Goal: Task Accomplishment & Management: Manage account settings

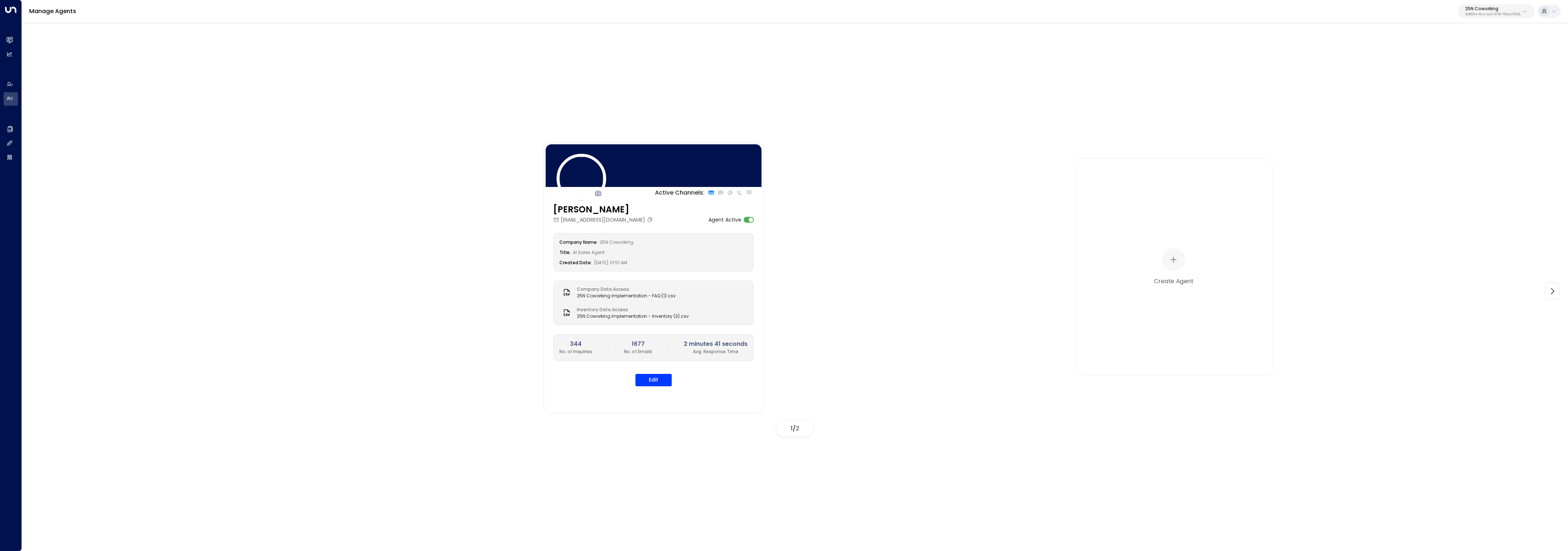
click at [1480, 16] on p "3b9800f4-81ca-4ec0-8758-72fbe4763f36" at bounding box center [1493, 15] width 55 height 3
type input "*********"
click at [1428, 64] on span "ID: 36c5ec06-2b8e-4dd6-aa1e-c77490e3446d" at bounding box center [1477, 61] width 106 height 7
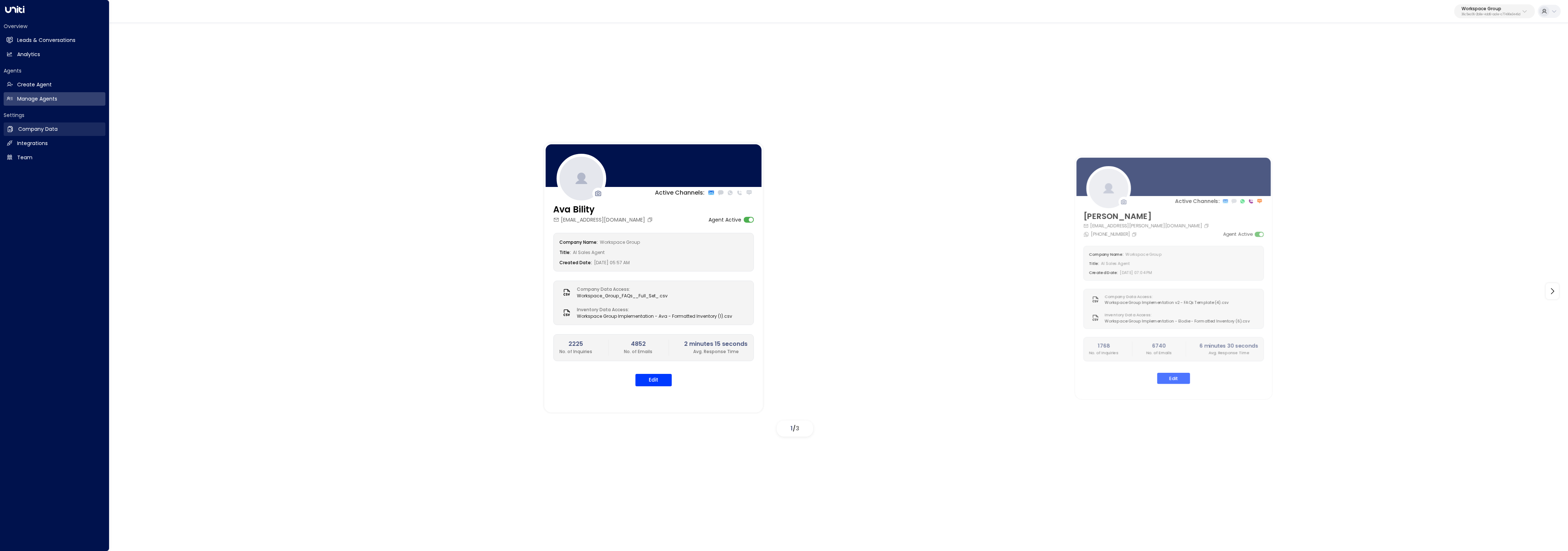
click at [16, 130] on link "Company Data Company Data" at bounding box center [54, 129] width 102 height 13
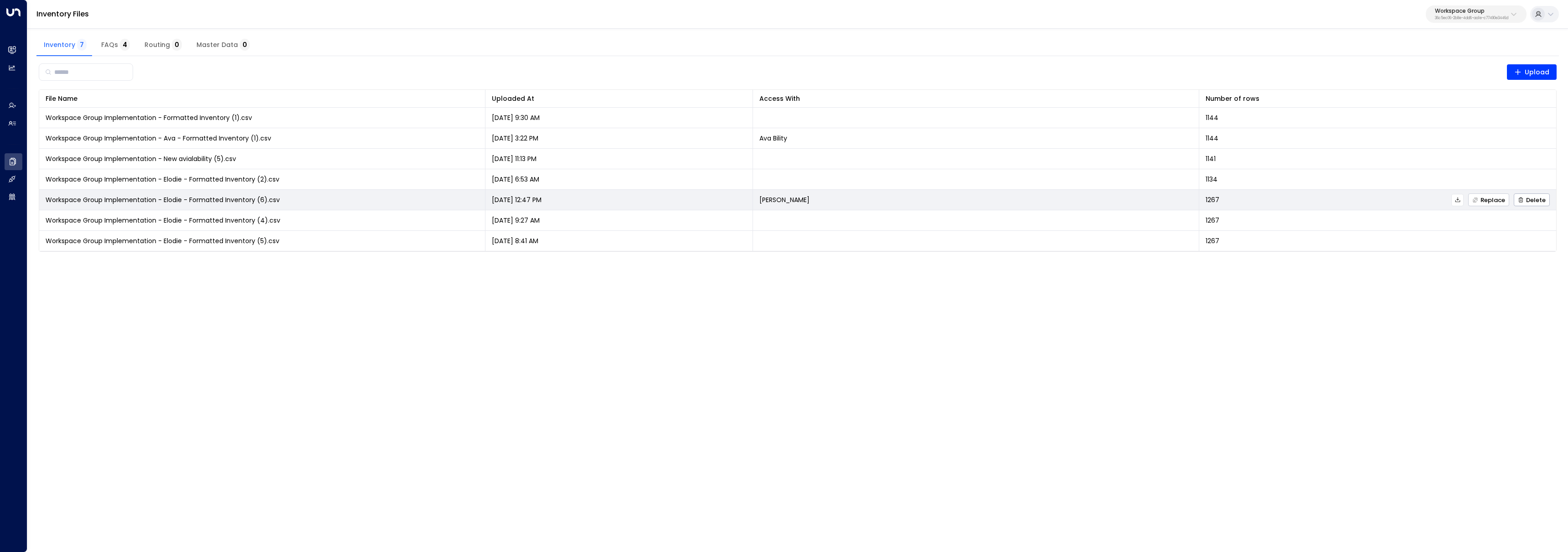
click at [1496, 201] on span "Replace" at bounding box center [1488, 200] width 33 height 6
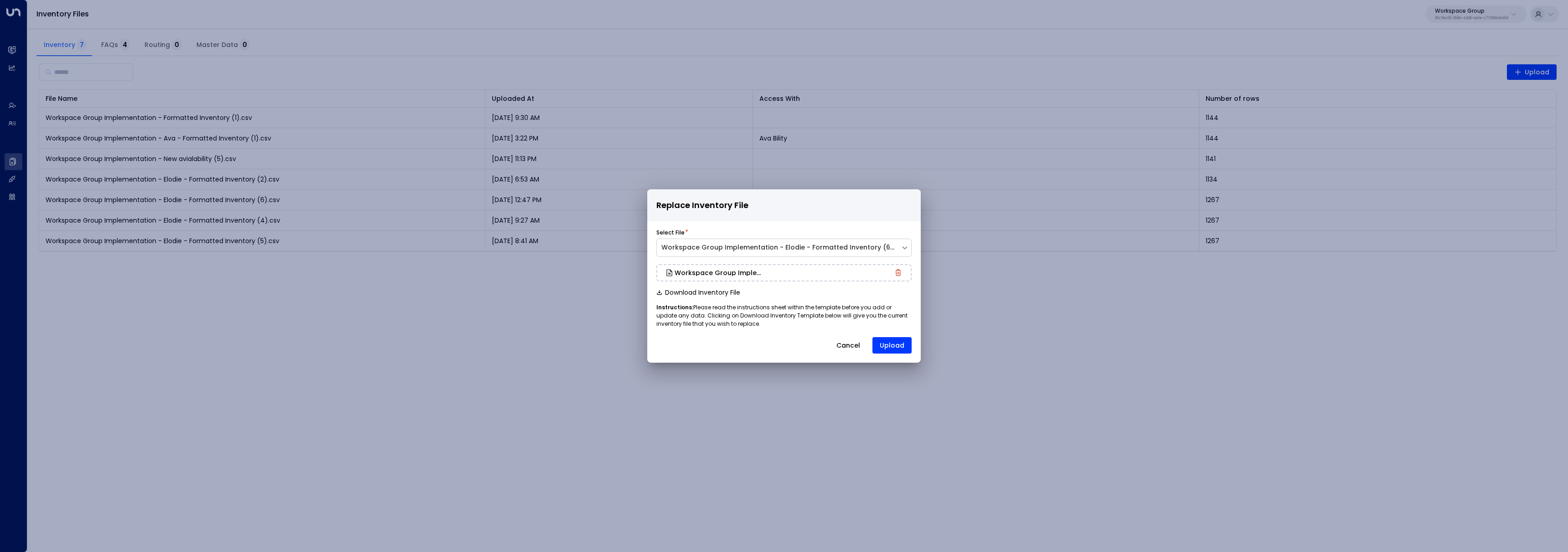
click at [698, 321] on p "Instructions: Please read the instructions sheet within the template before you…" at bounding box center [784, 315] width 255 height 24
click at [898, 346] on button "Upload" at bounding box center [892, 346] width 40 height 17
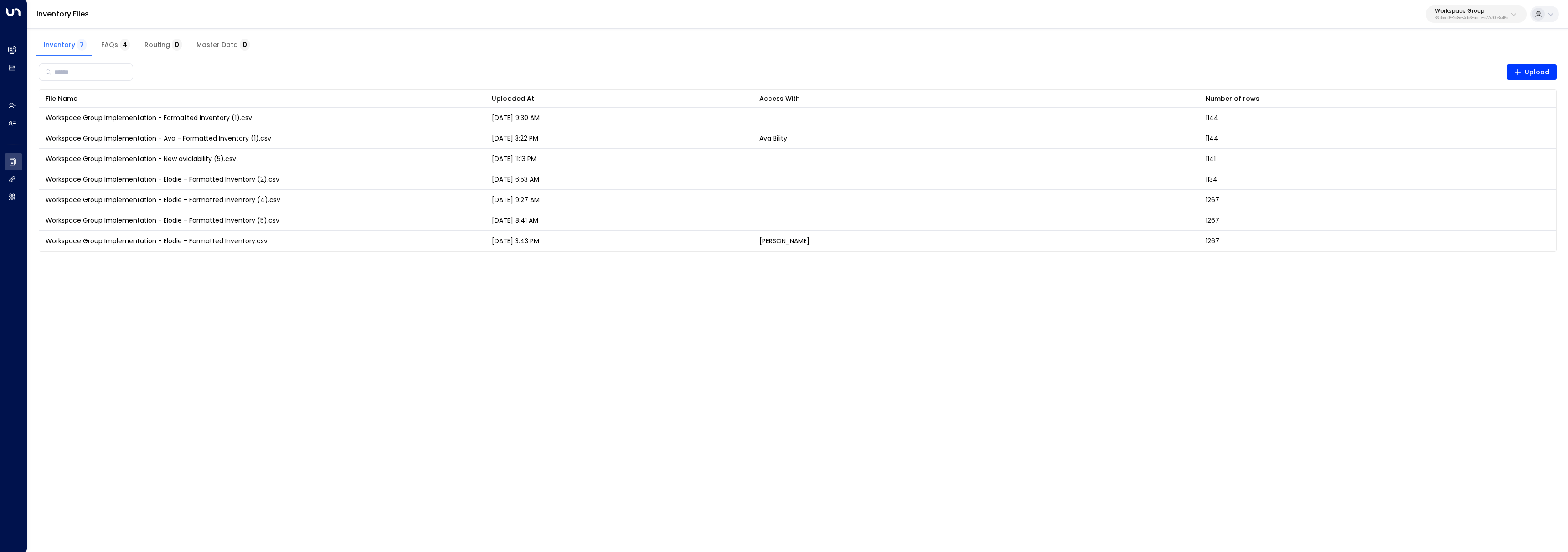
click at [1476, 8] on p "Workspace Group" at bounding box center [1471, 11] width 73 height 5
type input "***"
click at [1458, 102] on span "ID: 927204a7-d7ee-47ca-85e1-def5a58ba506" at bounding box center [1492, 104] width 130 height 8
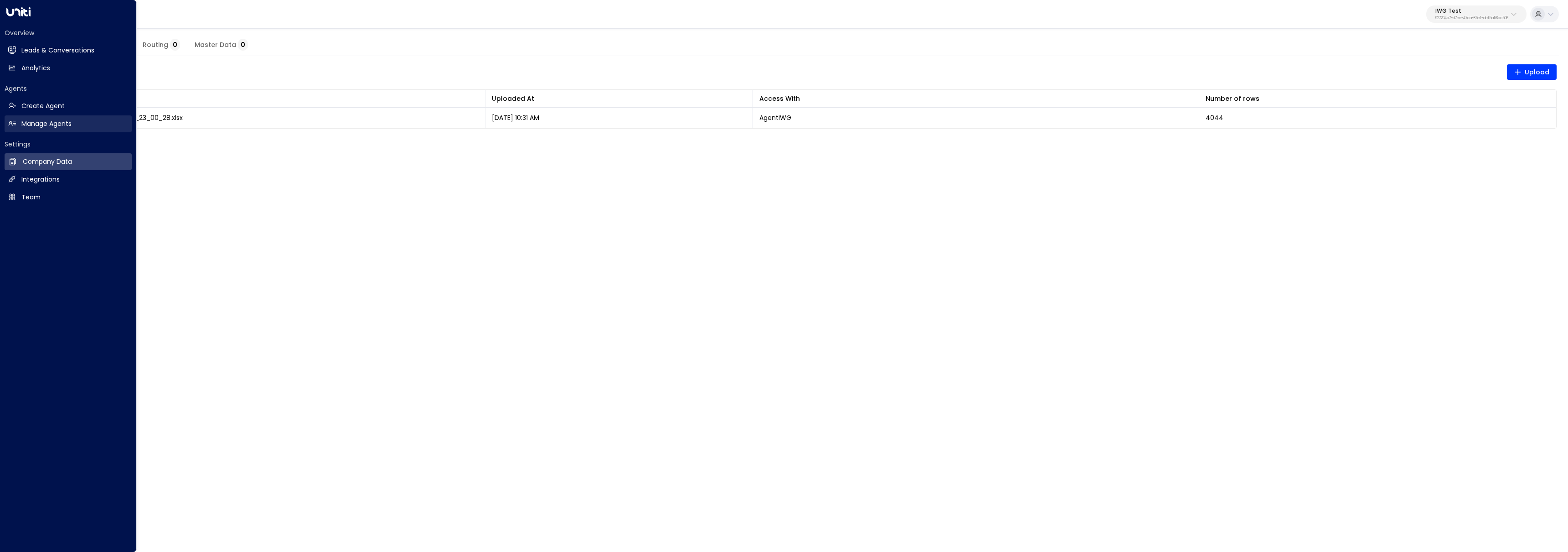
click at [27, 118] on link "Manage Agents Manage Agents" at bounding box center [68, 124] width 127 height 17
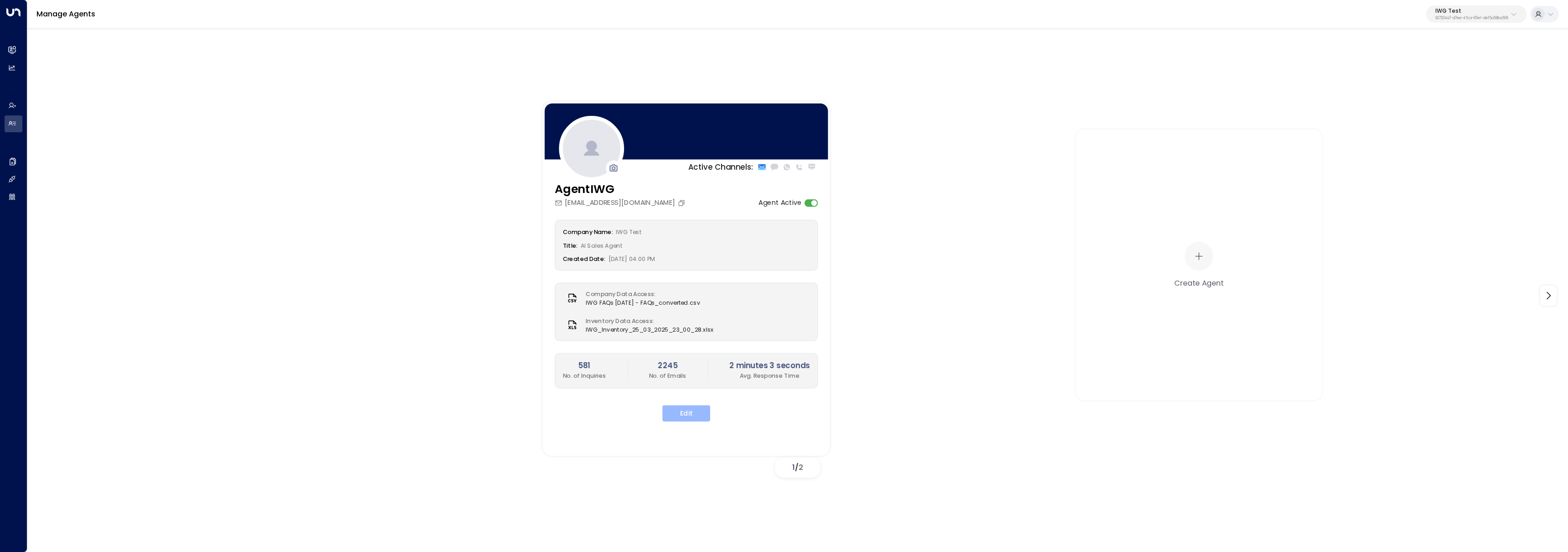
click at [700, 418] on button "Edit" at bounding box center [685, 413] width 48 height 17
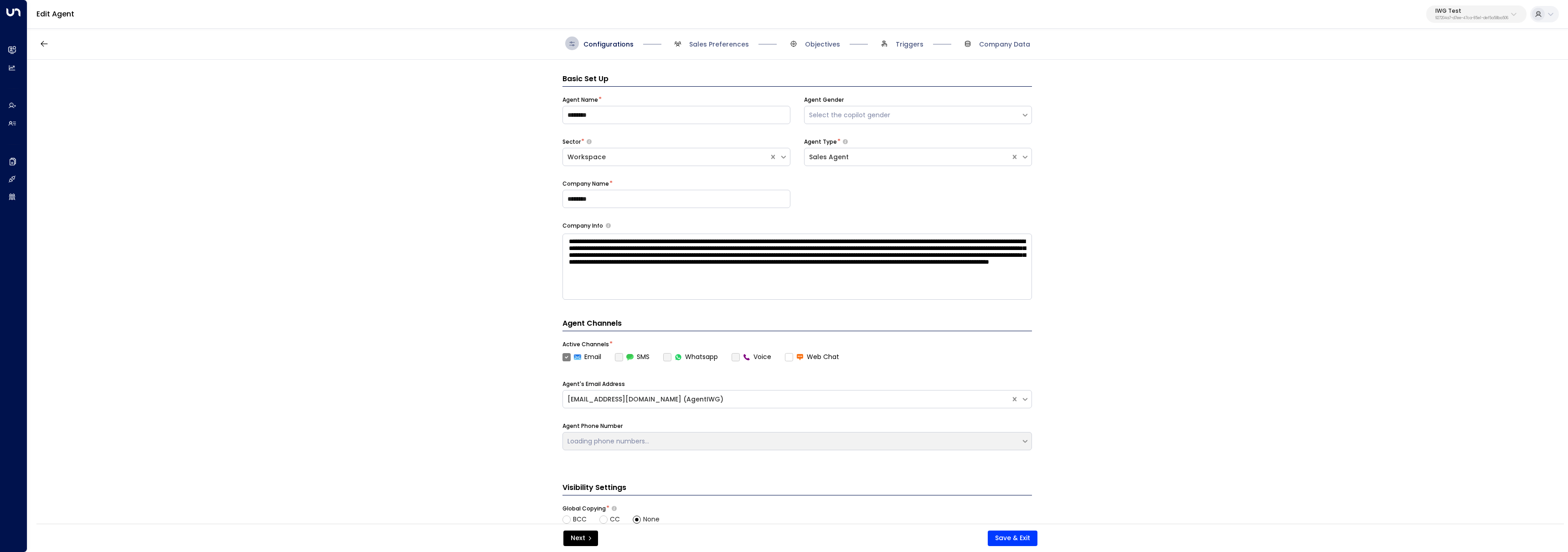
scroll to position [14, 0]
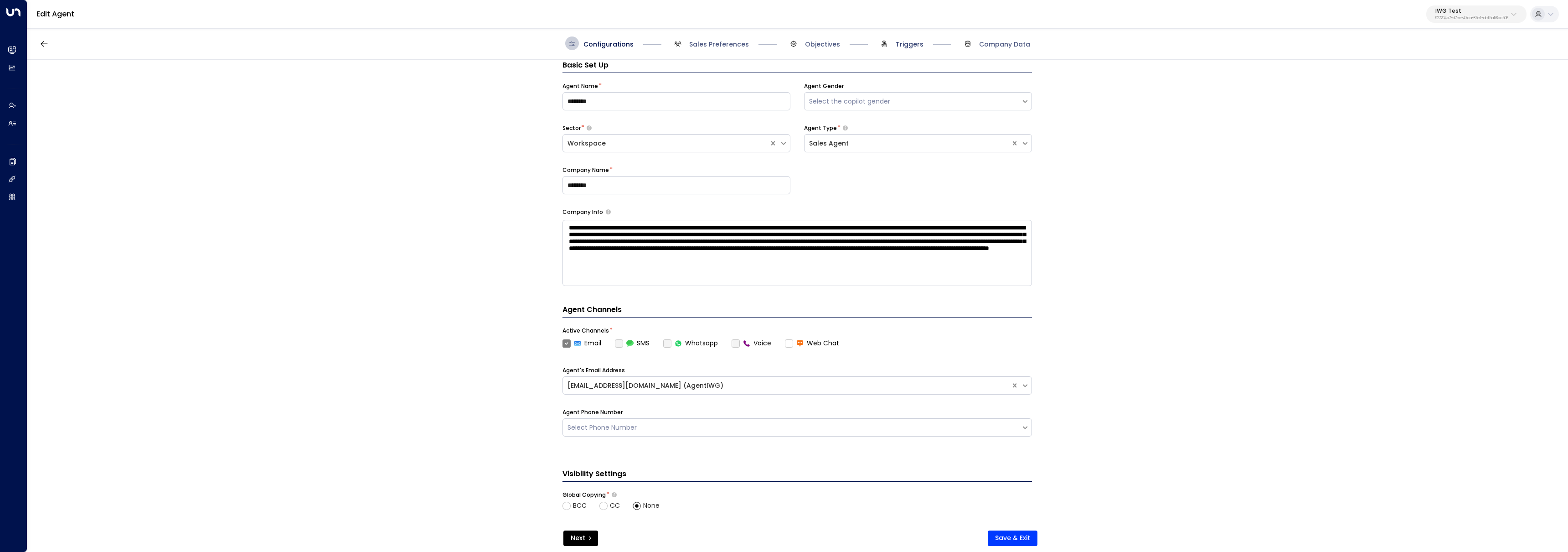
click at [914, 44] on span "Triggers" at bounding box center [909, 44] width 28 height 9
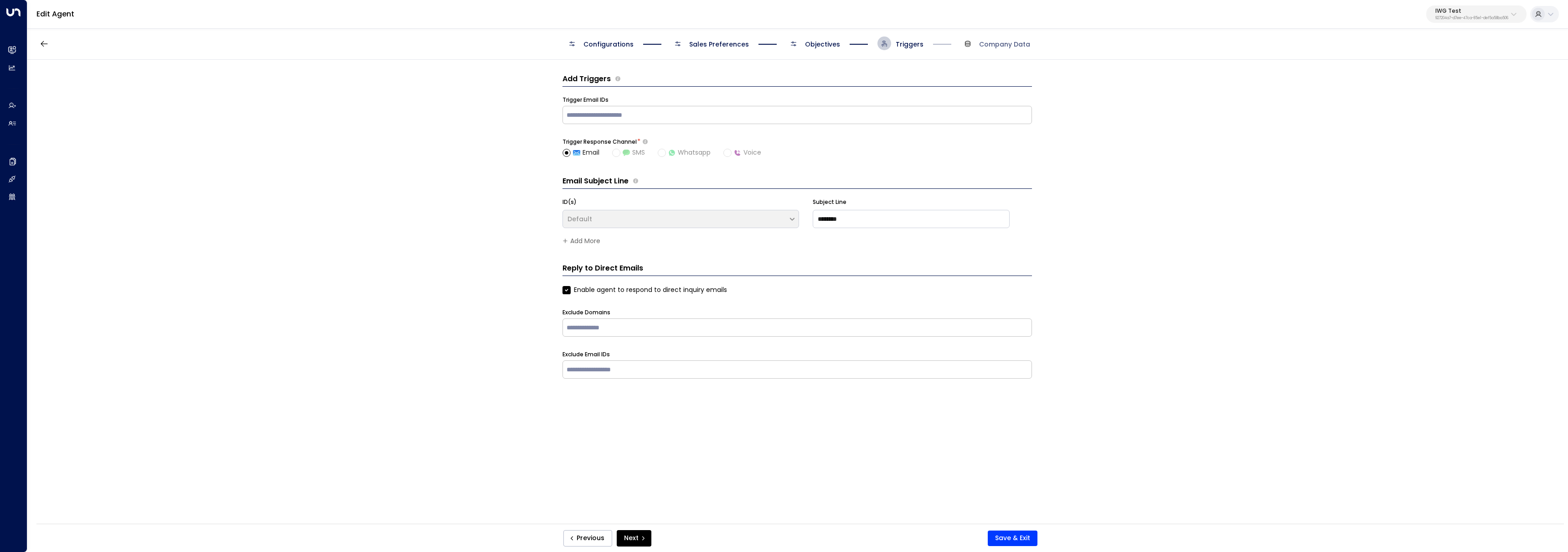
scroll to position [0, 0]
click at [806, 44] on span "Objectives" at bounding box center [822, 44] width 35 height 9
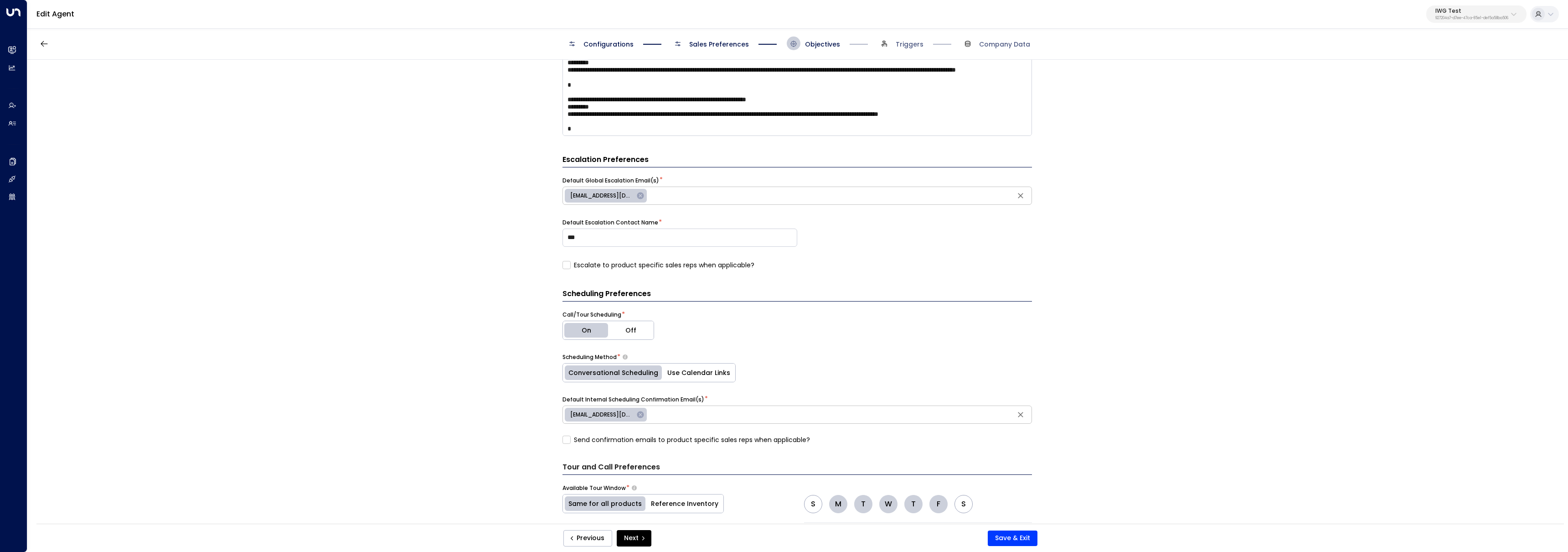
scroll to position [385, 0]
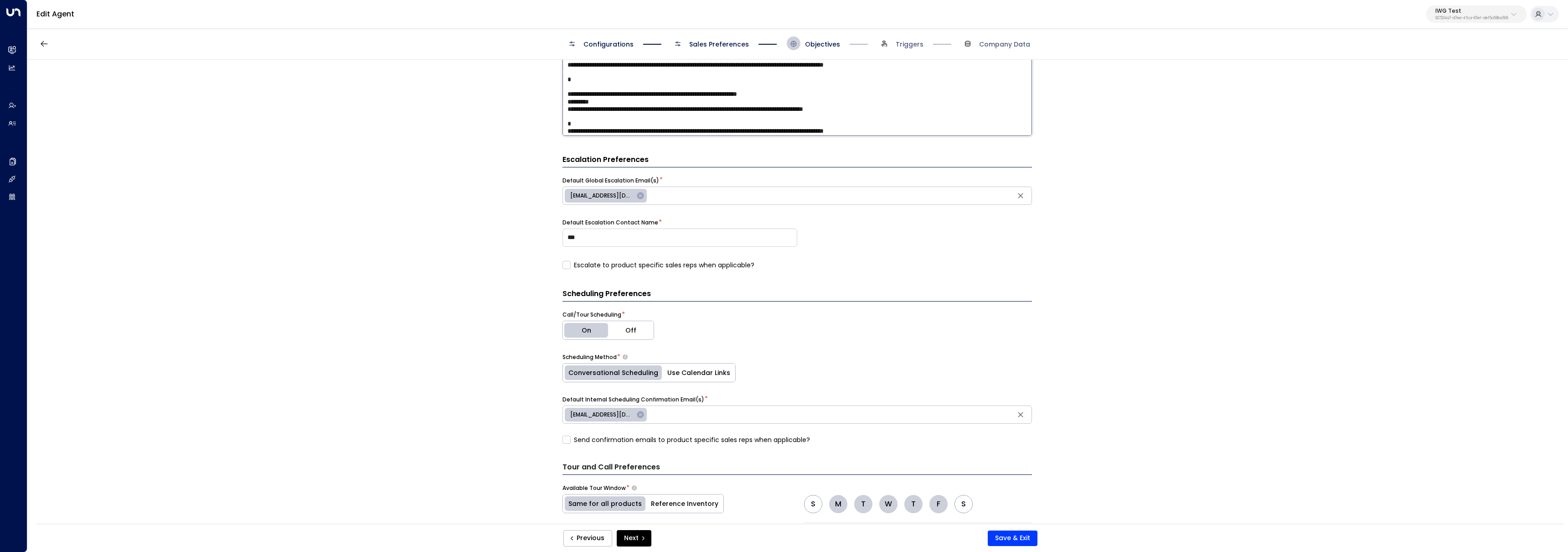
click at [760, 92] on textarea at bounding box center [797, 94] width 469 height 84
type textarea "**********"
click at [1011, 537] on button "Save & Exit" at bounding box center [1012, 538] width 49 height 15
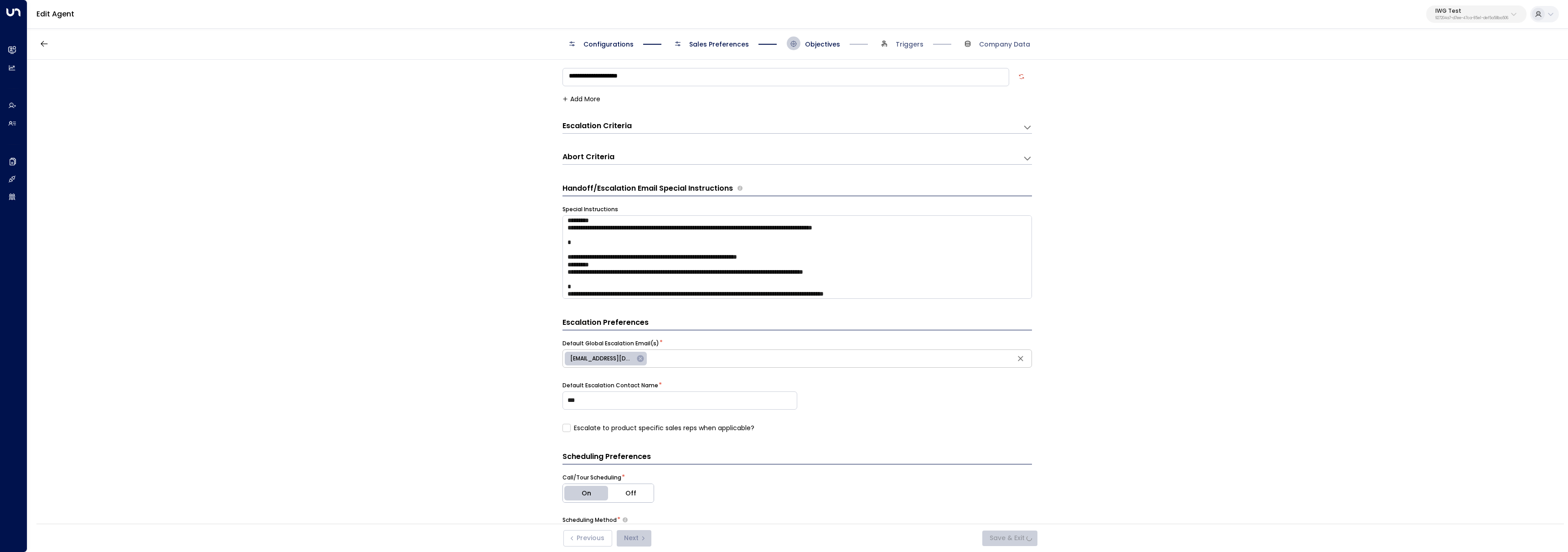
scroll to position [0, 0]
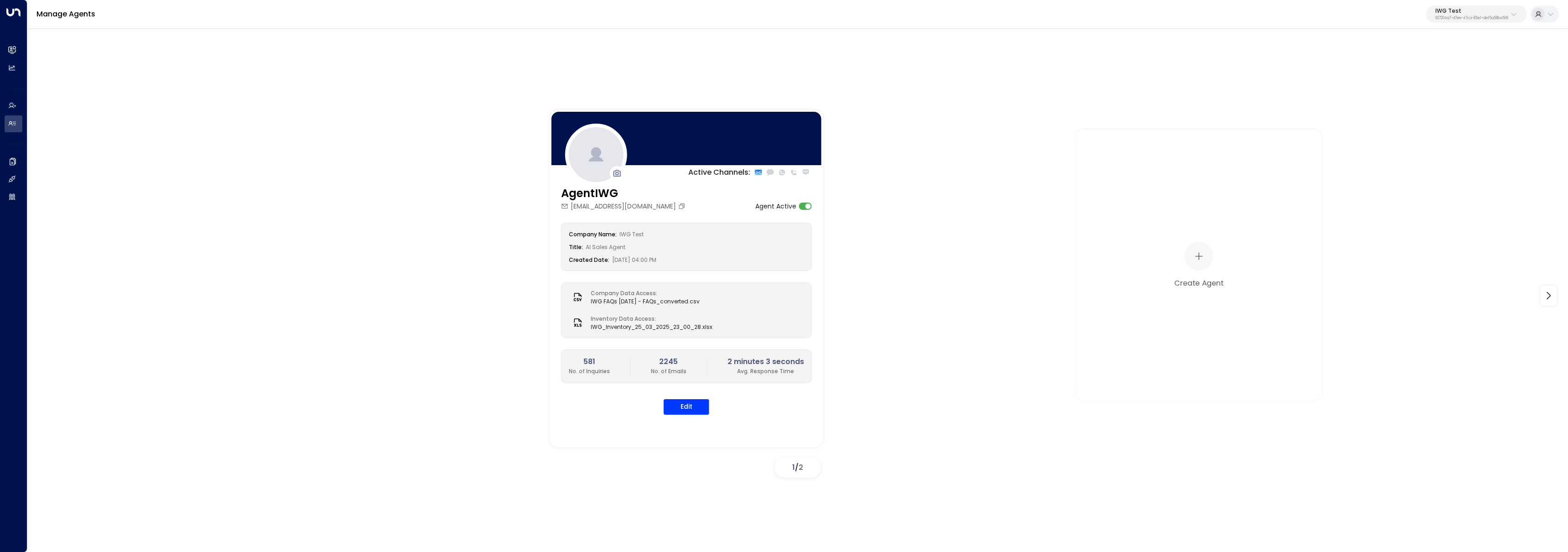
click at [1467, 14] on div "IWG Test 927204a7-d7ee-47ca-85e1-def5a58ba506" at bounding box center [1471, 14] width 73 height 12
type input "*****"
click at [1473, 72] on div "Patch ID: e5119684-7cbb-4469-af7e-e9f84628bb31" at bounding box center [1490, 72] width 124 height 19
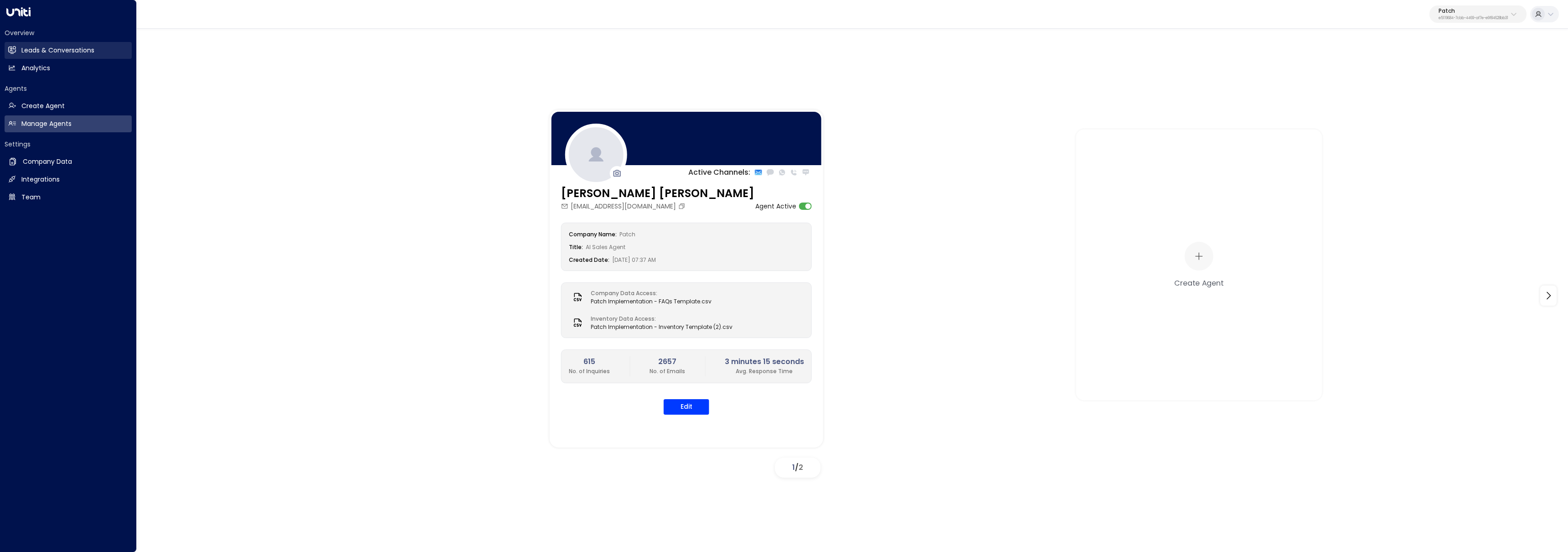
click at [17, 51] on link "Leads & Conversations Leads & Conversations" at bounding box center [68, 50] width 127 height 17
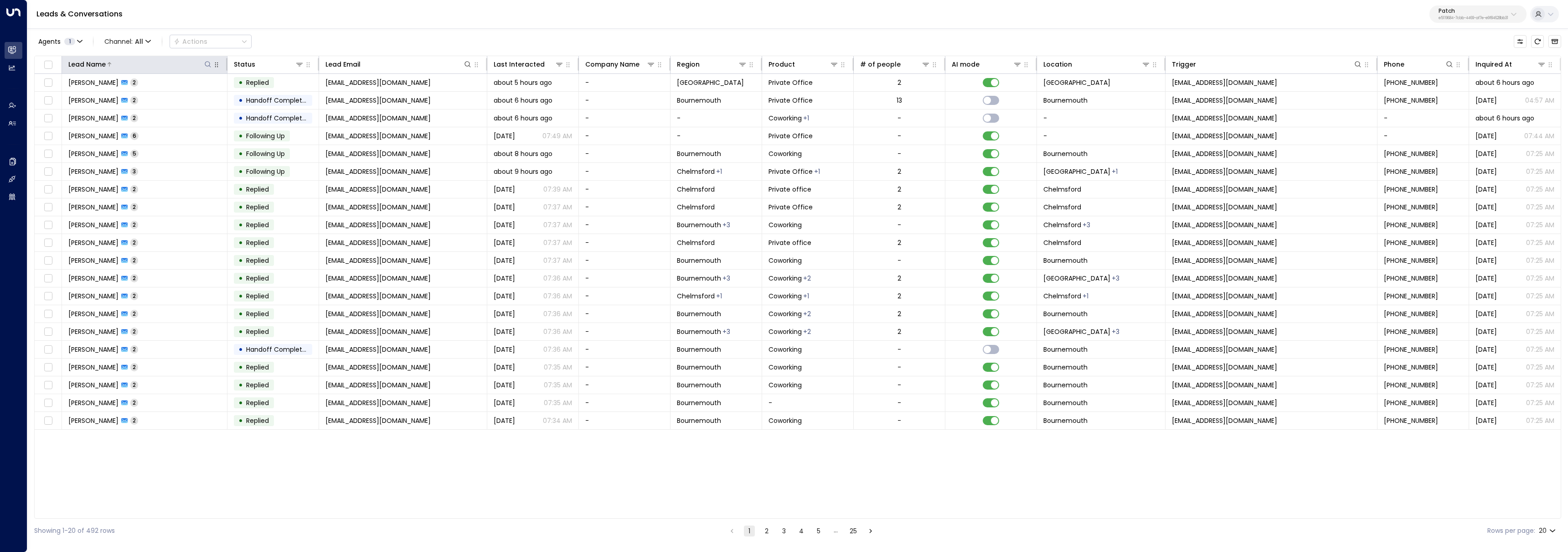
click at [208, 64] on icon at bounding box center [208, 65] width 8 height 8
type input "***"
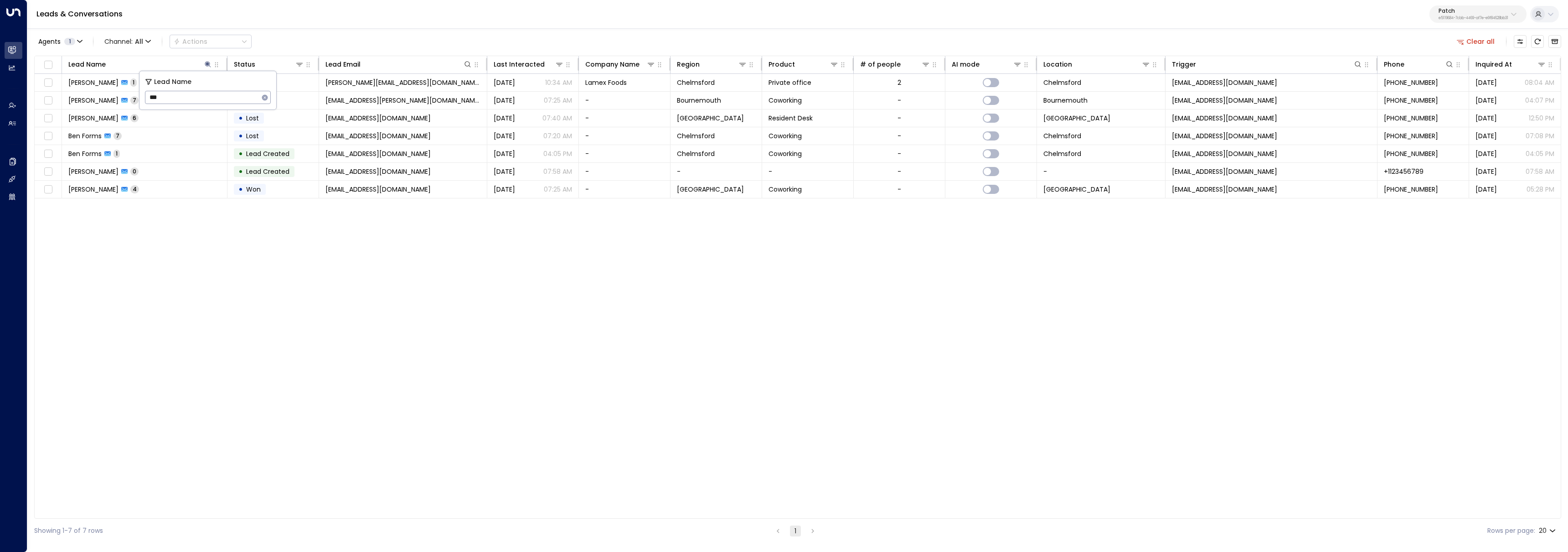
click at [288, 262] on div "Lead Name Status Lead Email Last Interacted Company Name Region Product # of pe…" at bounding box center [797, 287] width 1527 height 463
click at [549, 66] on div at bounding box center [554, 64] width 19 height 9
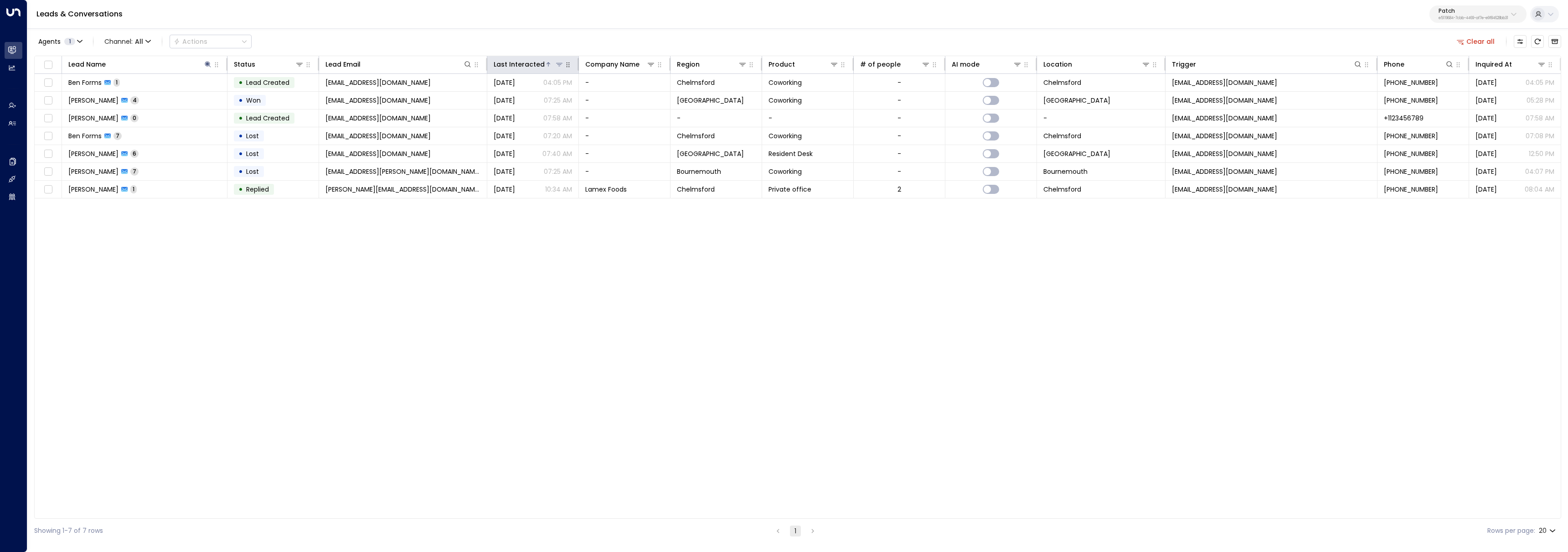
click at [551, 62] on div at bounding box center [554, 64] width 19 height 9
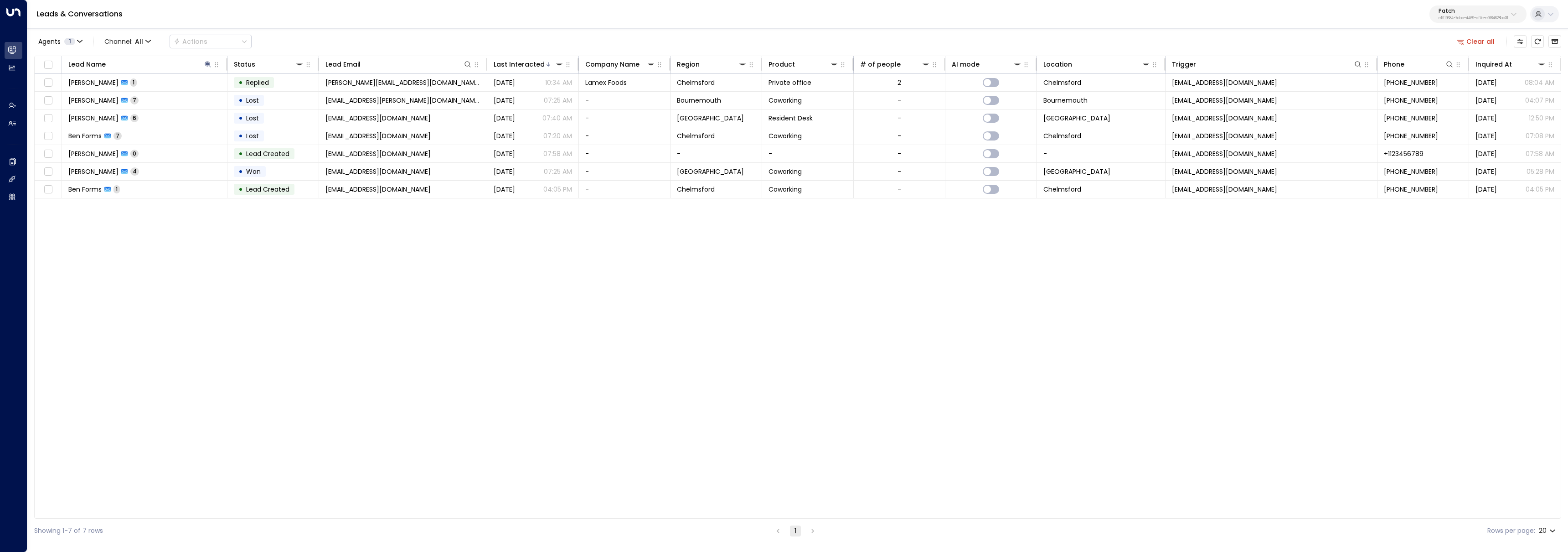
click at [1481, 33] on div "Clear all" at bounding box center [1507, 42] width 108 height 18
click at [1479, 40] on button "Clear all" at bounding box center [1476, 41] width 46 height 13
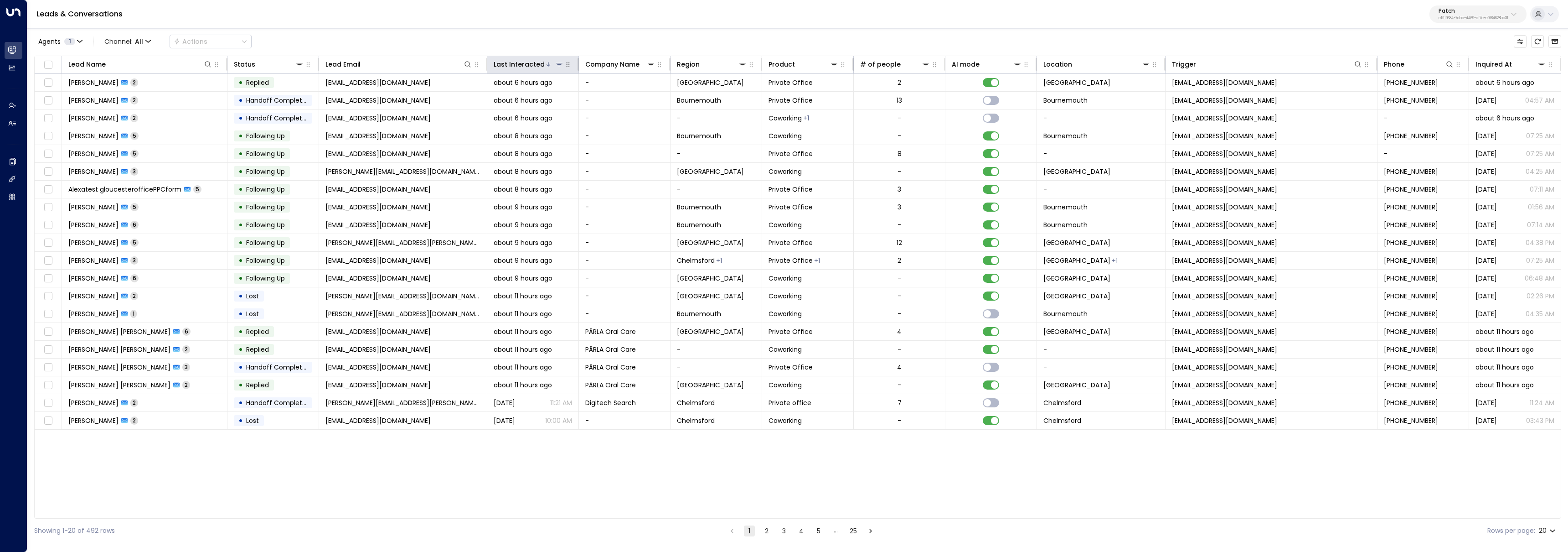
click at [532, 62] on div "Last Interacted" at bounding box center [519, 64] width 51 height 11
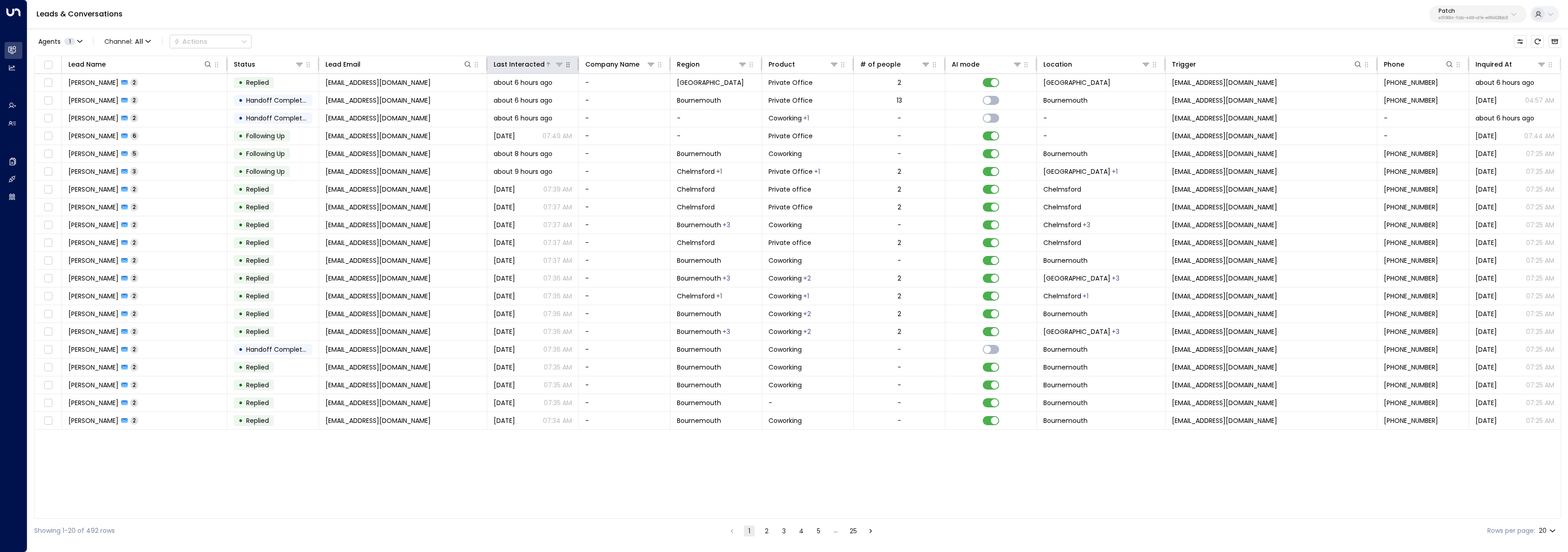
click at [537, 63] on div "Last Interacted" at bounding box center [519, 64] width 51 height 11
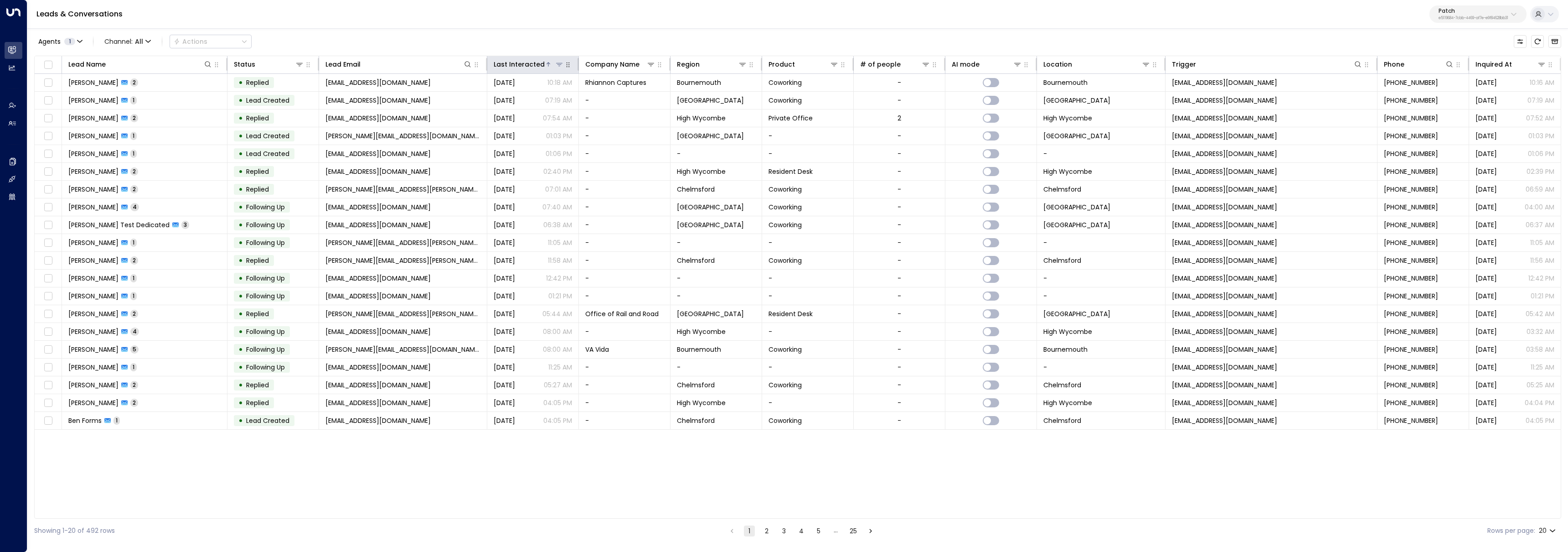
click at [539, 66] on div "Last Interacted" at bounding box center [519, 64] width 51 height 11
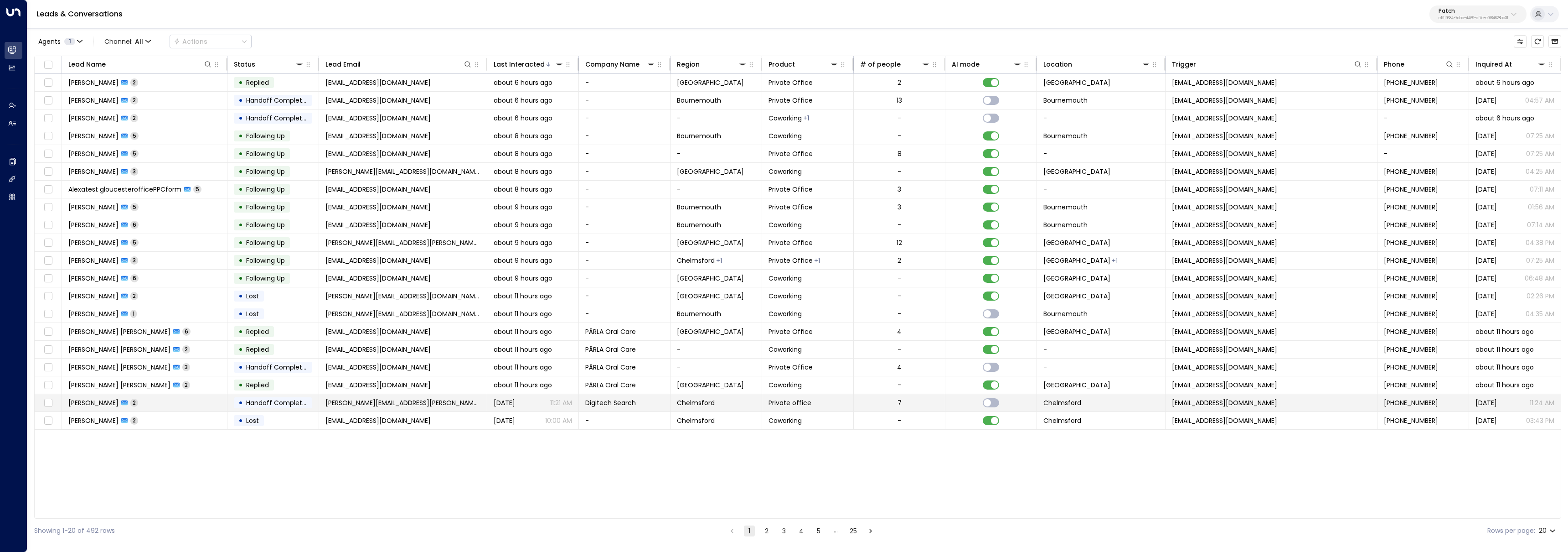
click at [298, 406] on span "Handoff Completed" at bounding box center [278, 403] width 64 height 9
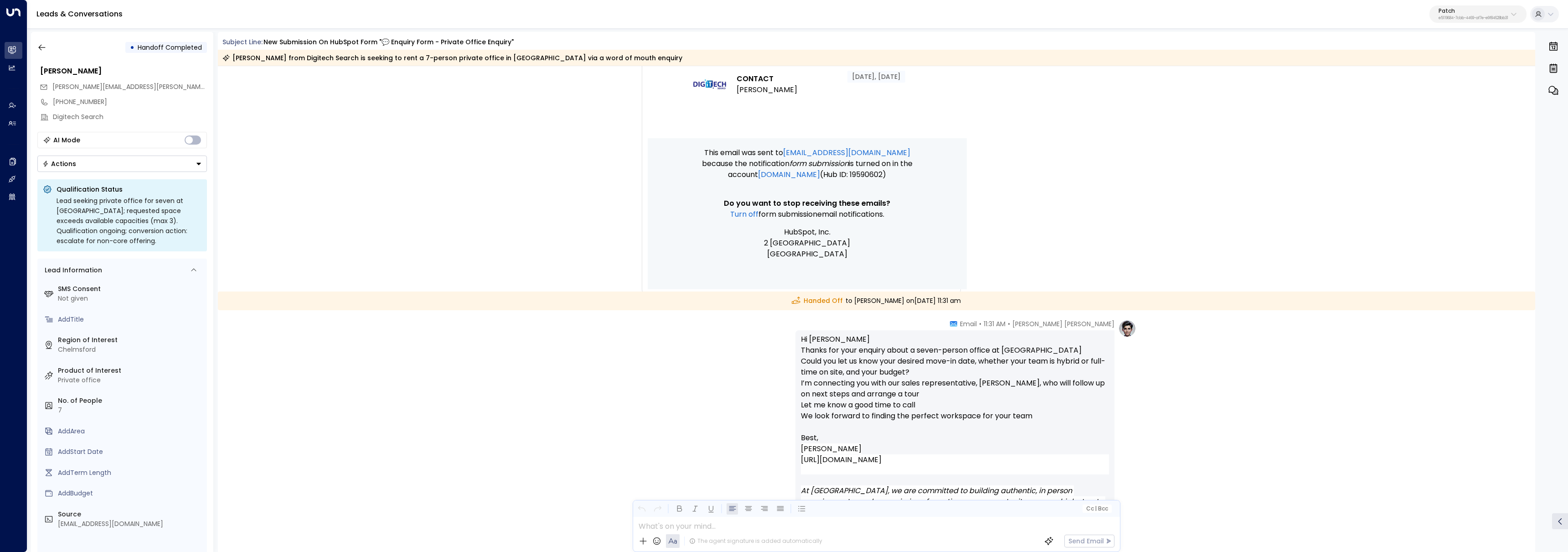
scroll to position [651, 0]
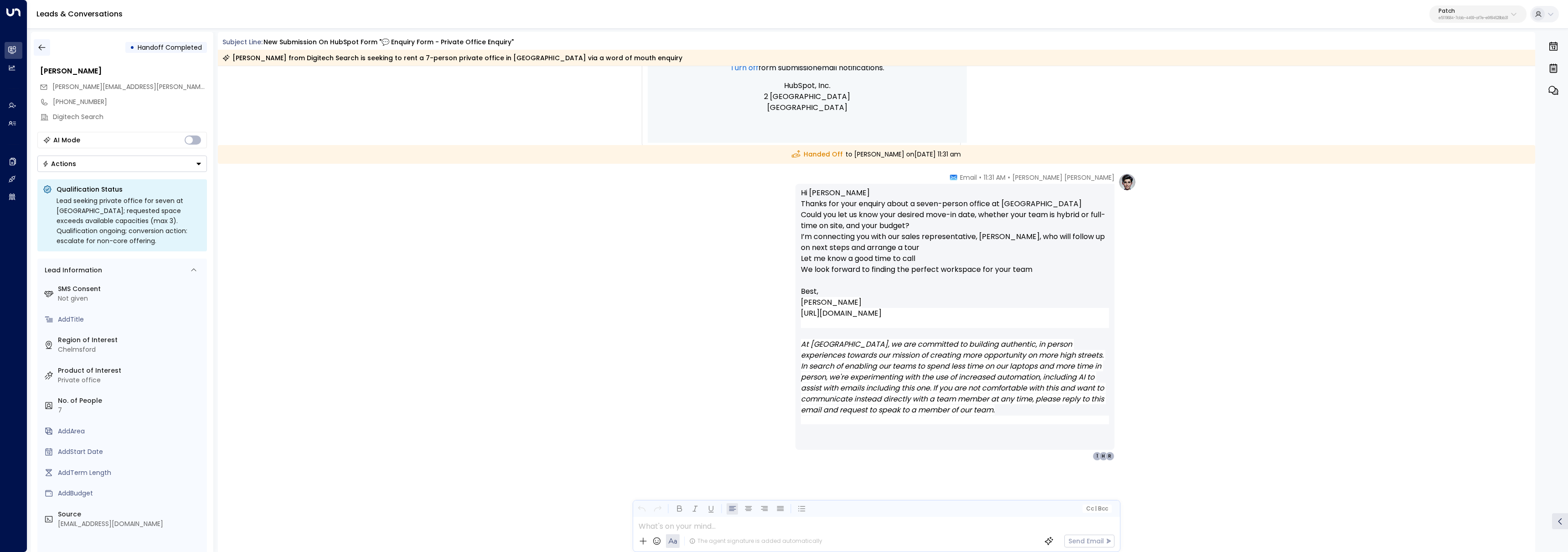
click at [40, 48] on icon "button" at bounding box center [42, 47] width 9 height 9
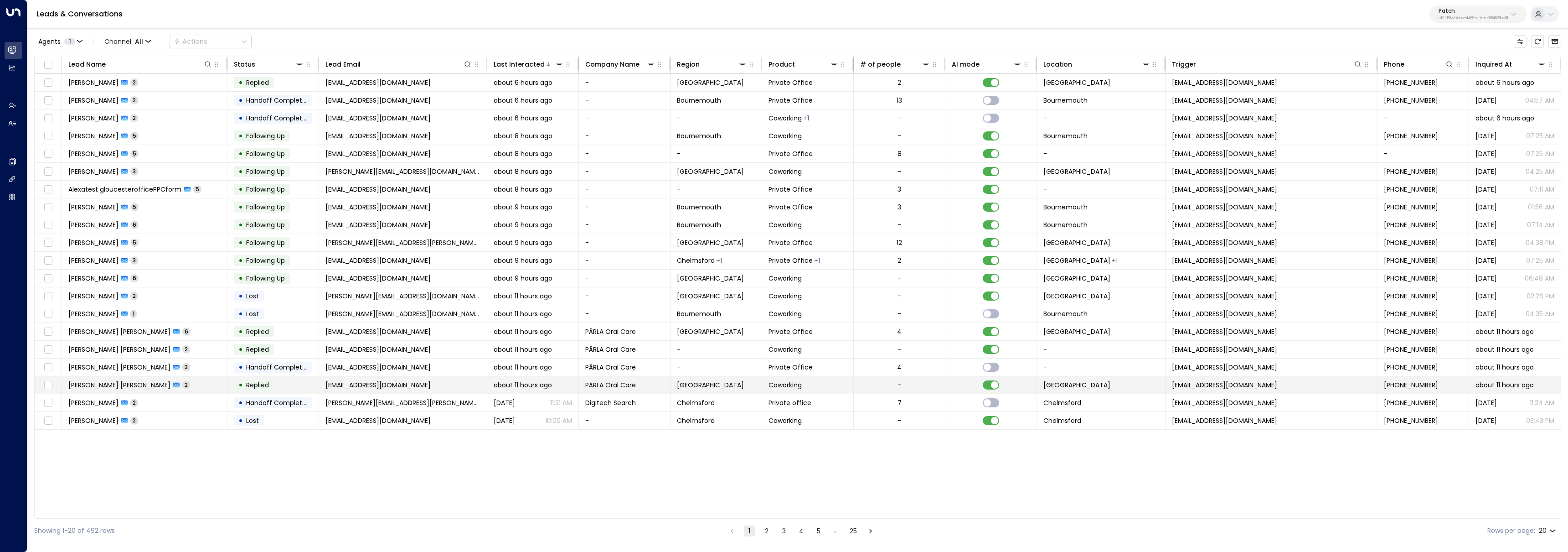
click at [186, 387] on td "Syed Abbas Ali Shah 2" at bounding box center [144, 384] width 165 height 18
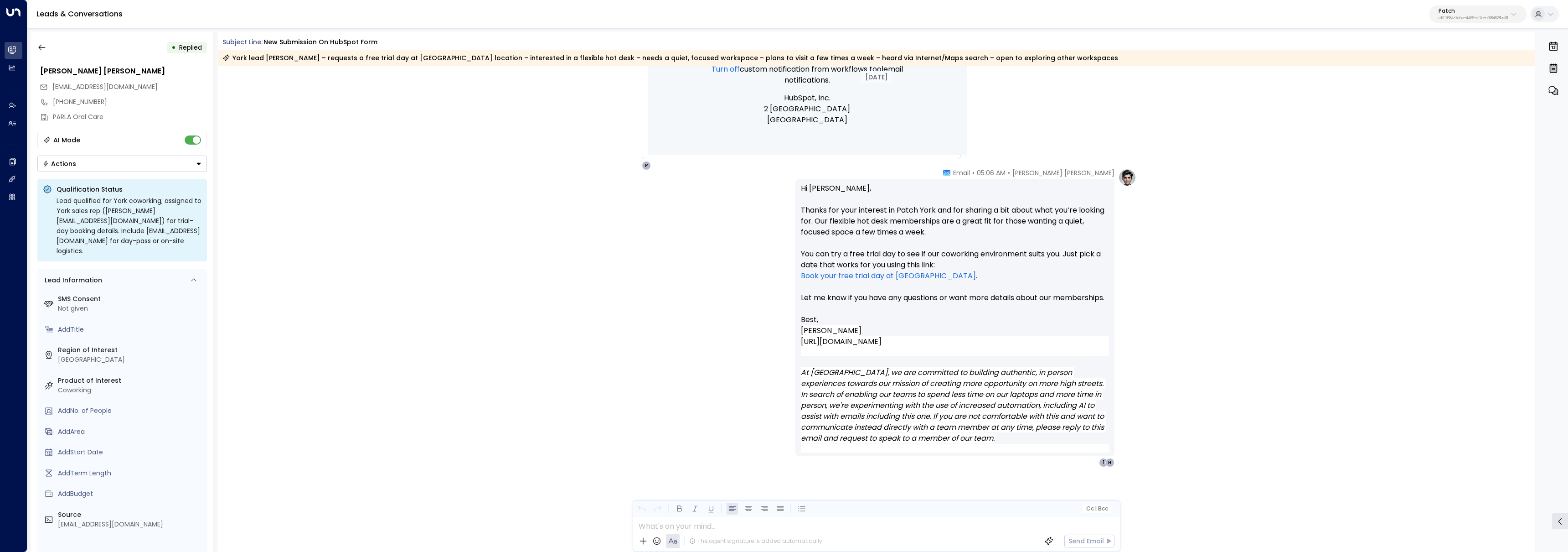
scroll to position [526, 0]
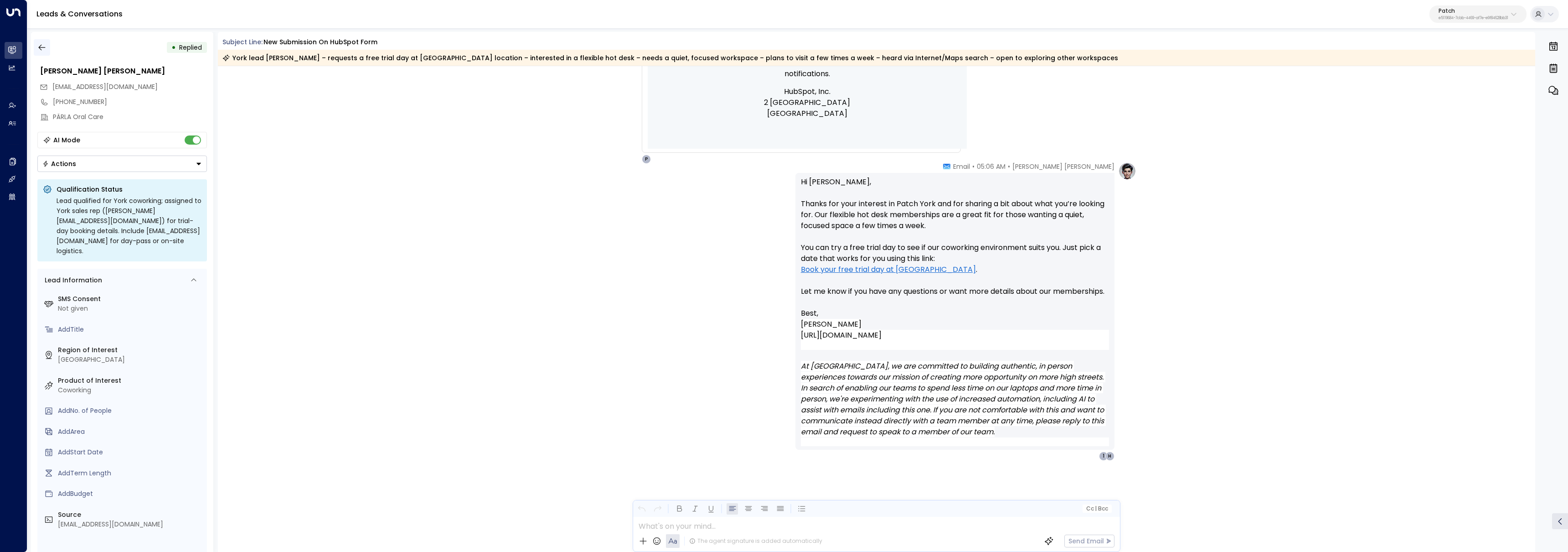
click at [40, 40] on button "button" at bounding box center [42, 48] width 17 height 17
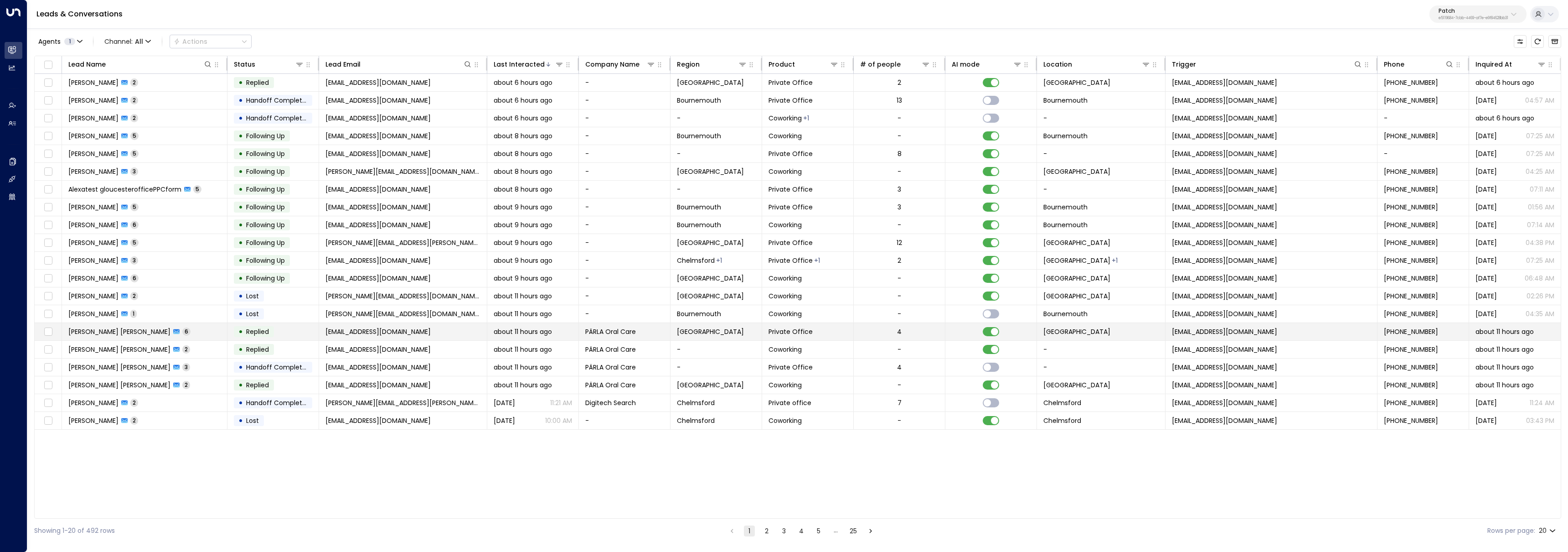
click at [183, 324] on td "Syed Abbas Ali Shah 6" at bounding box center [144, 331] width 165 height 18
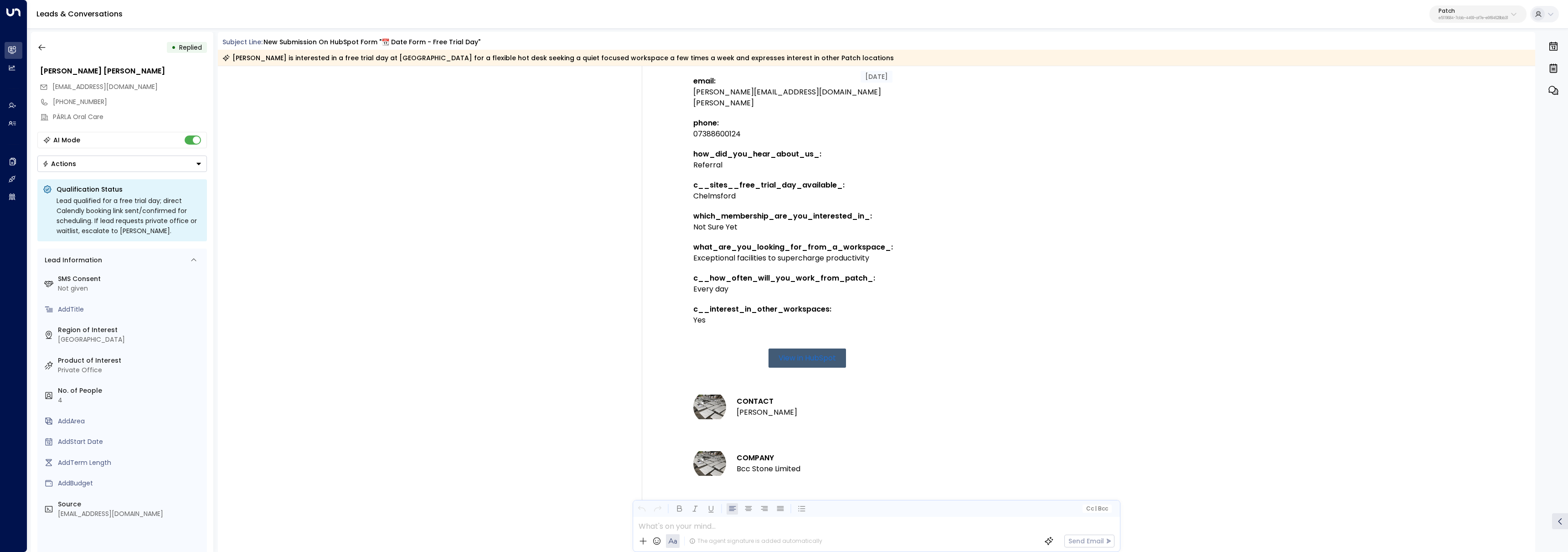
scroll to position [276, 0]
click at [43, 49] on icon "button" at bounding box center [42, 47] width 9 height 9
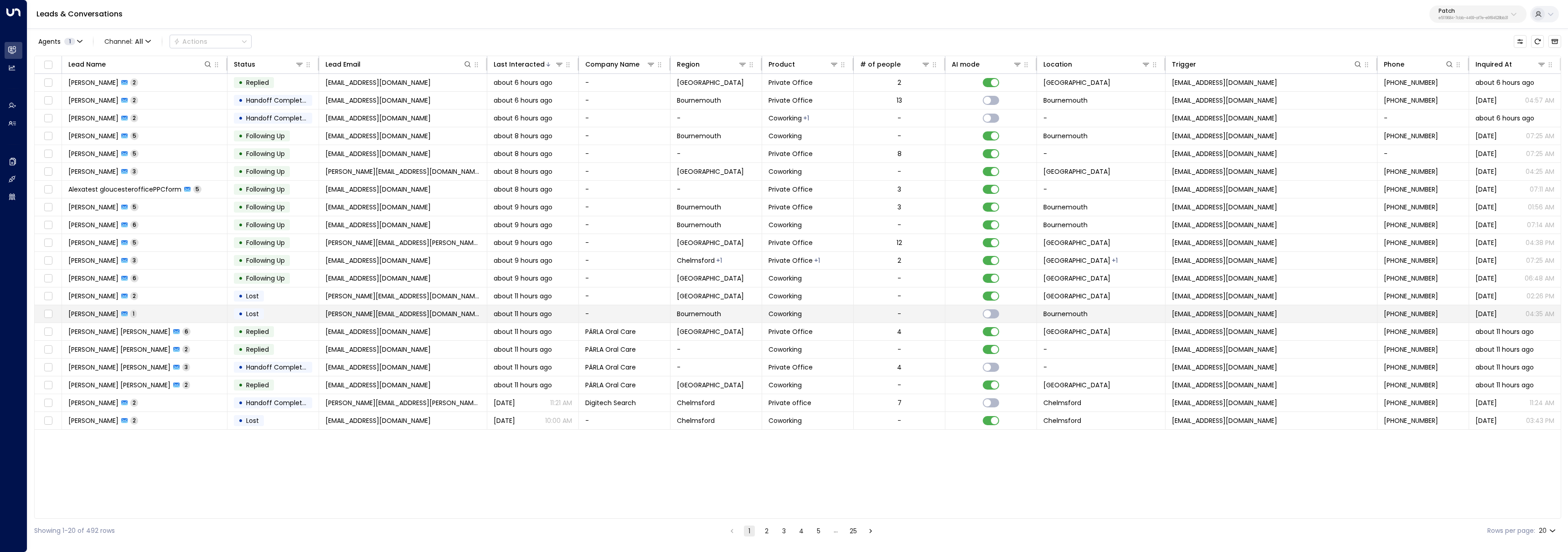
click at [183, 314] on td "Nikki Elton 1" at bounding box center [144, 314] width 165 height 18
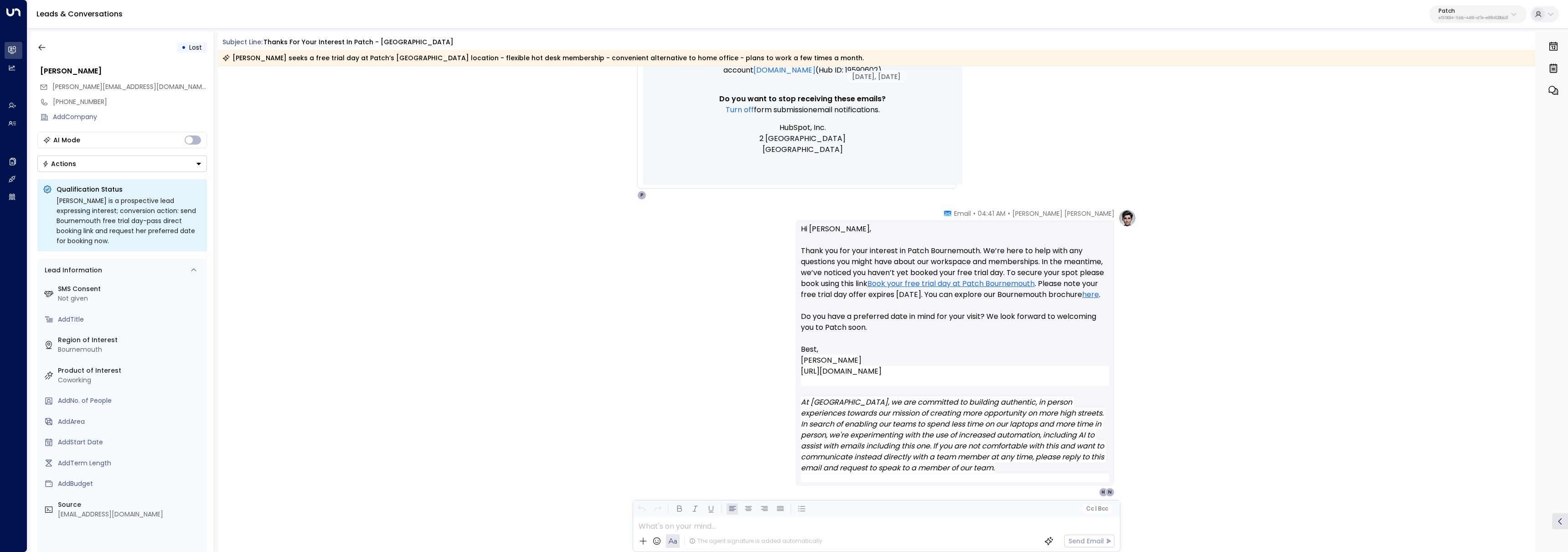
scroll to position [727, 0]
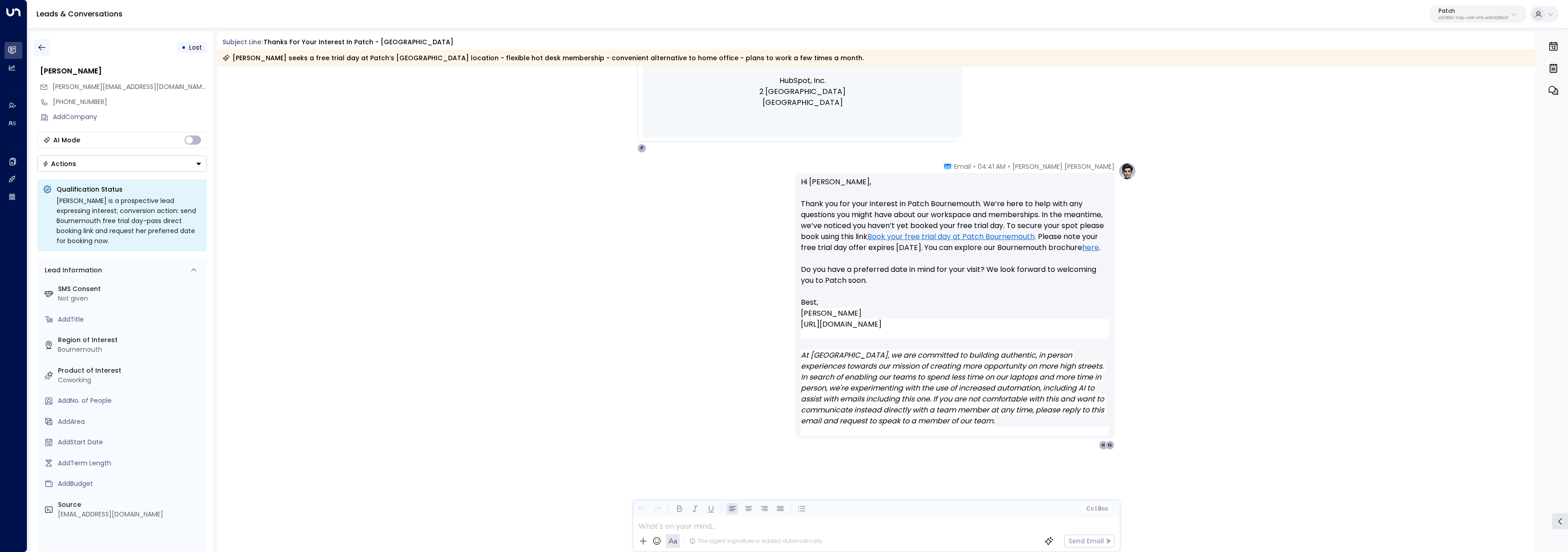
click at [42, 49] on icon "button" at bounding box center [42, 47] width 9 height 9
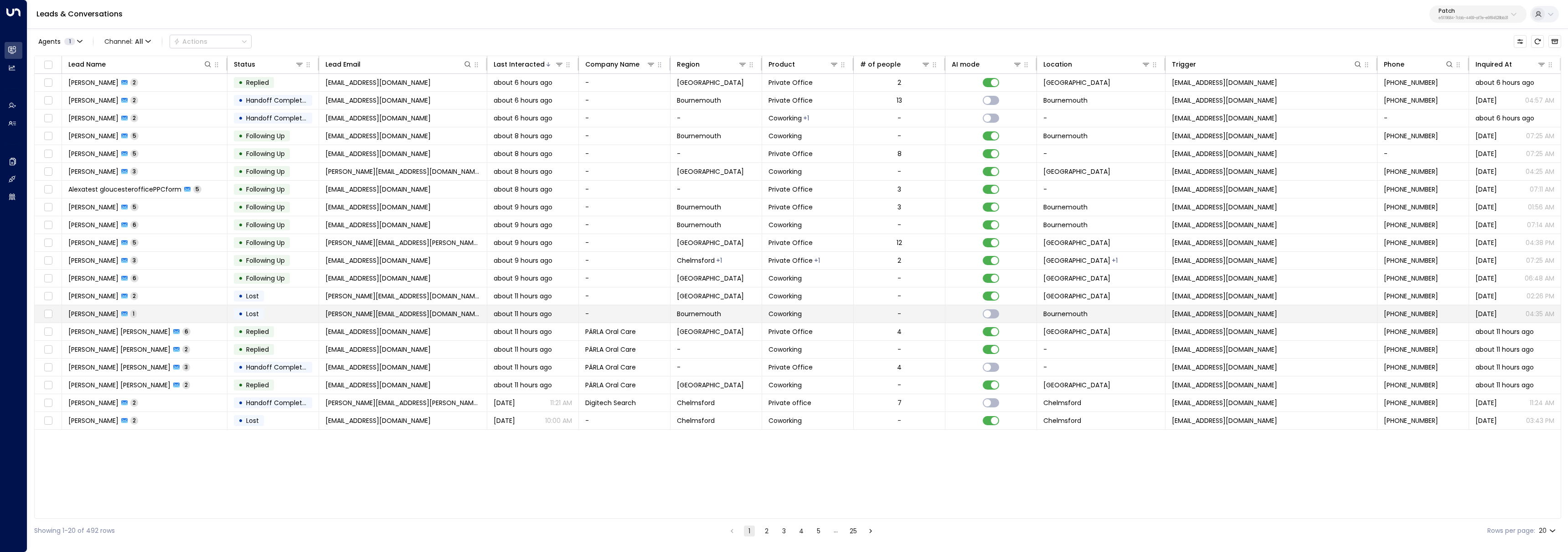
click at [167, 314] on td "Nikki Elton 1" at bounding box center [144, 314] width 165 height 18
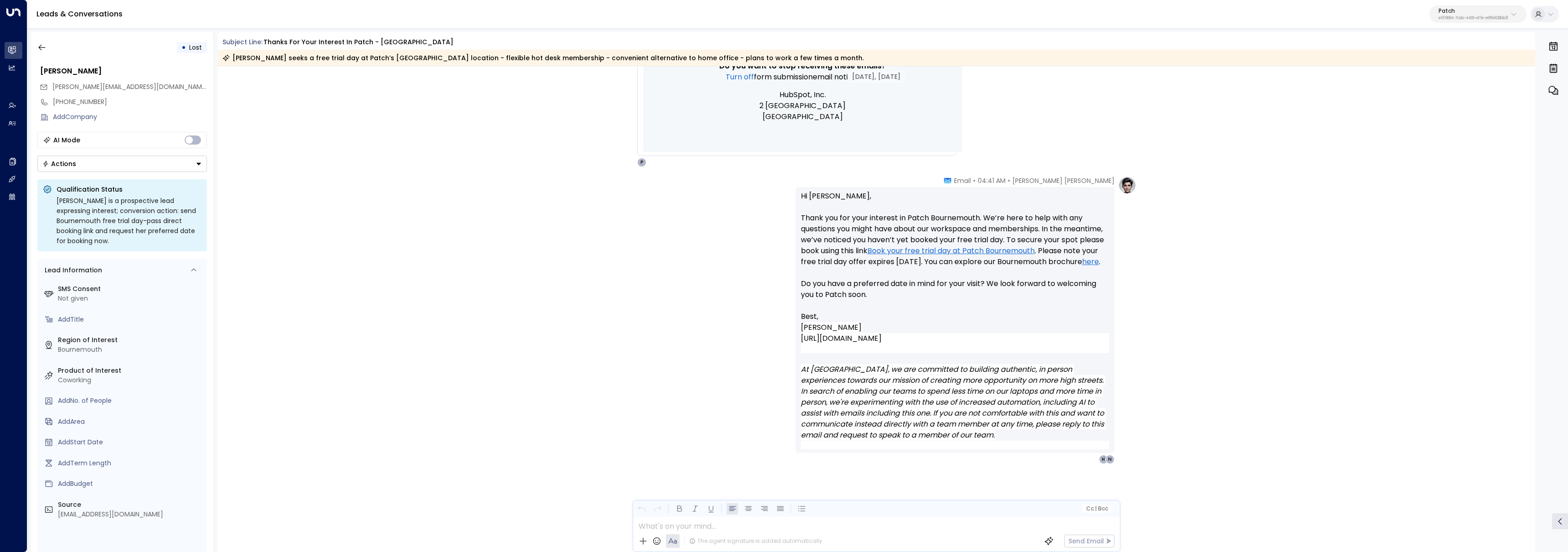
scroll to position [727, 0]
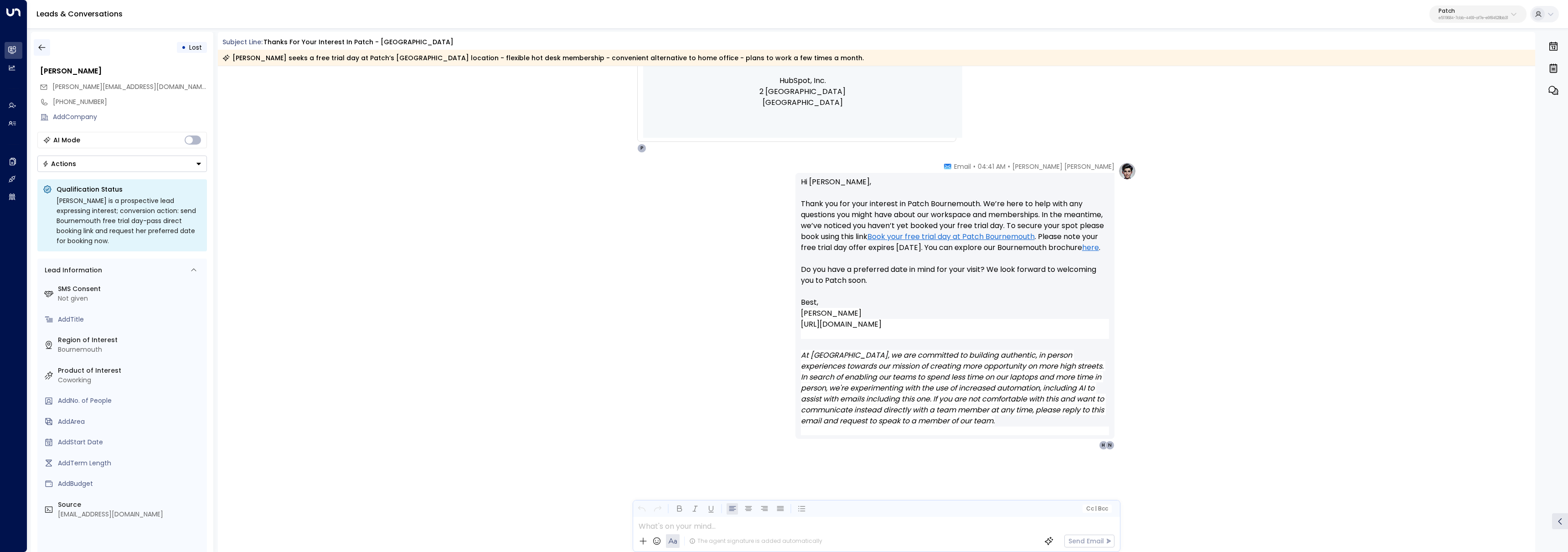
click at [42, 54] on button "button" at bounding box center [42, 48] width 17 height 17
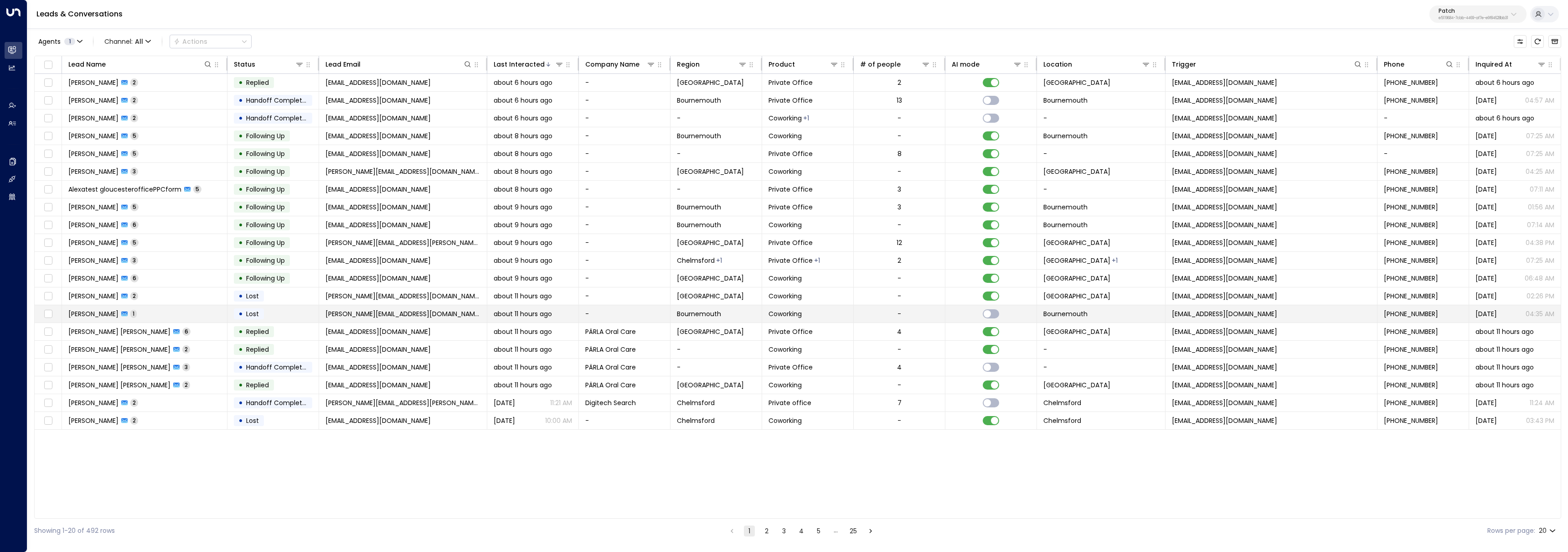
click at [186, 314] on td "Nikki Elton 1" at bounding box center [144, 314] width 165 height 18
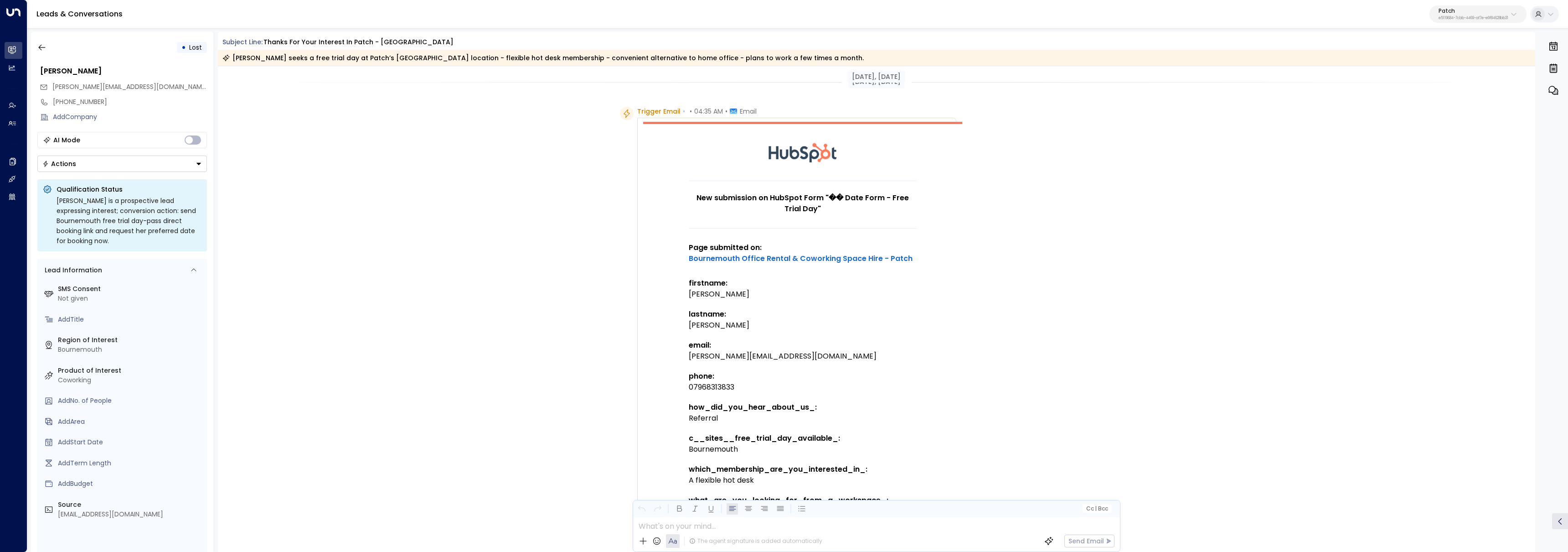
scroll to position [314, 0]
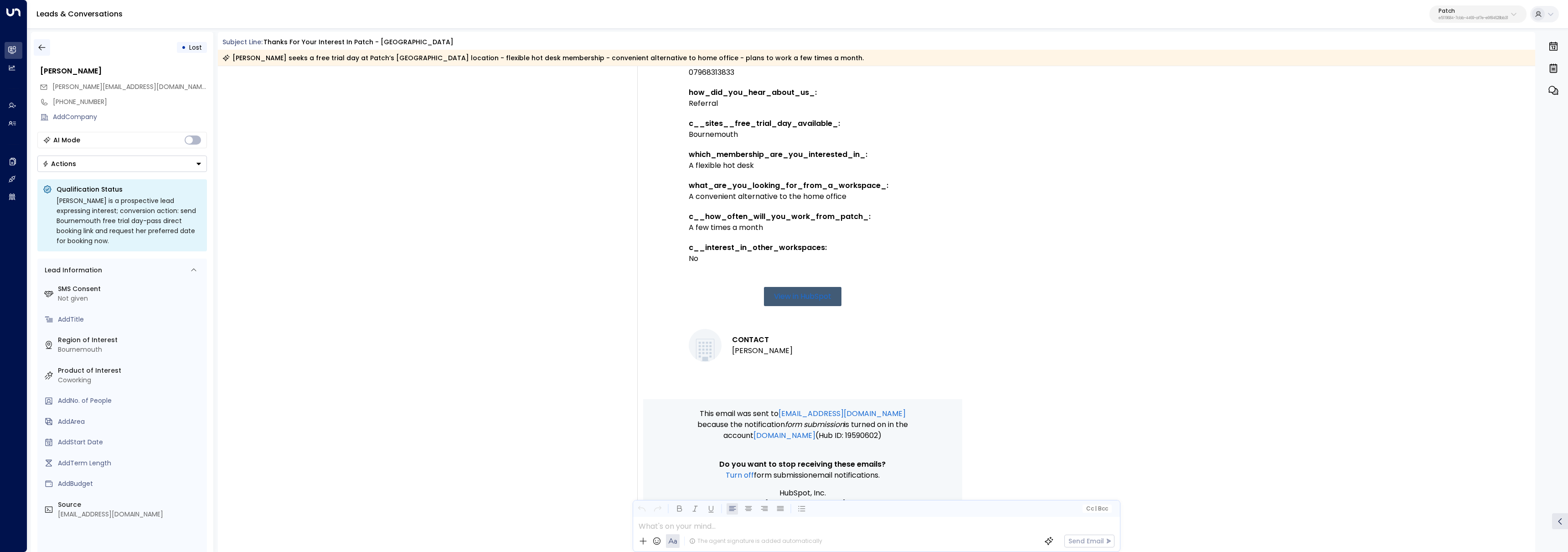
click at [47, 46] on button "button" at bounding box center [42, 48] width 17 height 17
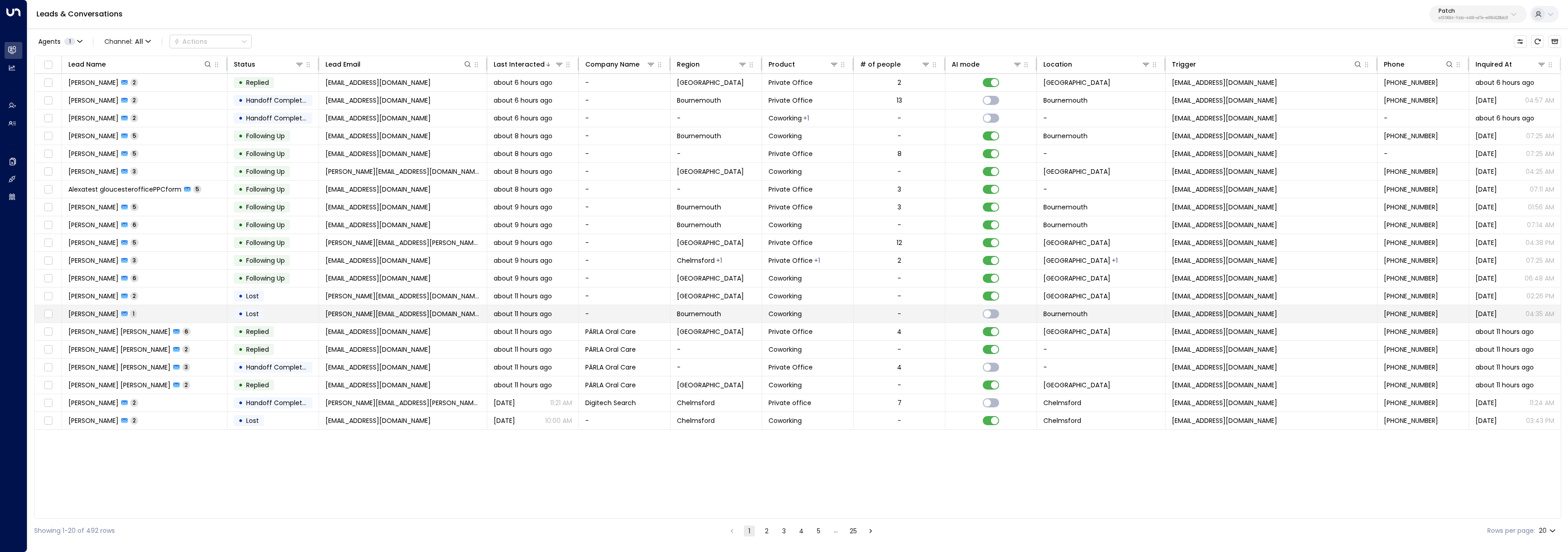
click at [174, 314] on td "Nikki Elton 1" at bounding box center [144, 314] width 165 height 18
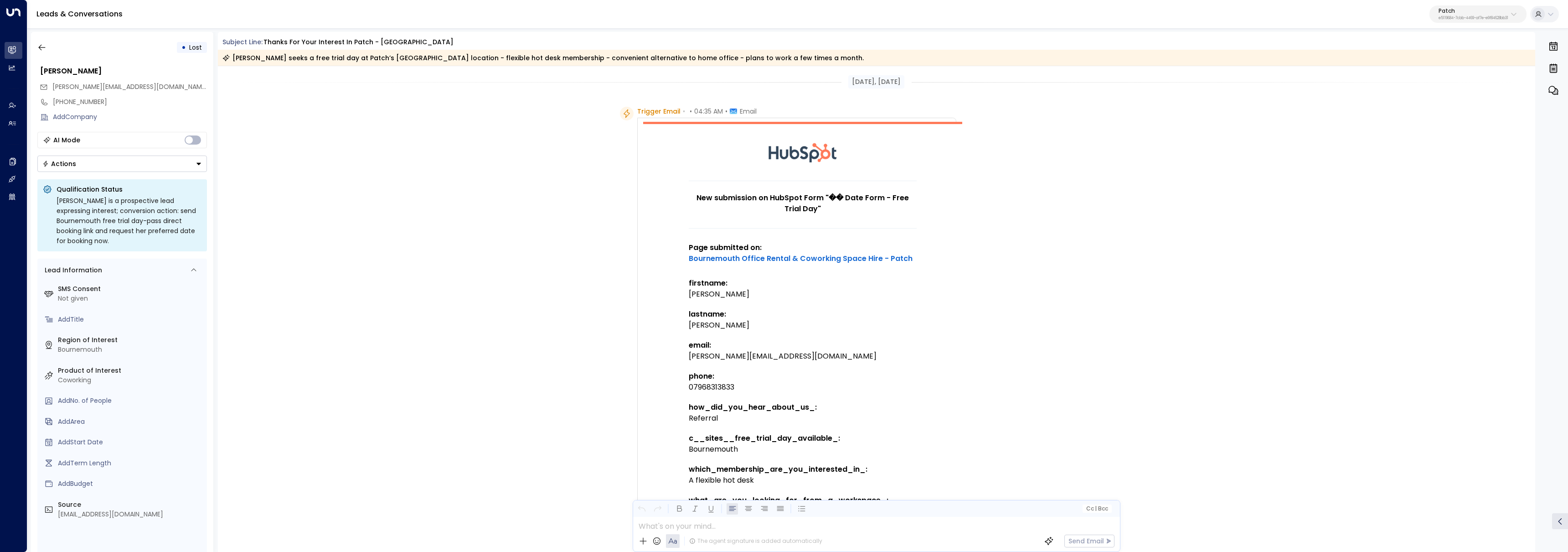
drag, startPoint x: 868, startPoint y: 80, endPoint x: 928, endPoint y: 81, distance: 60.0
click at [928, 81] on div "Aug 15, 1 month ago" at bounding box center [876, 81] width 1318 height 13
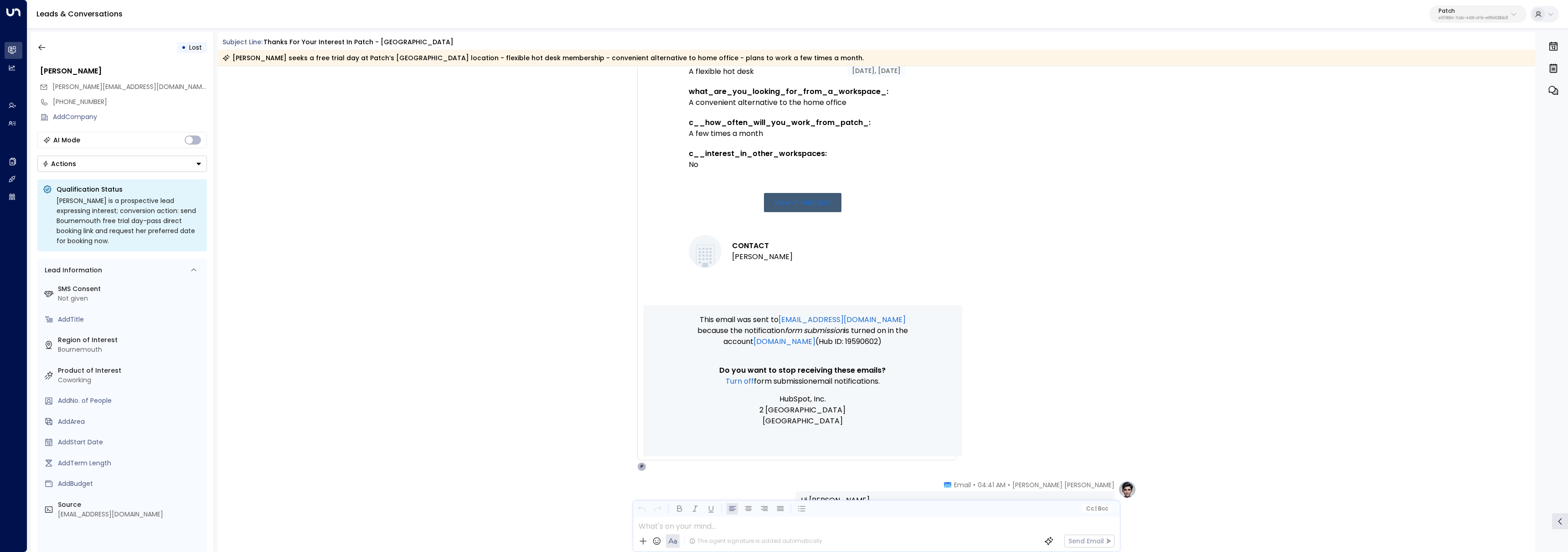
scroll to position [727, 0]
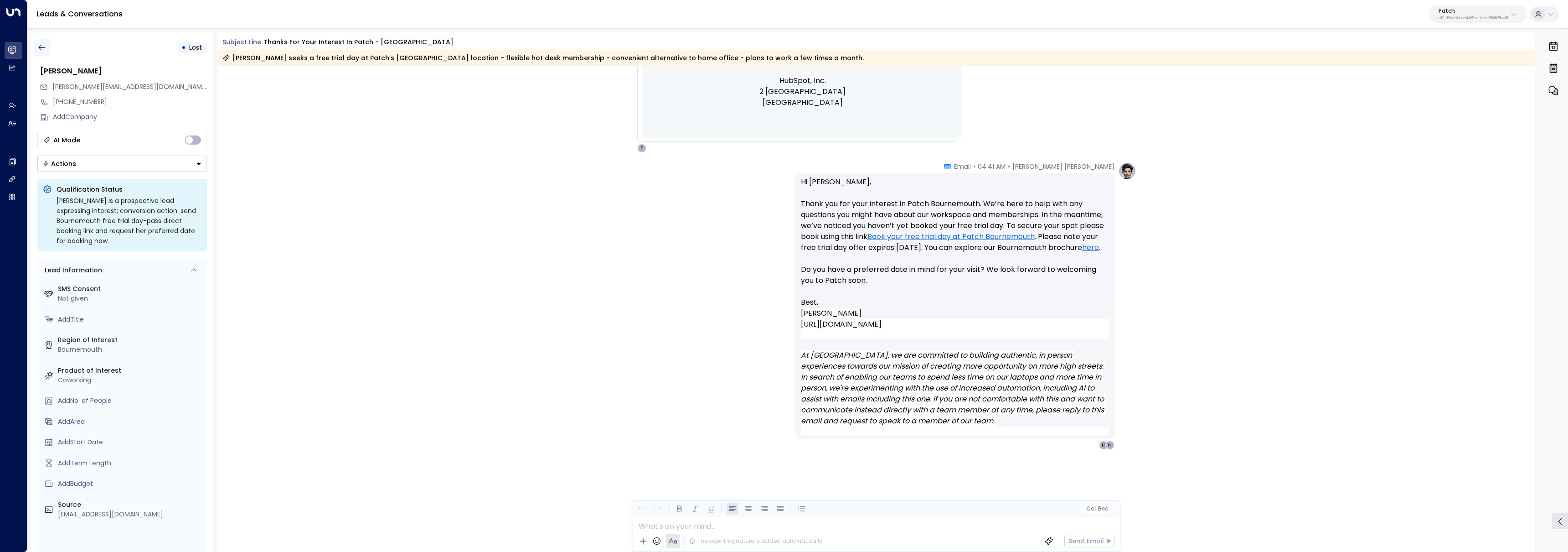
click at [40, 49] on icon "button" at bounding box center [42, 47] width 9 height 9
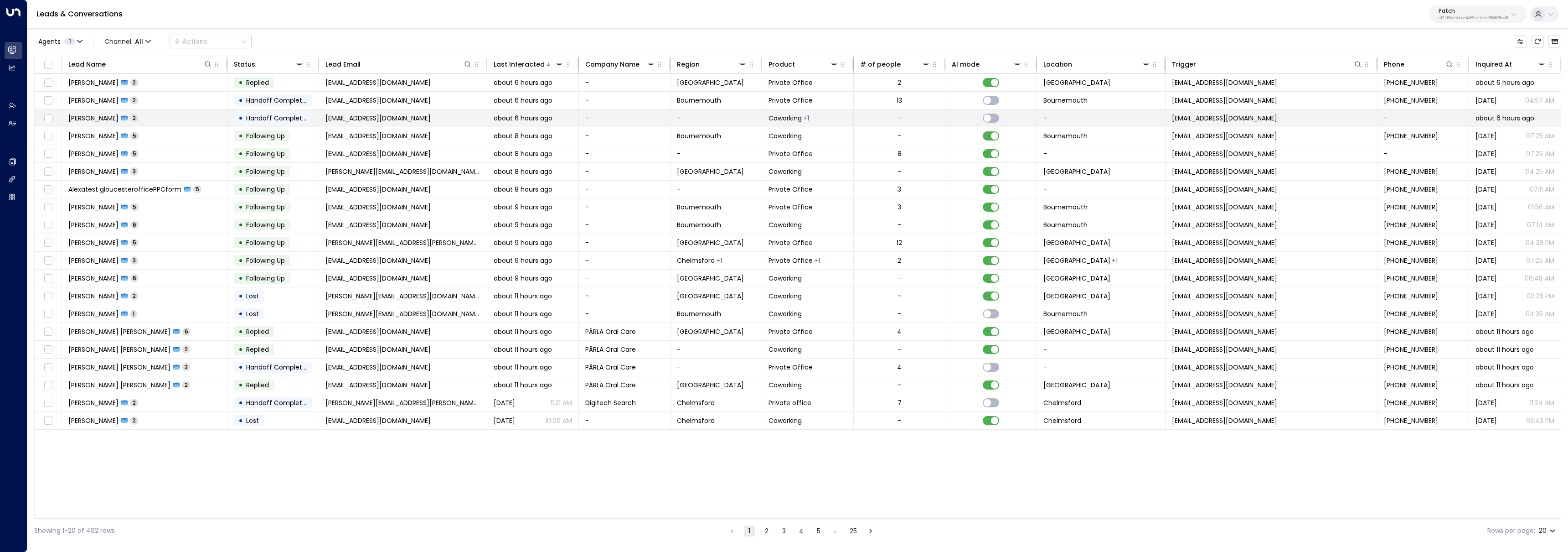
click at [204, 122] on td "Emre Altinok 2" at bounding box center [144, 118] width 165 height 18
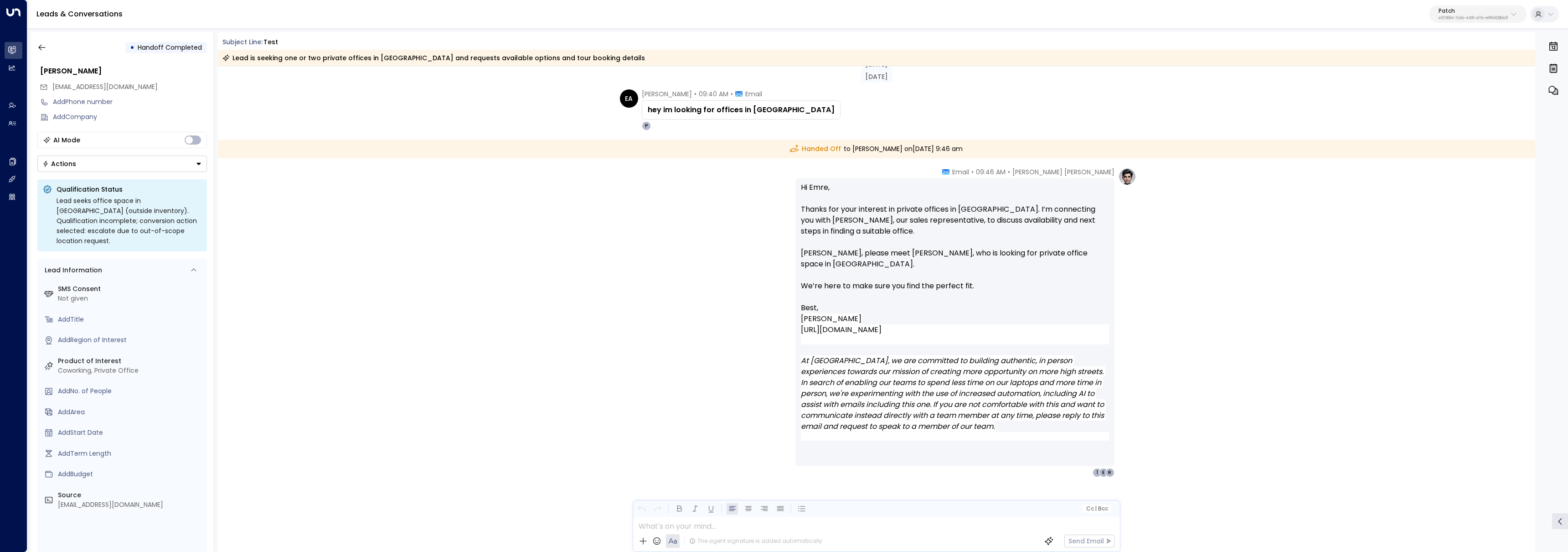
scroll to position [23, 0]
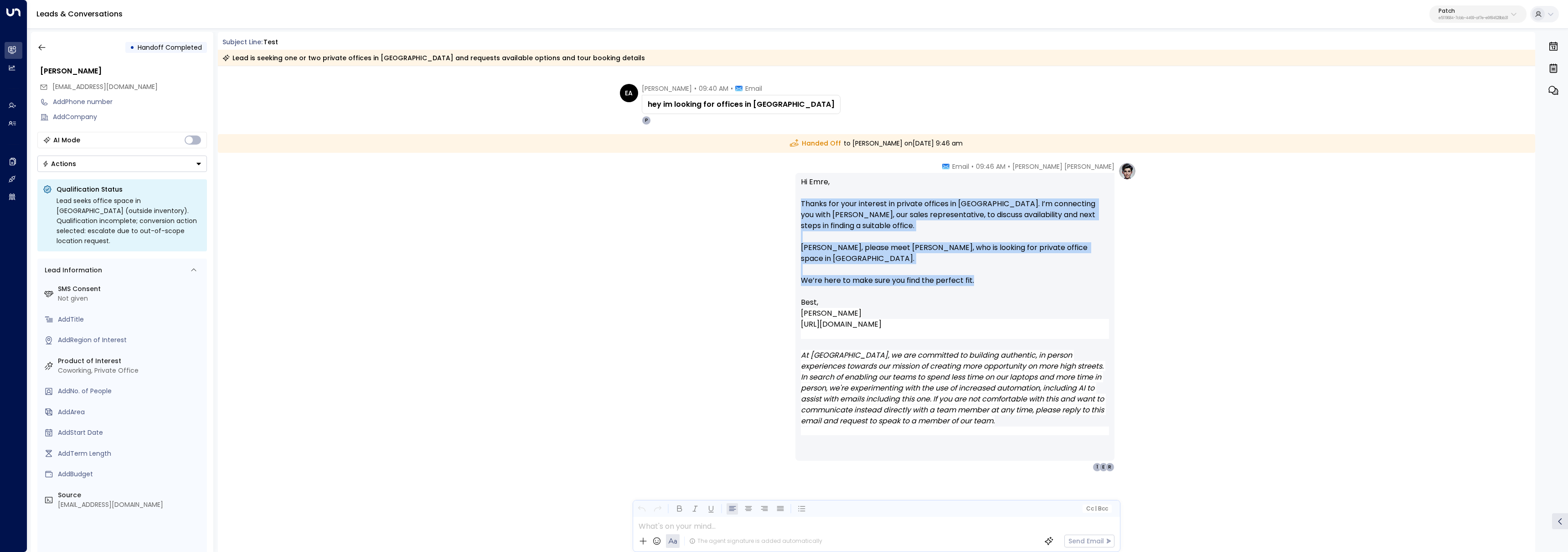
drag, startPoint x: 803, startPoint y: 204, endPoint x: 994, endPoint y: 271, distance: 202.4
click at [994, 271] on div "Hi Emre, Thanks for your interest in private offices in London. I’m connecting …" at bounding box center [954, 317] width 319 height 288
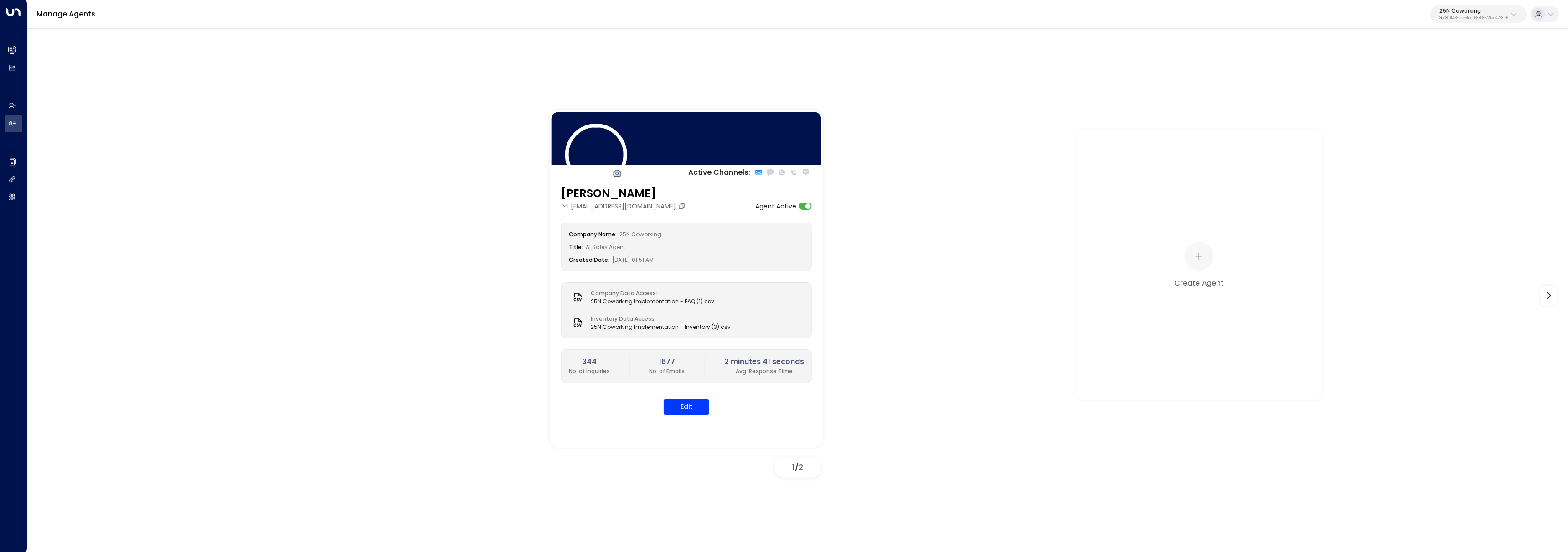
click at [1466, 11] on p "25N Coworking" at bounding box center [1474, 11] width 68 height 5
type input "*****"
click at [1430, 75] on span "ID: d62b4f3b-a803-4355-9bc8-4e5b658db589" at bounding box center [1454, 77] width 133 height 8
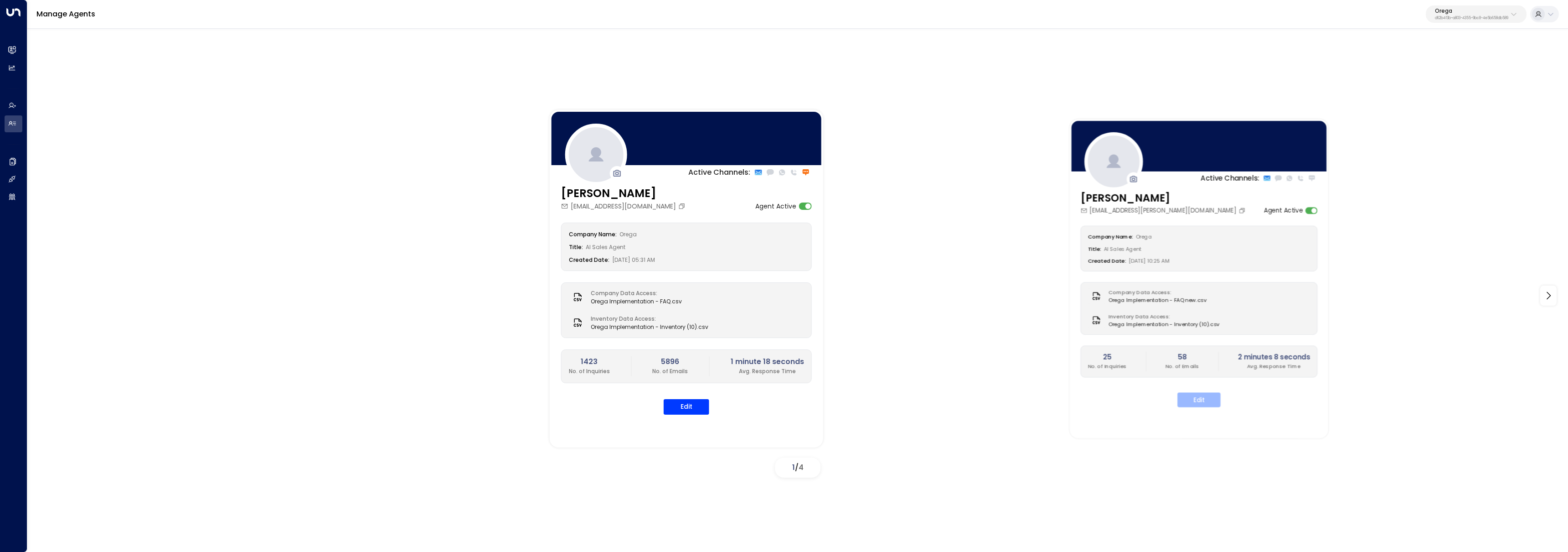
click at [1207, 404] on button "Edit" at bounding box center [1198, 399] width 43 height 14
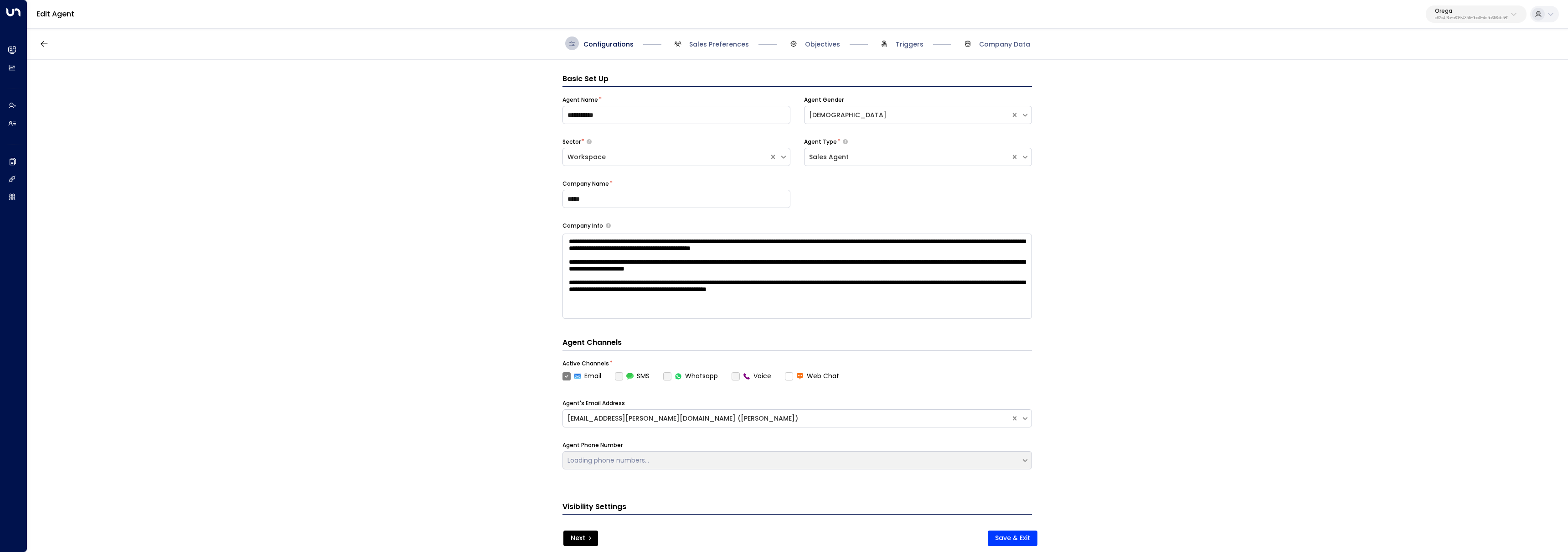
scroll to position [14, 0]
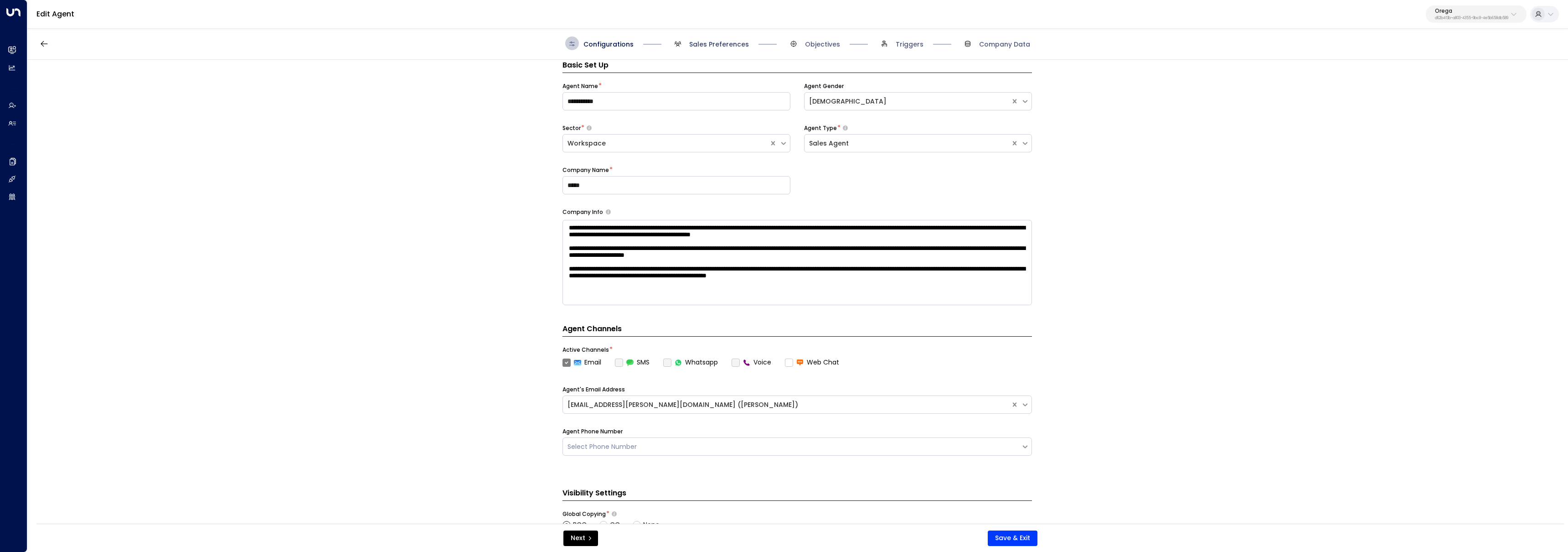
click at [698, 46] on span "Sales Preferences" at bounding box center [719, 44] width 59 height 9
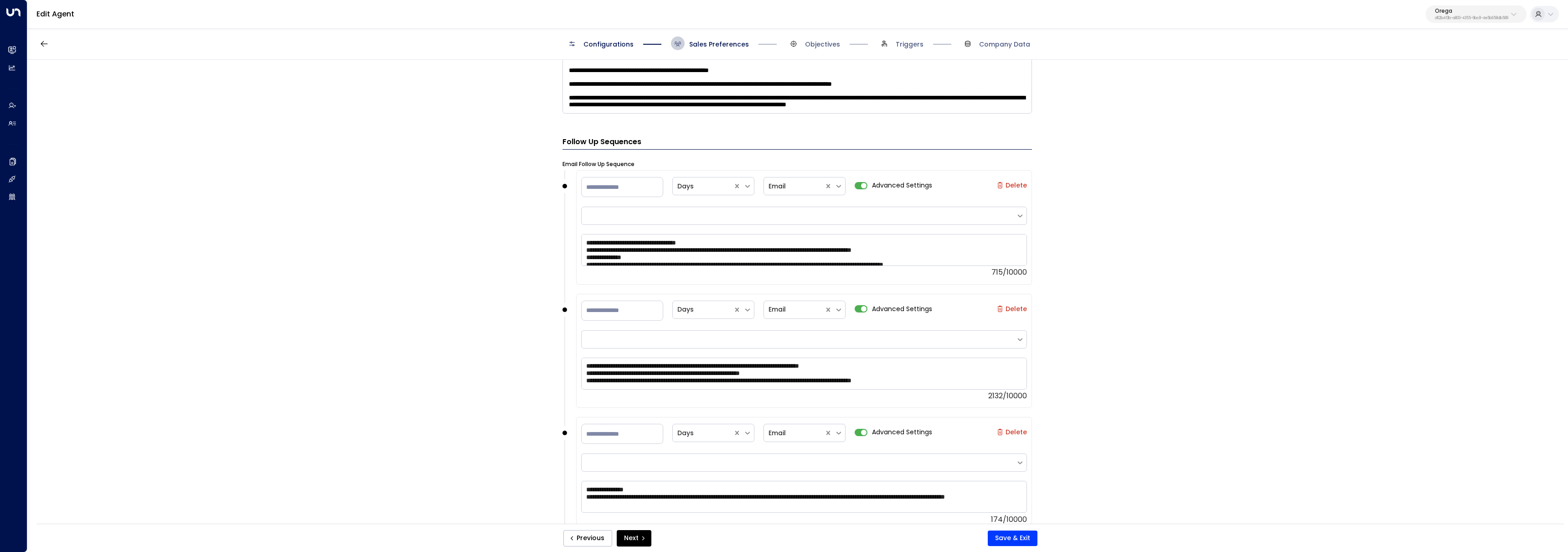
scroll to position [703, 0]
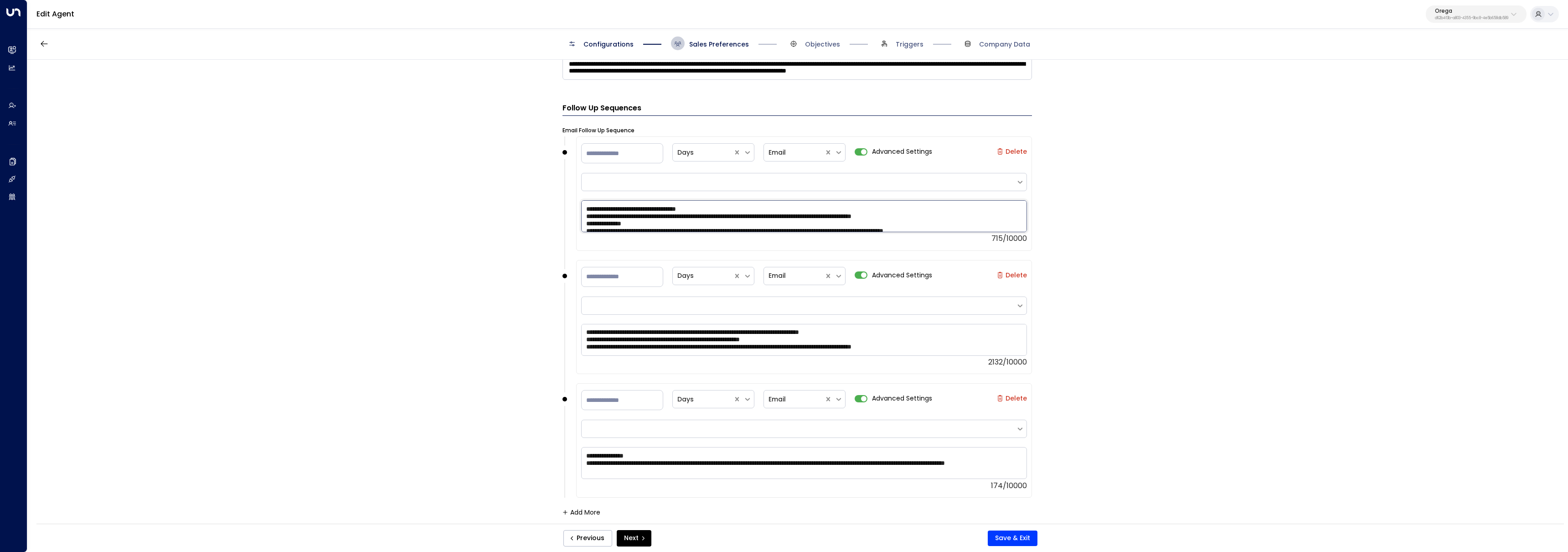
click at [714, 212] on textarea "**********" at bounding box center [804, 216] width 446 height 32
click at [711, 207] on textarea "**********" at bounding box center [804, 216] width 446 height 32
type textarea "**********"
click at [714, 332] on textarea at bounding box center [804, 340] width 446 height 32
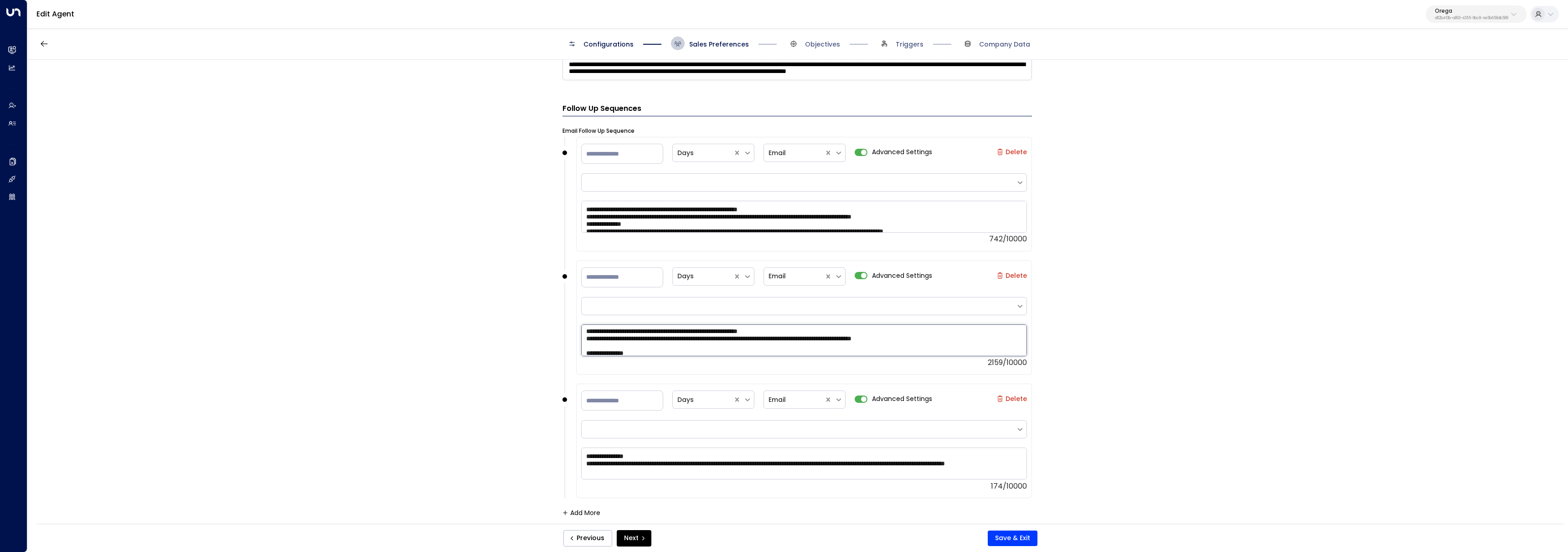
scroll to position [703, 0]
type textarea "**********"
click at [585, 455] on textarea "**********" at bounding box center [804, 463] width 446 height 32
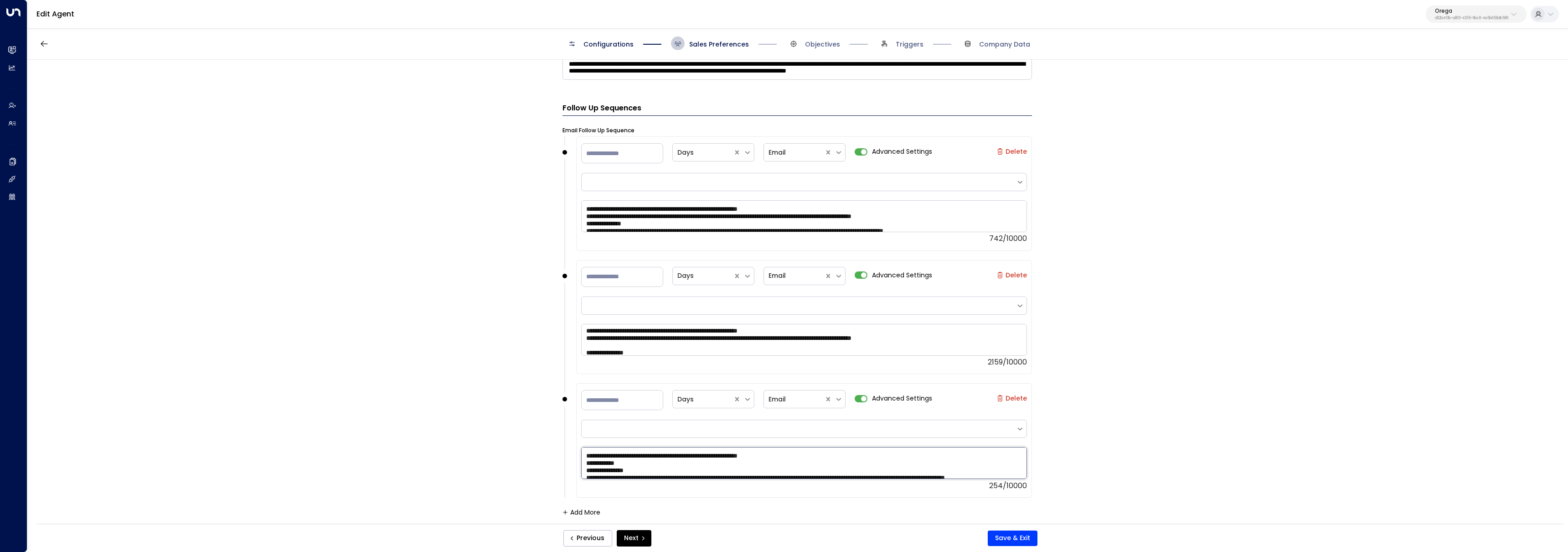
click at [616, 459] on textarea "**********" at bounding box center [804, 463] width 446 height 32
click at [617, 459] on textarea "**********" at bounding box center [804, 463] width 446 height 32
click at [611, 462] on textarea "**********" at bounding box center [804, 463] width 446 height 32
click at [612, 462] on textarea "**********" at bounding box center [804, 463] width 446 height 32
click at [611, 462] on textarea "**********" at bounding box center [804, 463] width 446 height 32
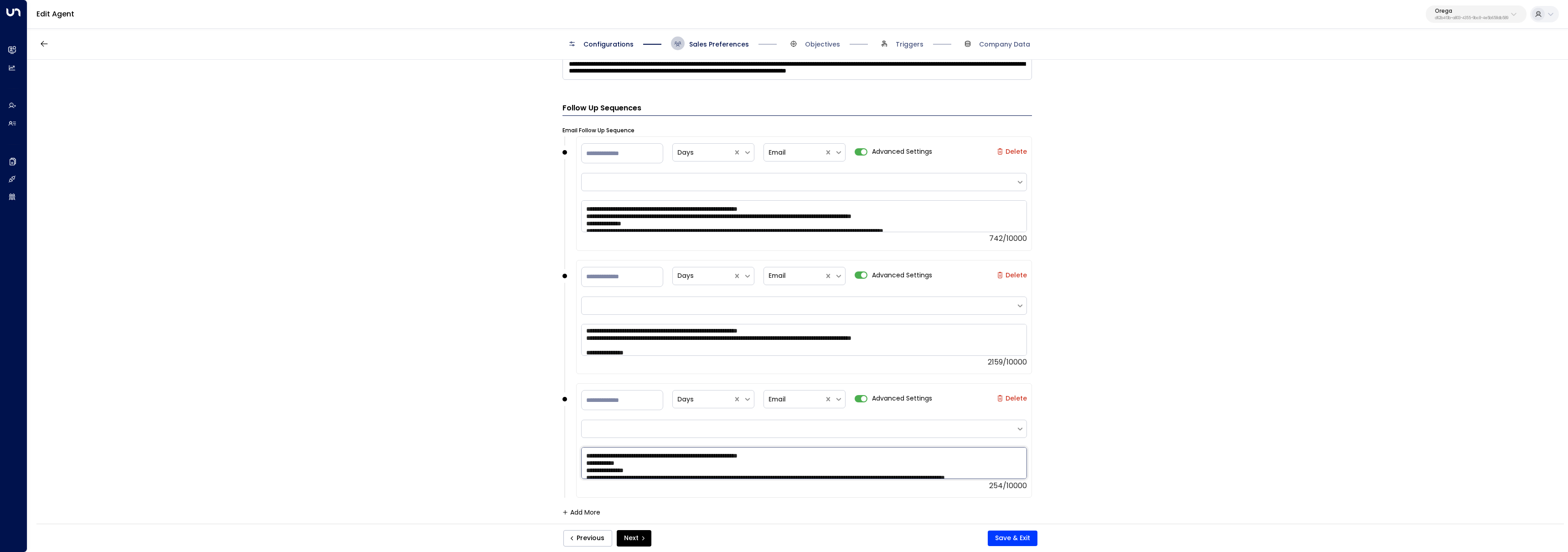
click at [660, 468] on textarea "**********" at bounding box center [804, 463] width 446 height 32
click at [657, 464] on textarea "**********" at bounding box center [804, 463] width 446 height 32
paste textarea "**********"
drag, startPoint x: 676, startPoint y: 461, endPoint x: 564, endPoint y: 461, distance: 112.0
click at [564, 461] on div "**********" at bounding box center [797, 440] width 469 height 114
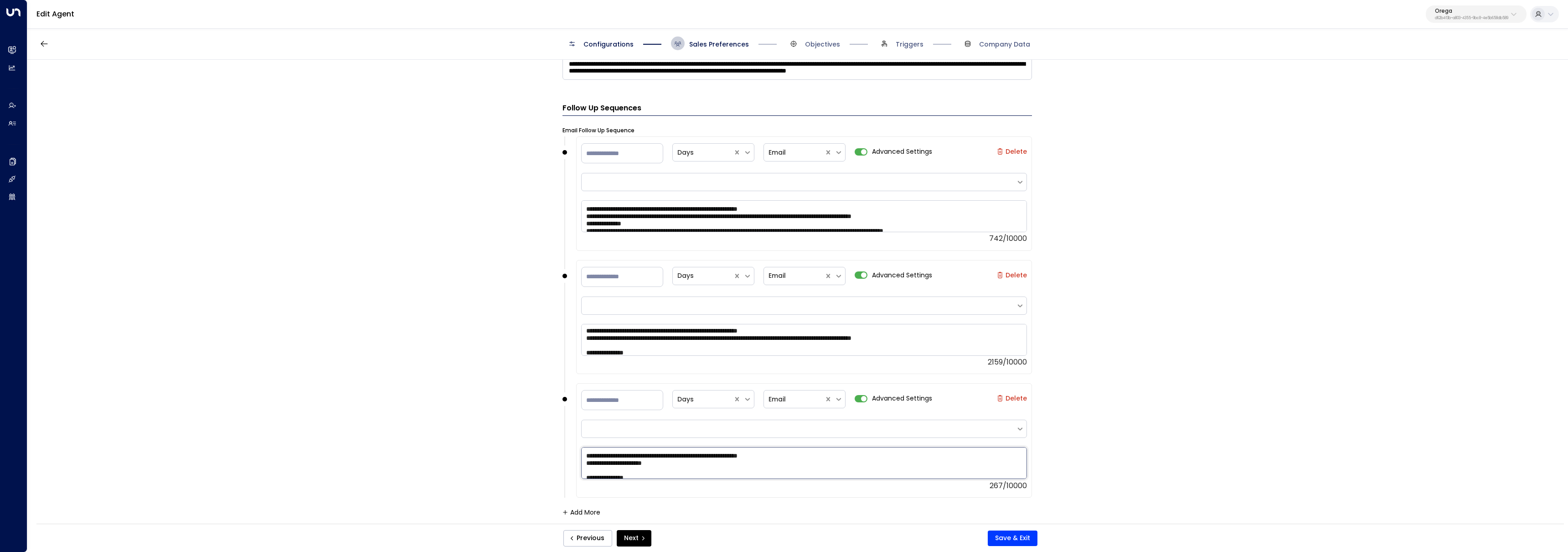
click at [695, 461] on textarea "**********" at bounding box center [804, 463] width 446 height 32
paste textarea "**********"
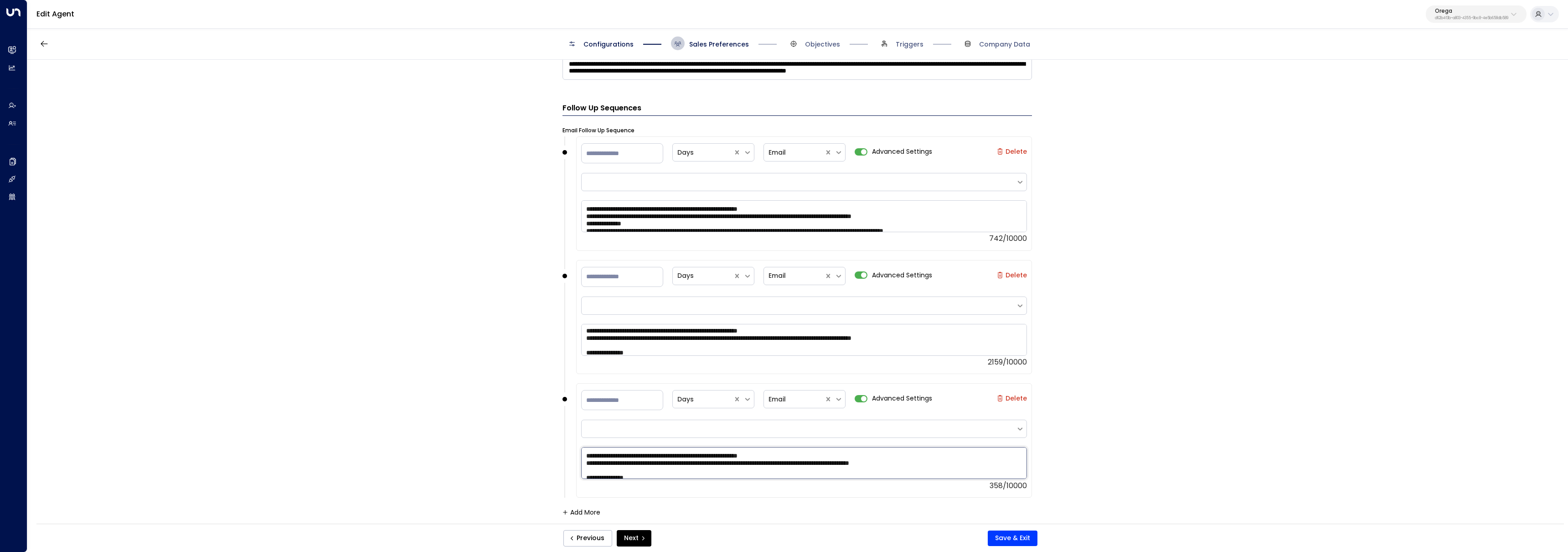
scroll to position [22, 0]
click at [735, 477] on textarea "**********" at bounding box center [804, 463] width 446 height 32
paste textarea "**********"
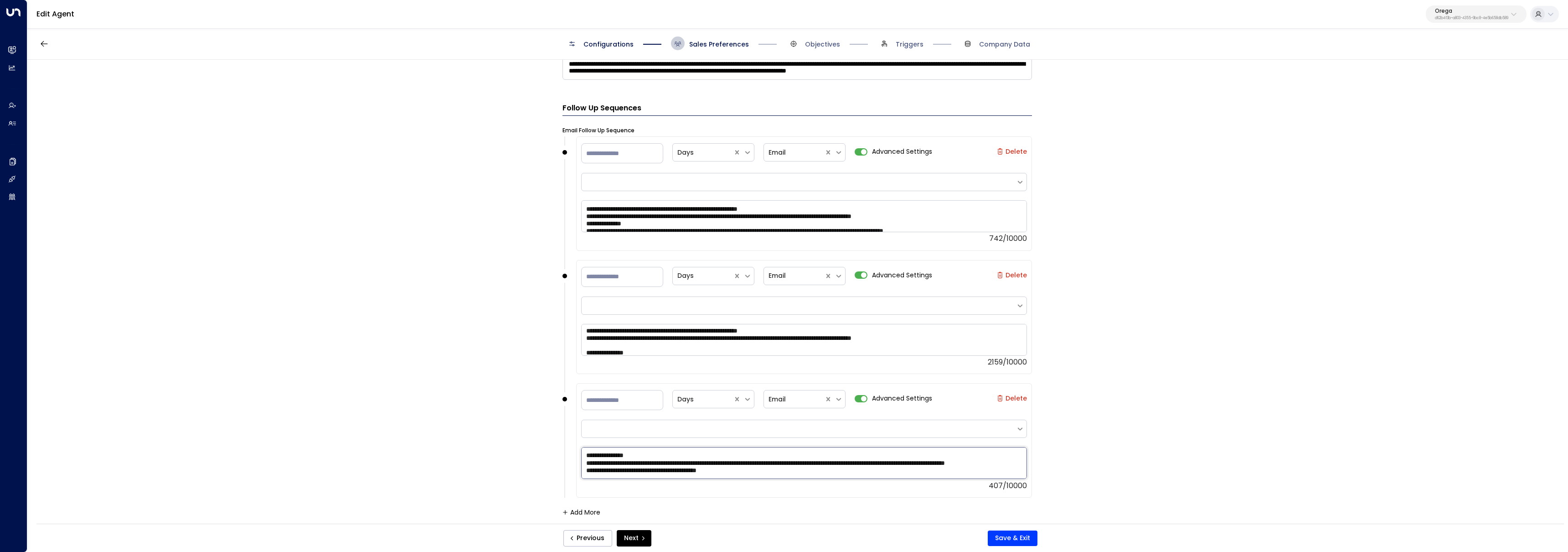
paste textarea "**********"
type textarea "**********"
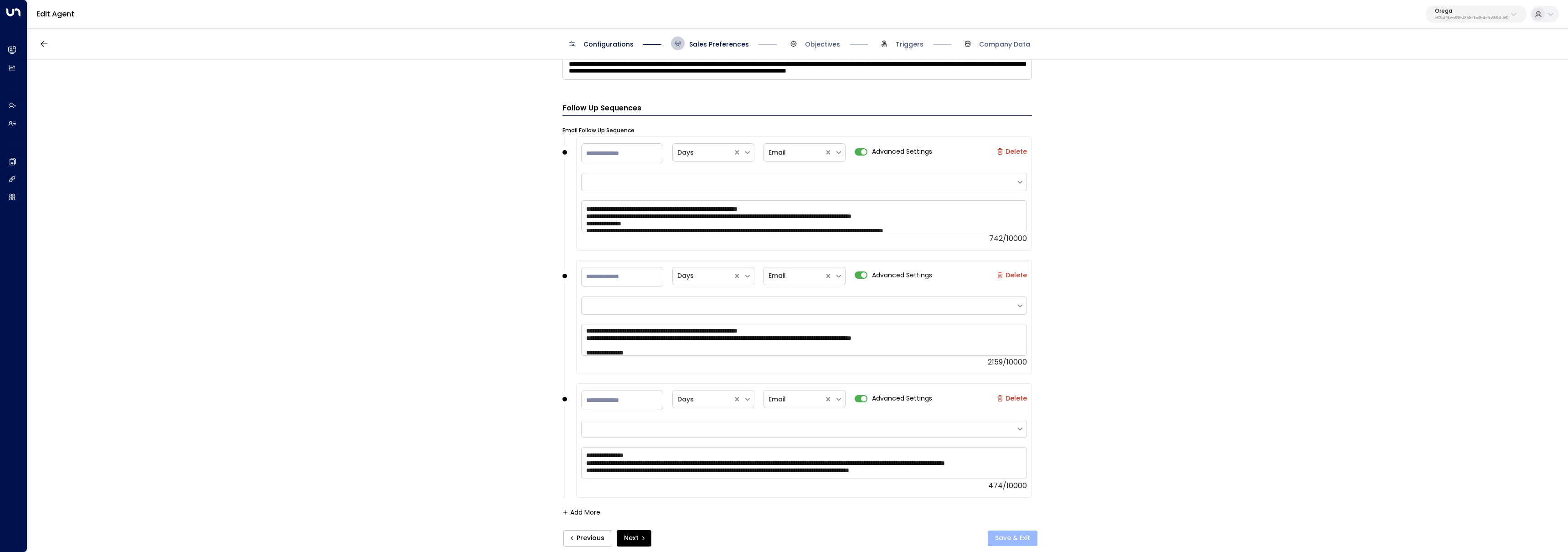
click at [1011, 539] on button "Save & Exit" at bounding box center [1012, 538] width 49 height 15
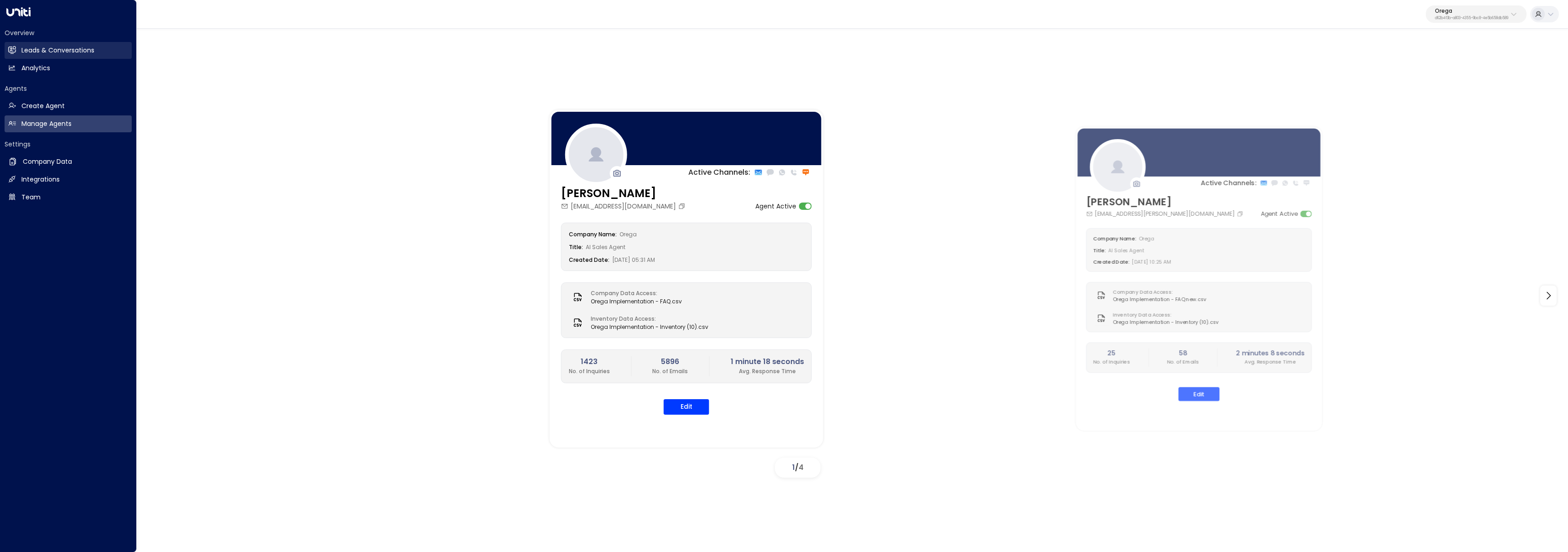
click at [17, 50] on link "Leads & Conversations Leads & Conversations" at bounding box center [68, 50] width 127 height 17
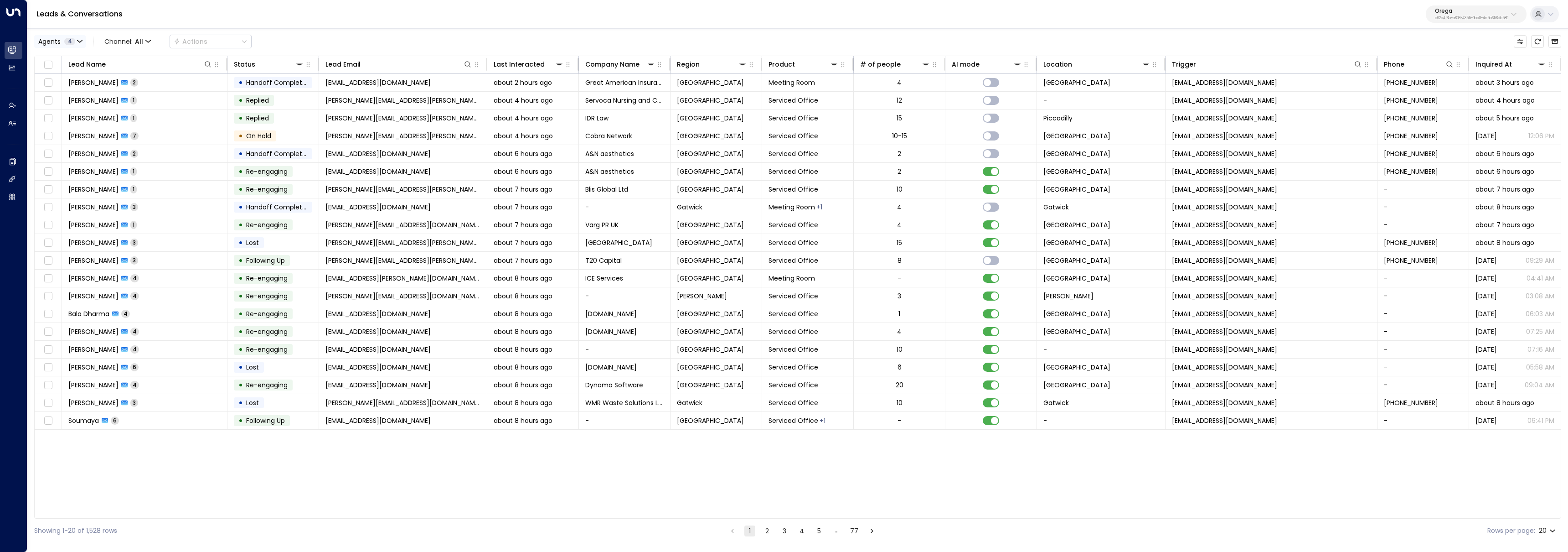
click at [61, 45] on button "Agents 4" at bounding box center [60, 41] width 52 height 13
click at [82, 119] on div "Select All Clear Apply" at bounding box center [104, 125] width 128 height 13
click at [84, 128] on button "Clear" at bounding box center [87, 125] width 18 height 8
click at [77, 72] on div "[PERSON_NAME]" at bounding box center [75, 73] width 50 height 10
click at [149, 125] on button "Apply" at bounding box center [154, 125] width 27 height 13
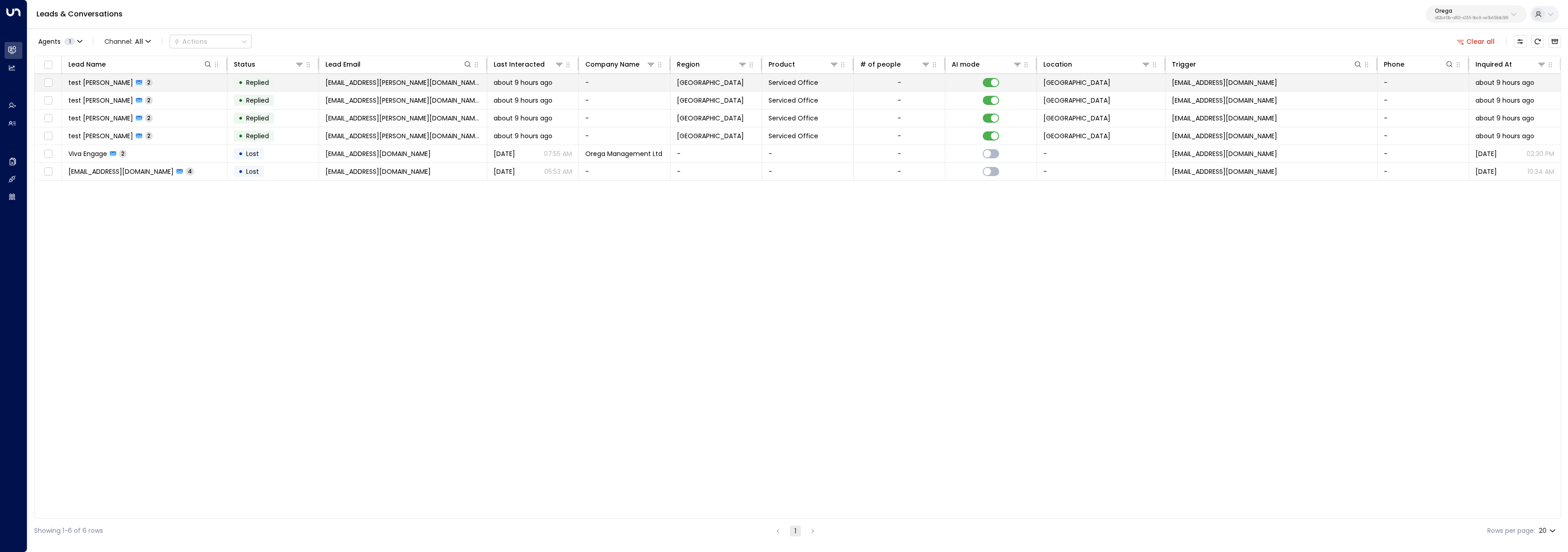
click at [160, 84] on td "test [PERSON_NAME] 2" at bounding box center [144, 82] width 165 height 18
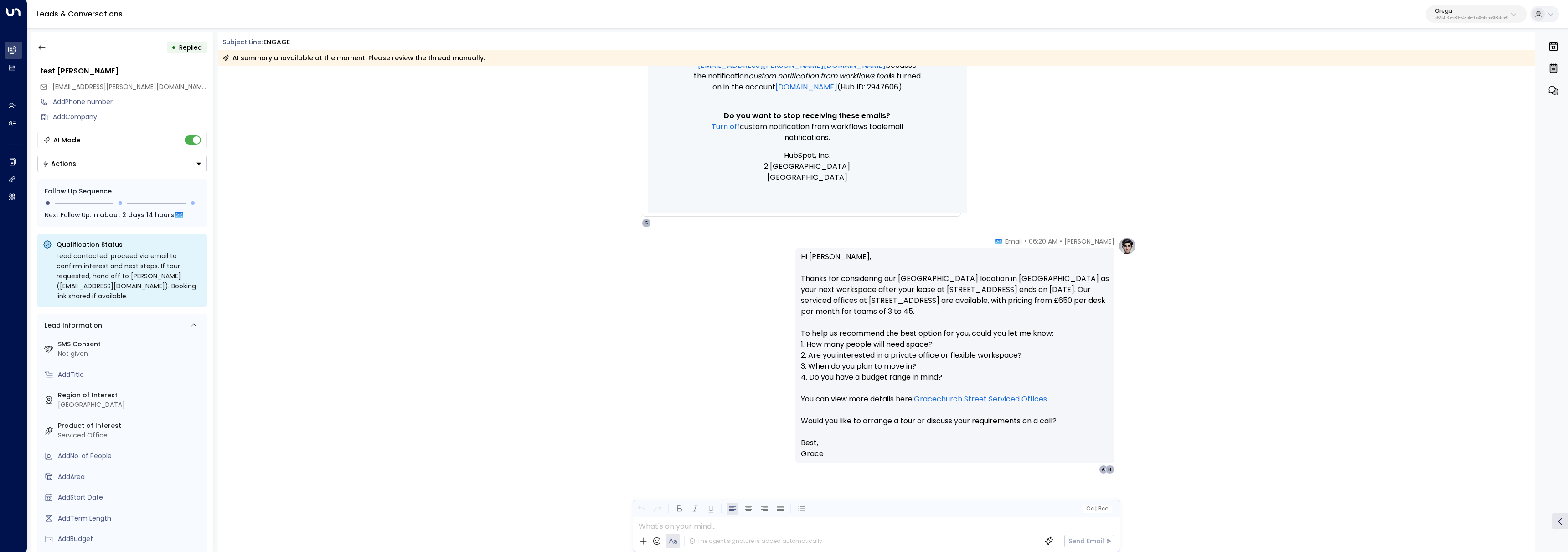
scroll to position [438, 0]
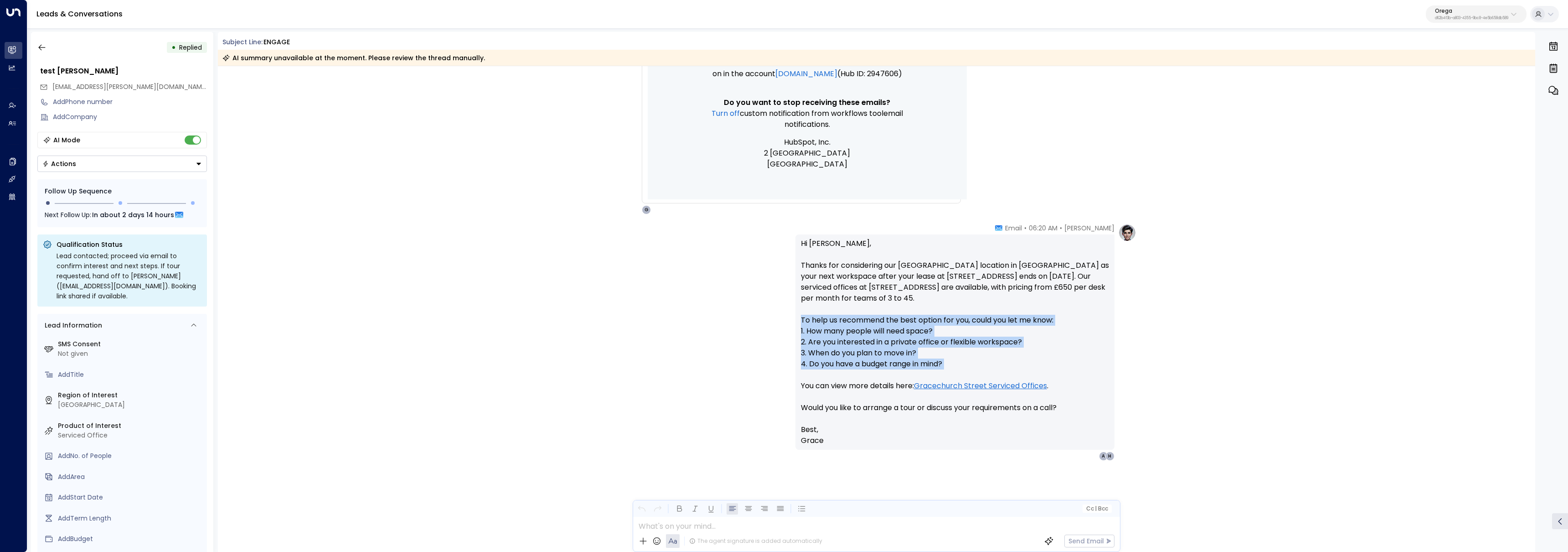
drag, startPoint x: 898, startPoint y: 358, endPoint x: 972, endPoint y: 378, distance: 76.7
click at [972, 378] on p "Hi Amar, Thanks for considering our Gracechurch Street location in London as yo…" at bounding box center [955, 331] width 308 height 186
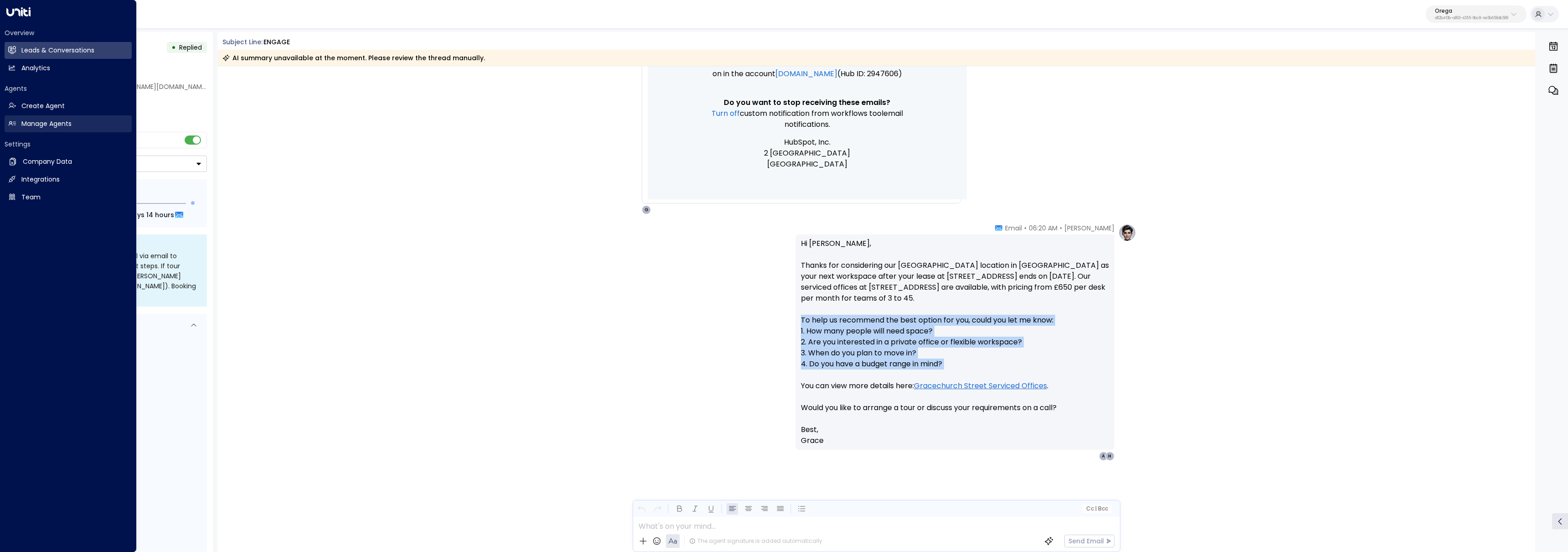
drag, startPoint x: 17, startPoint y: 116, endPoint x: 30, endPoint y: 118, distance: 13.2
click at [17, 116] on link "Manage Agents Manage Agents" at bounding box center [68, 124] width 127 height 17
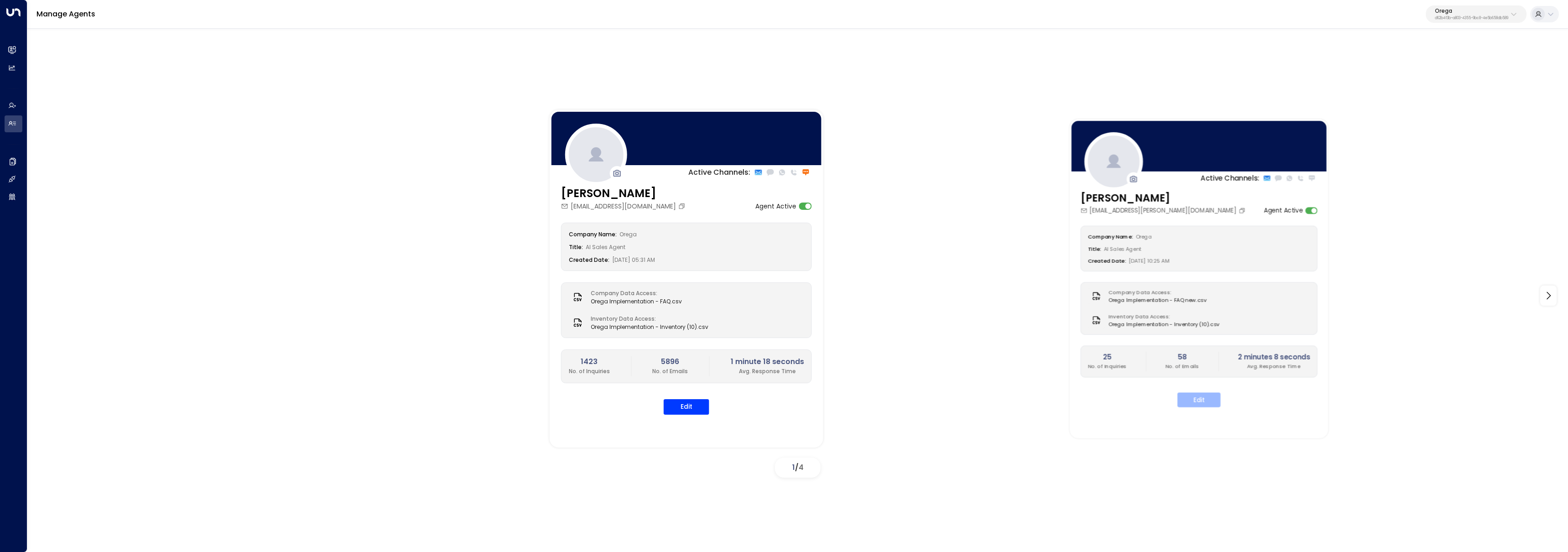
click at [1188, 407] on button "Edit" at bounding box center [1198, 399] width 43 height 14
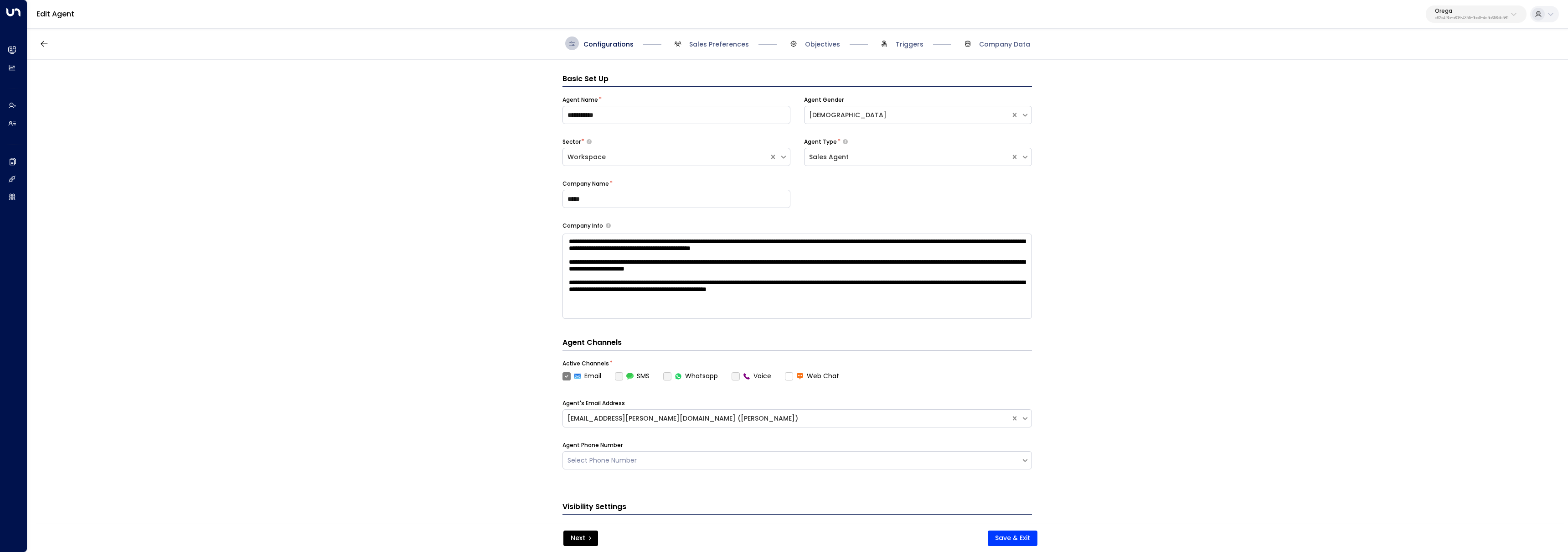
scroll to position [14, 0]
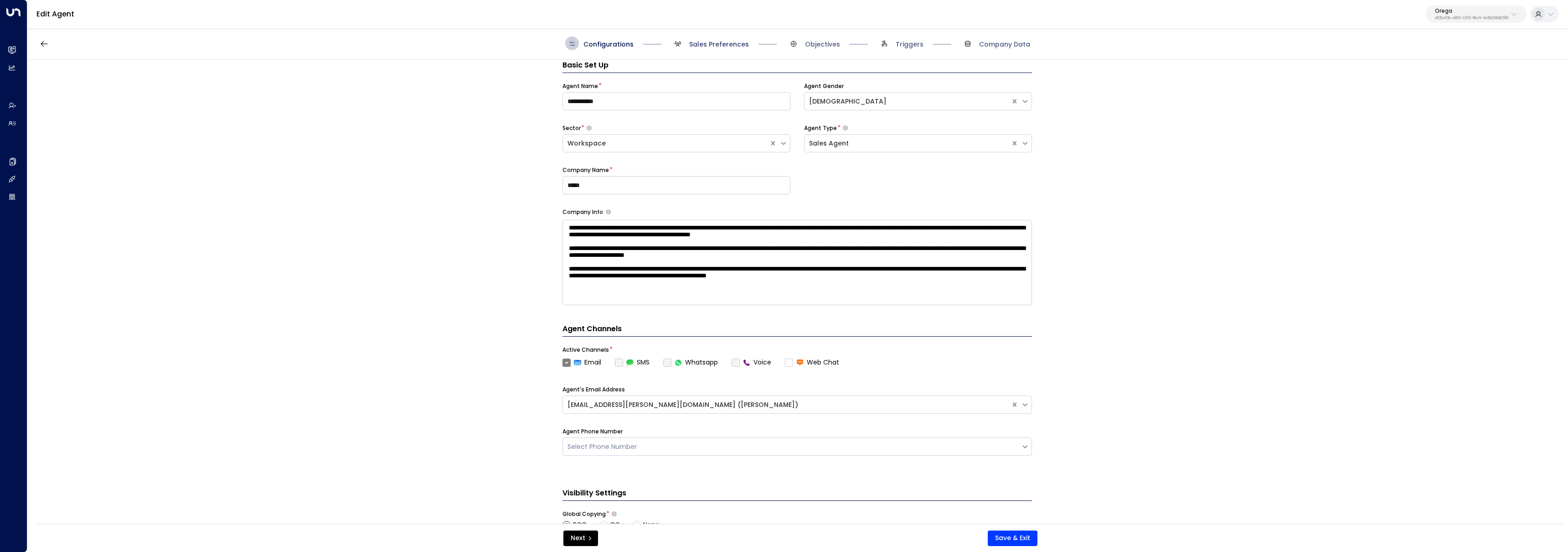
click at [723, 47] on span "Sales Preferences" at bounding box center [719, 44] width 59 height 9
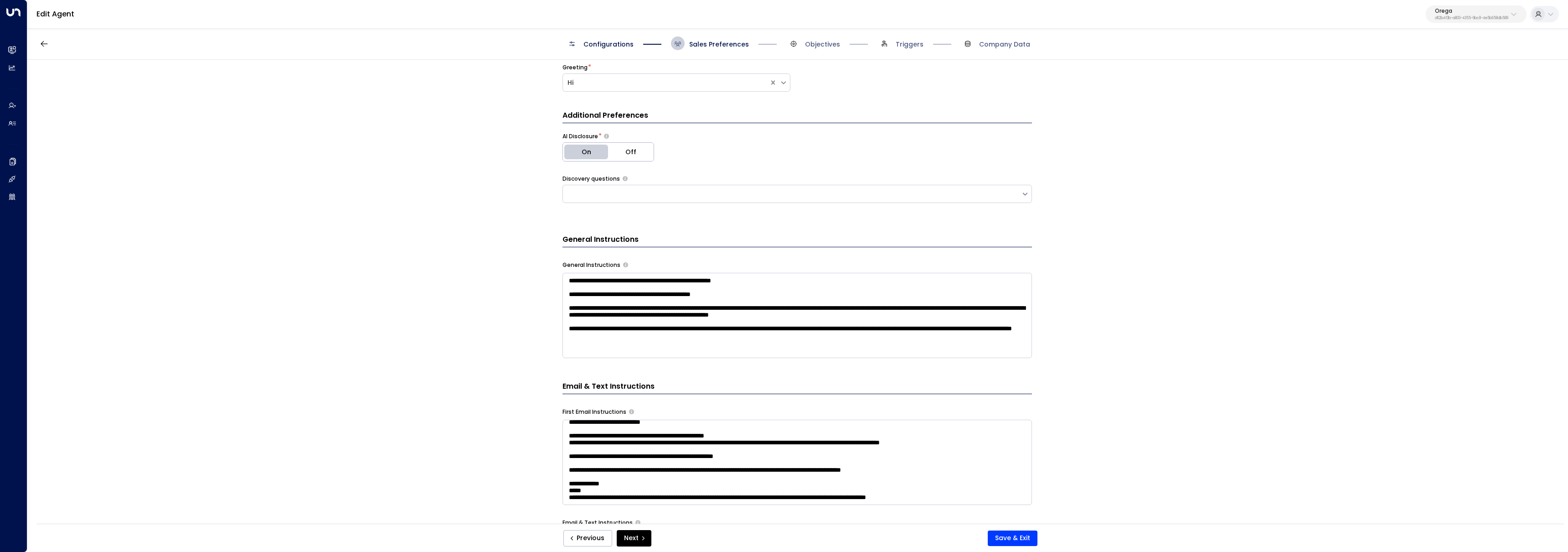
scroll to position [165, 0]
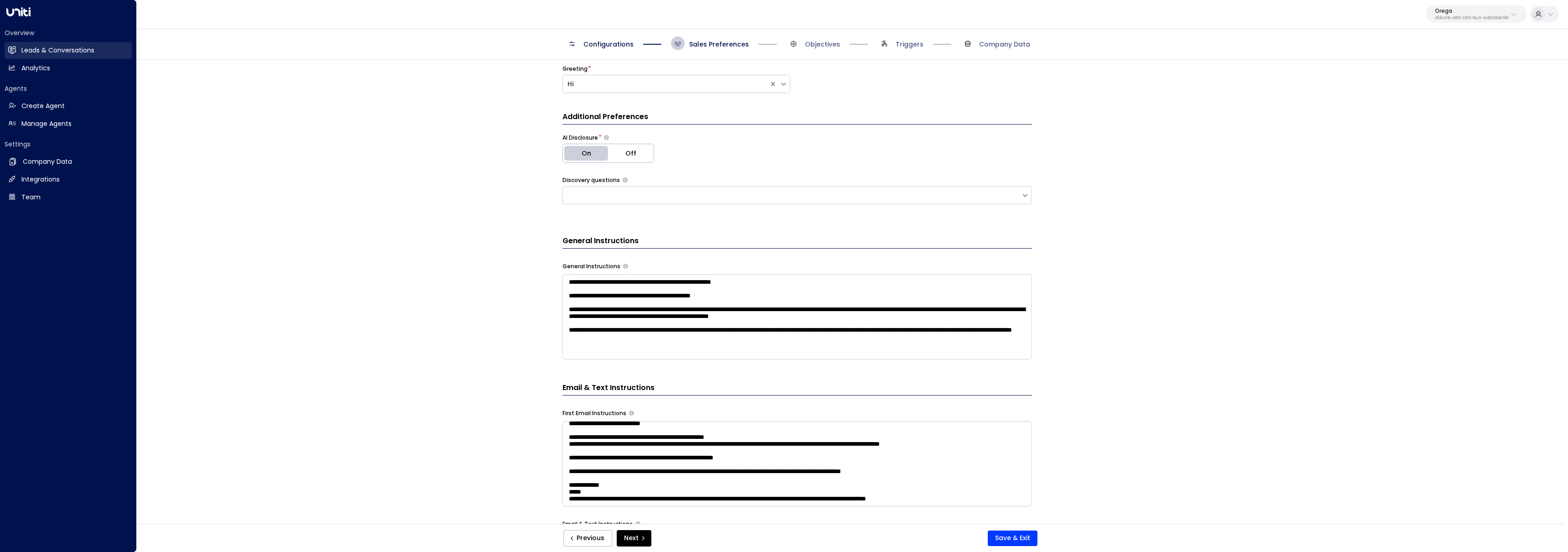
click at [22, 50] on h2 "Leads & Conversations" at bounding box center [58, 50] width 73 height 10
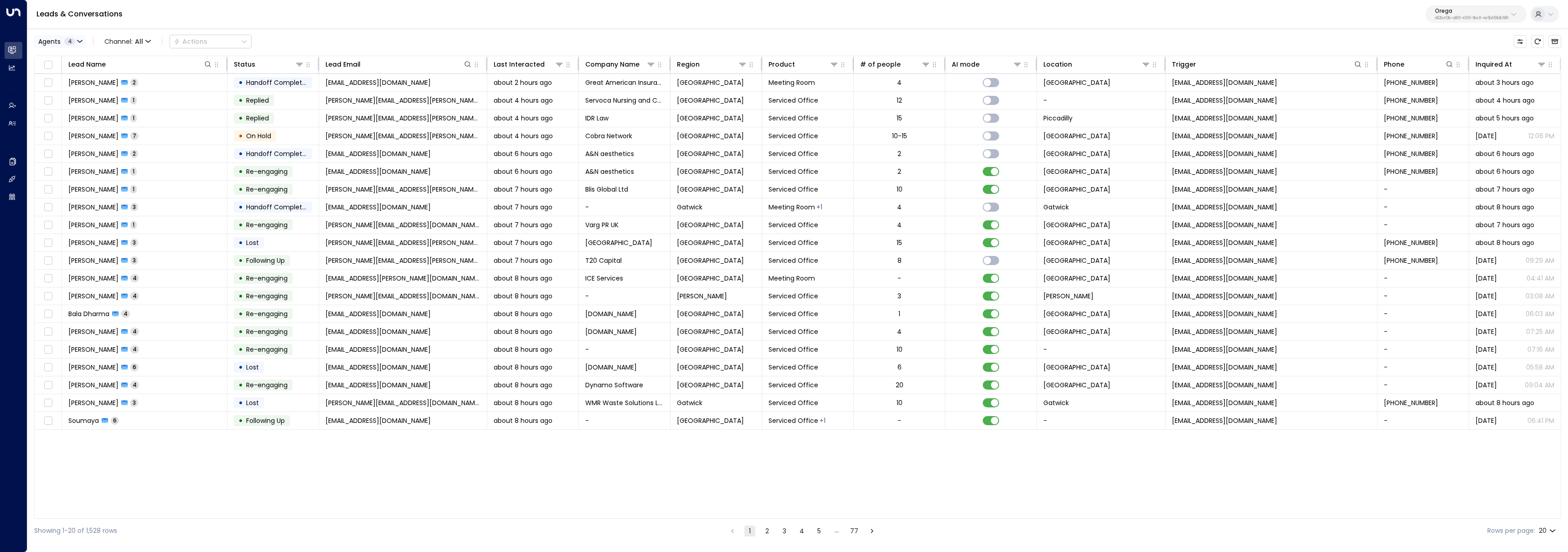
click at [63, 41] on div "Agents 4" at bounding box center [56, 42] width 37 height 8
click at [88, 124] on button "Clear" at bounding box center [87, 125] width 18 height 8
click at [61, 74] on div "[PERSON_NAME]" at bounding box center [75, 73] width 50 height 10
click at [168, 127] on div "[PERSON_NAME] [PERSON_NAME] [PERSON_NAME] [PERSON_NAME] Select All Clear Apply" at bounding box center [104, 93] width 138 height 88
click at [160, 127] on button "Apply" at bounding box center [154, 125] width 27 height 13
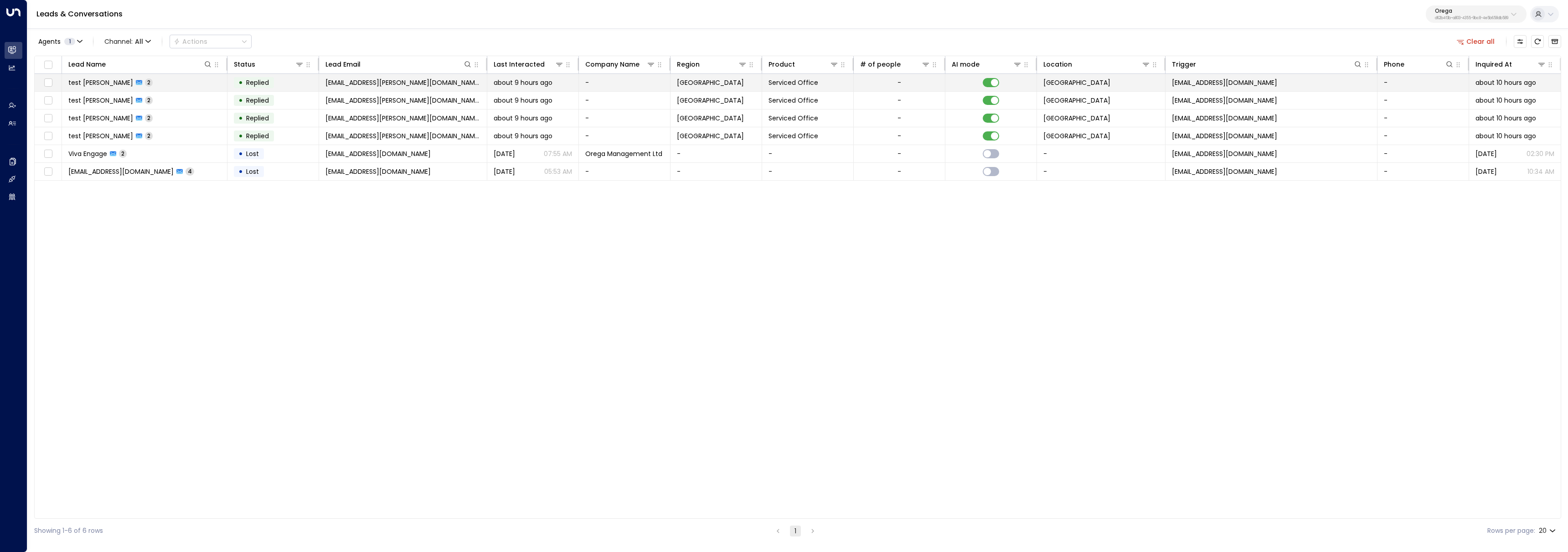
click at [164, 88] on td "test [PERSON_NAME] 2" at bounding box center [144, 82] width 165 height 18
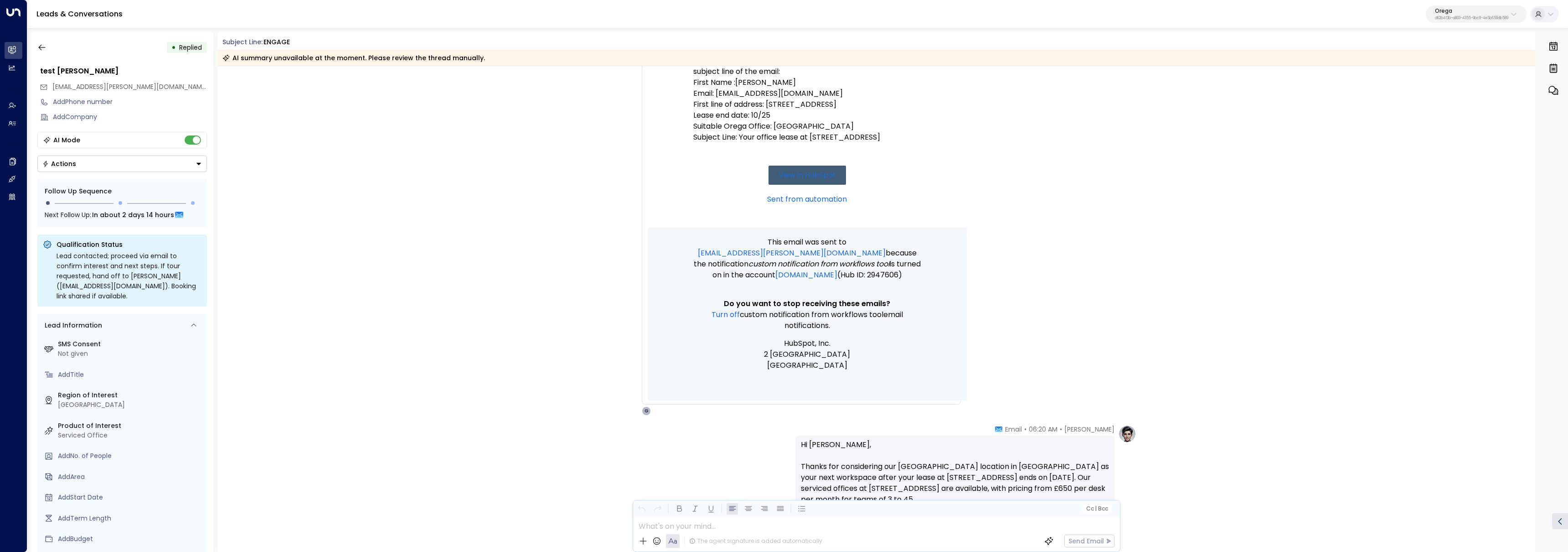
scroll to position [438, 0]
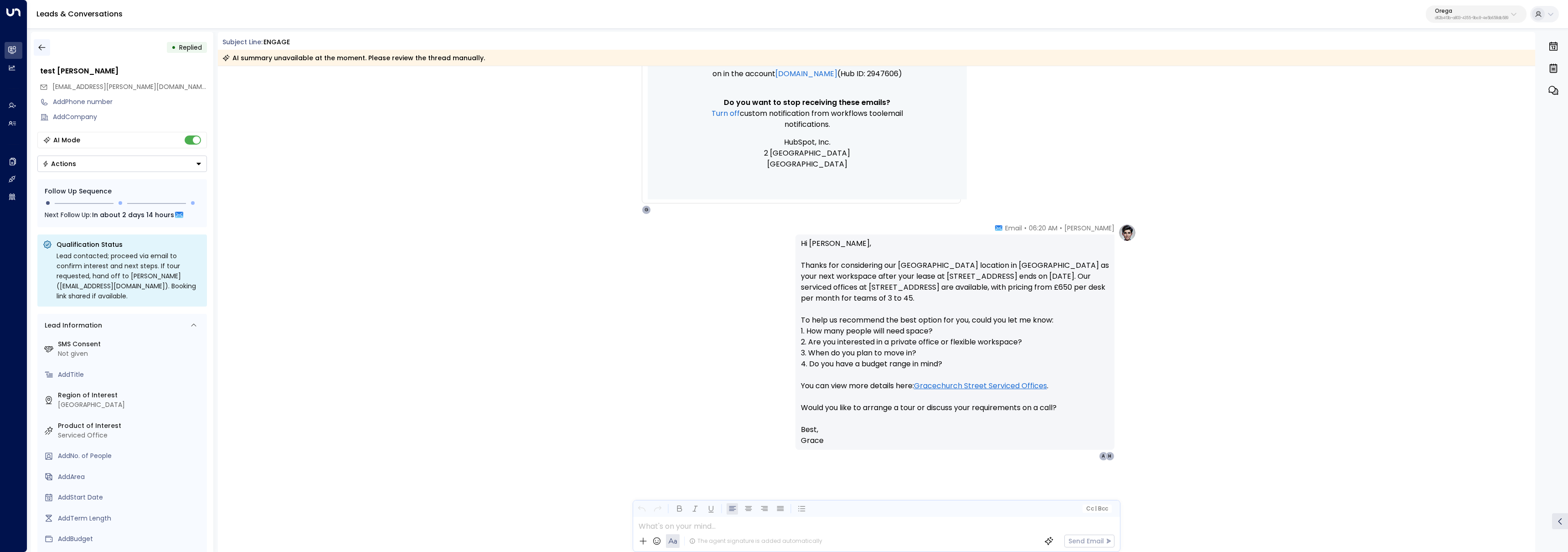
click at [43, 45] on icon "button" at bounding box center [42, 47] width 9 height 9
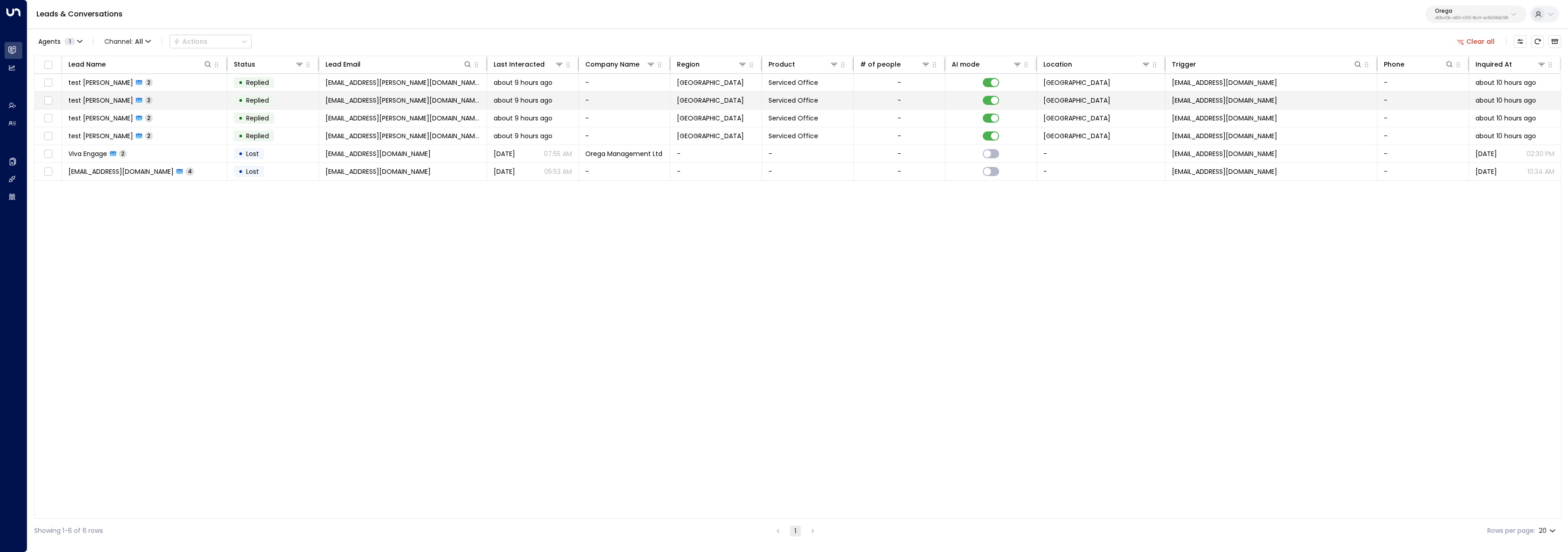
click at [288, 104] on td "• Replied" at bounding box center [273, 100] width 91 height 18
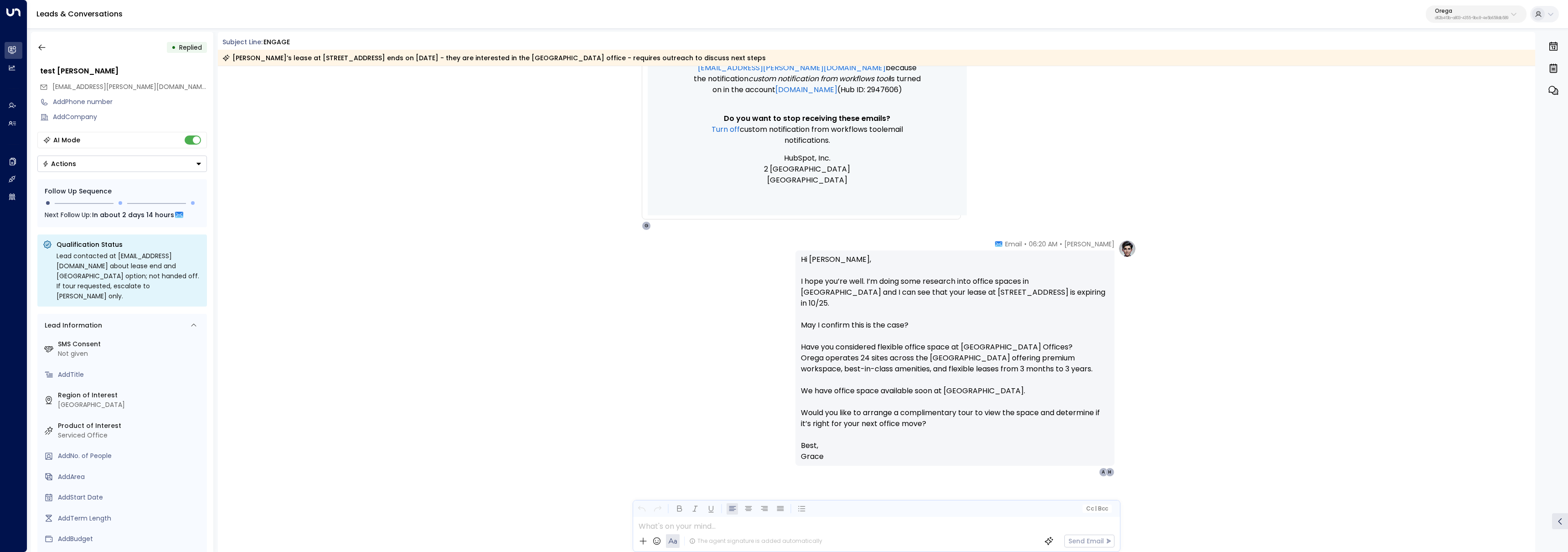
scroll to position [427, 0]
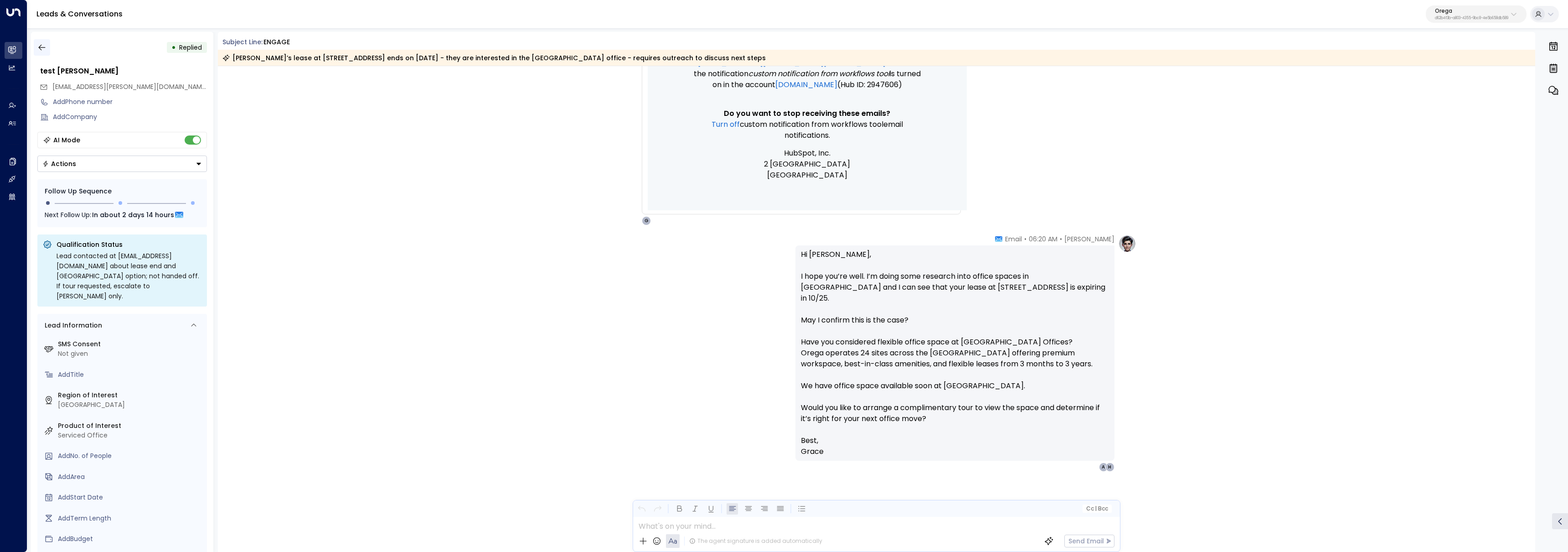
click at [42, 46] on icon "button" at bounding box center [42, 47] width 9 height 9
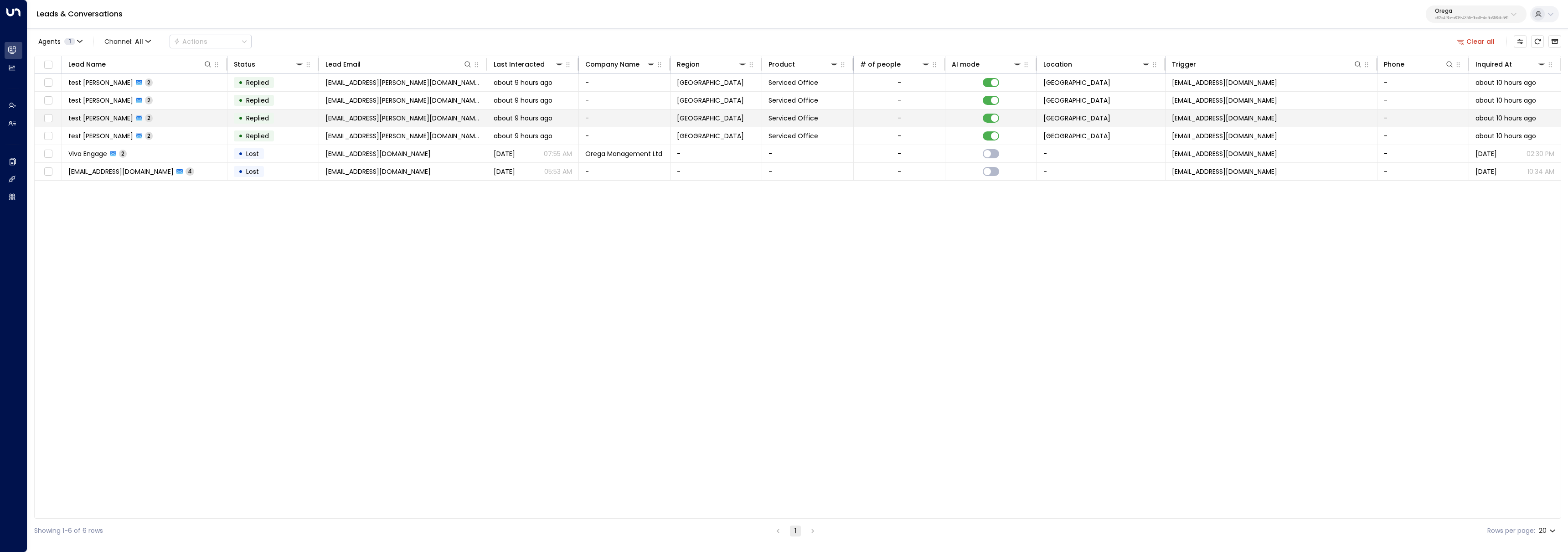
click at [215, 121] on td "test [PERSON_NAME] 2" at bounding box center [144, 118] width 165 height 18
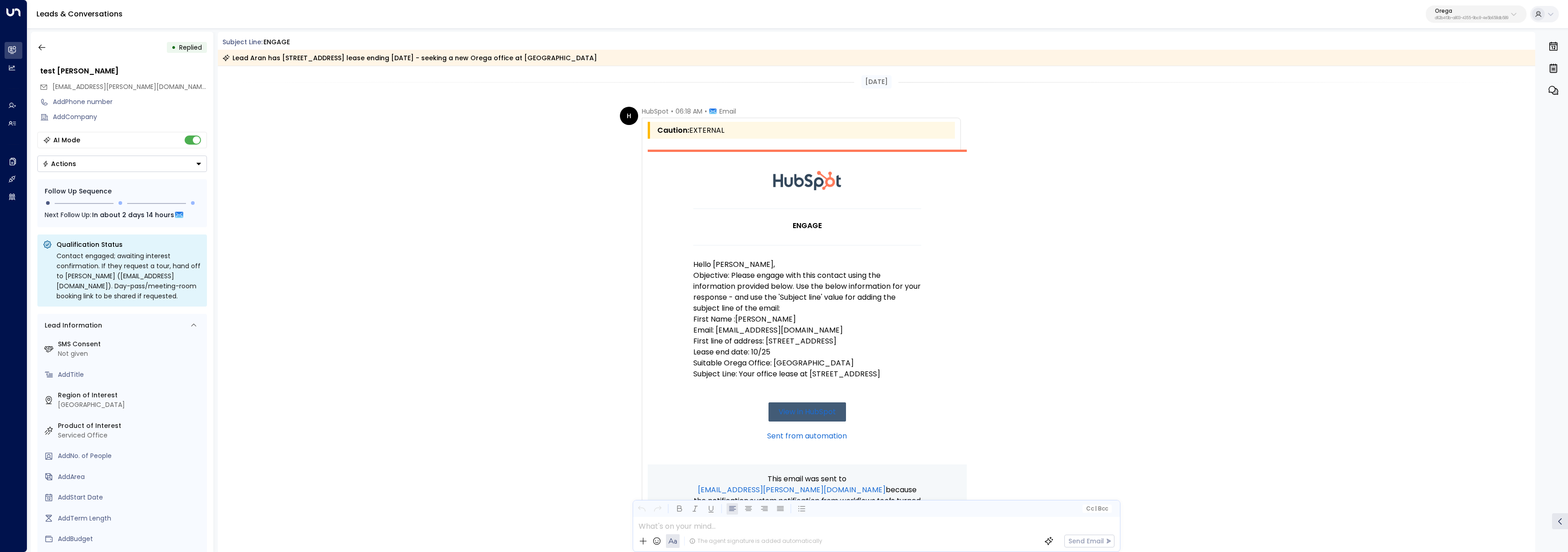
scroll to position [445, 0]
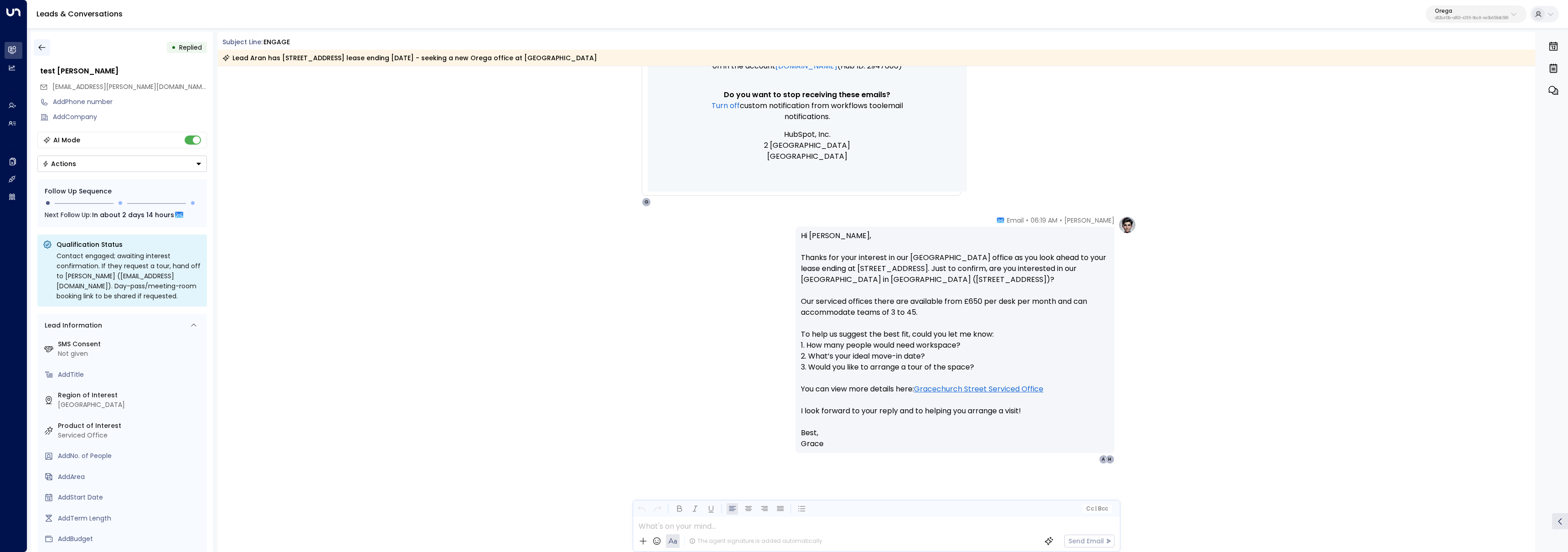
click at [46, 51] on button "button" at bounding box center [42, 48] width 17 height 17
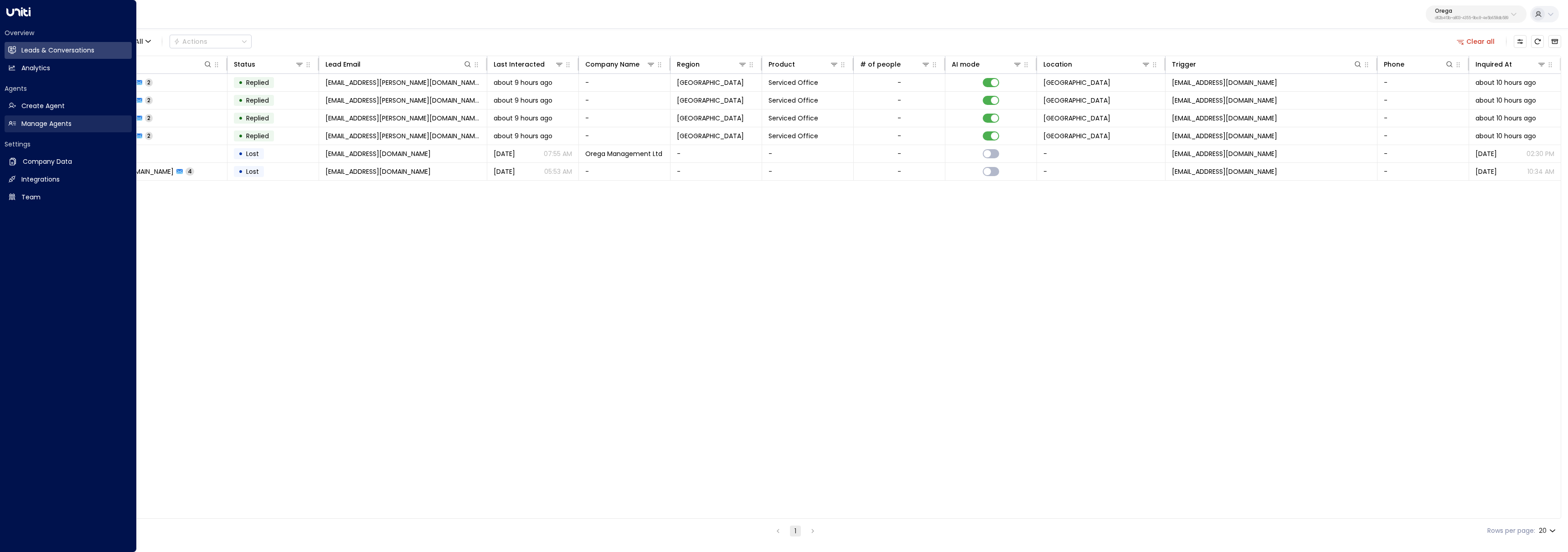
click at [22, 125] on h2 "Manage Agents" at bounding box center [46, 123] width 50 height 10
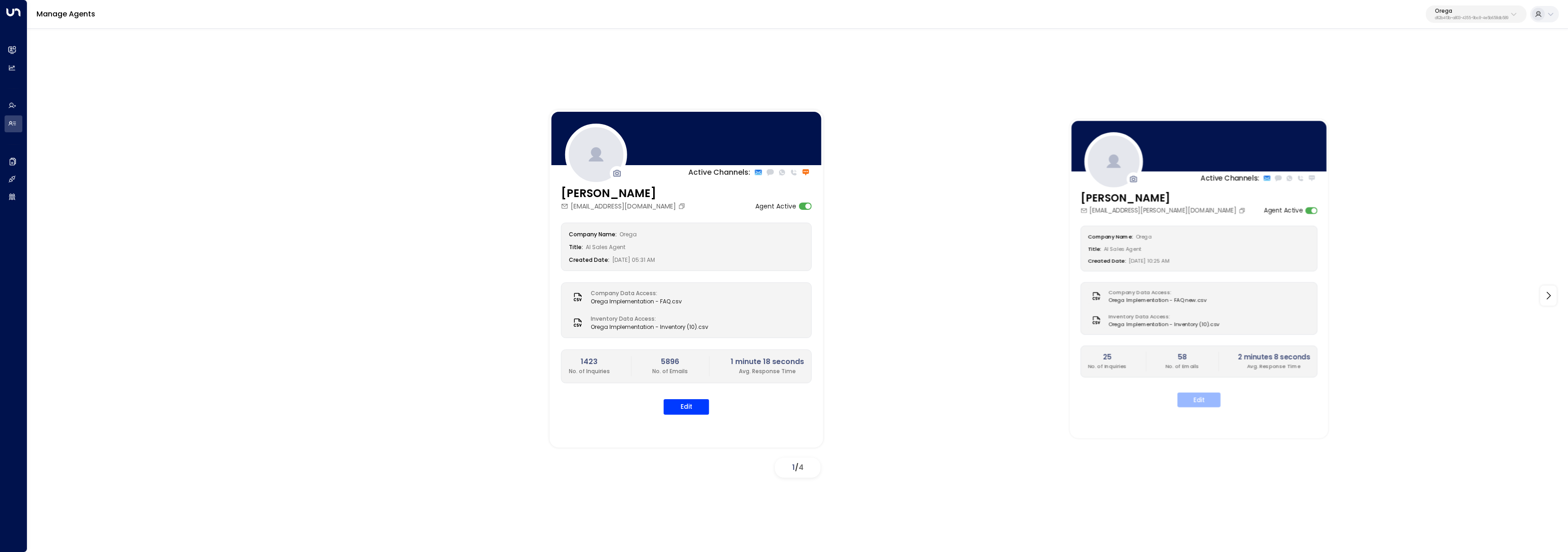
click at [1210, 395] on button "Edit" at bounding box center [1198, 399] width 43 height 14
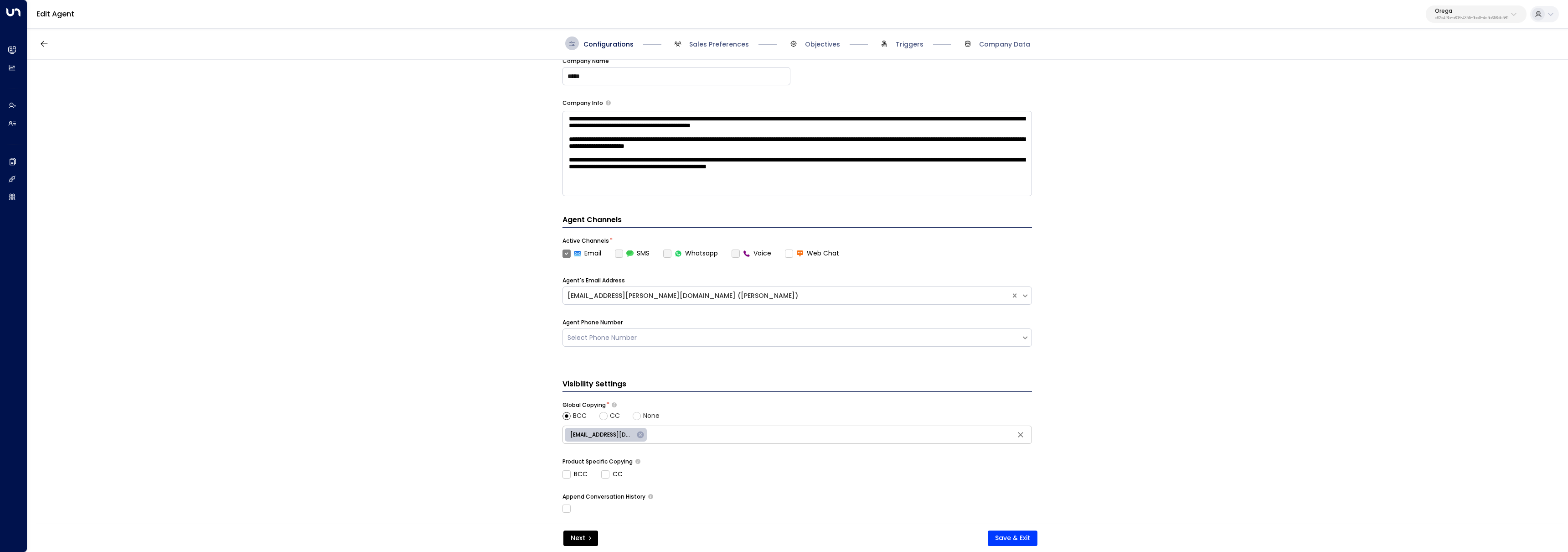
scroll to position [220, 0]
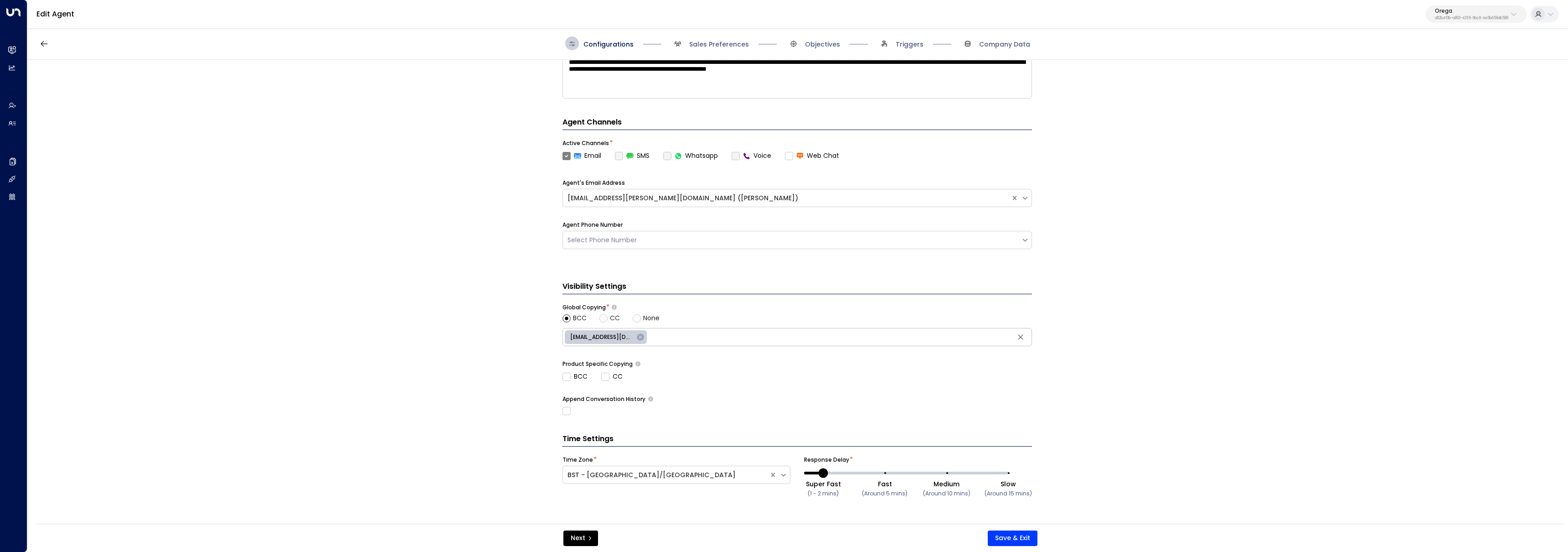
click at [707, 49] on span "Sales Preferences" at bounding box center [710, 43] width 78 height 14
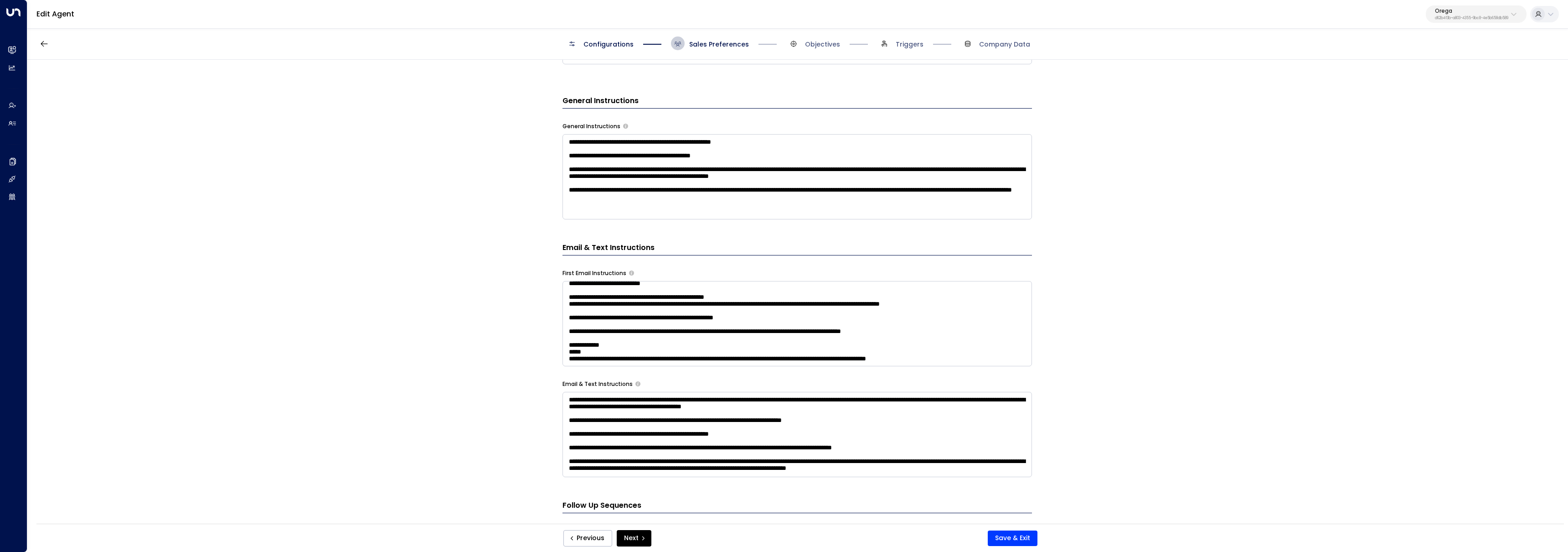
scroll to position [0, 0]
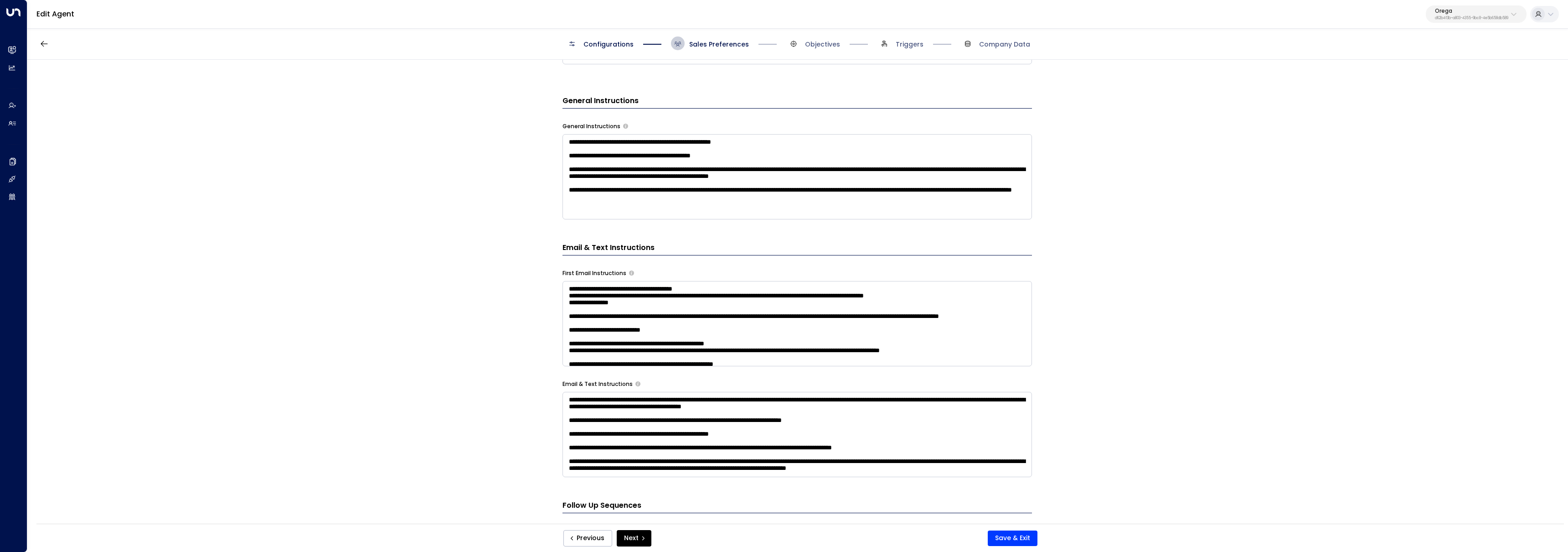
click at [657, 348] on textarea "**********" at bounding box center [797, 324] width 469 height 85
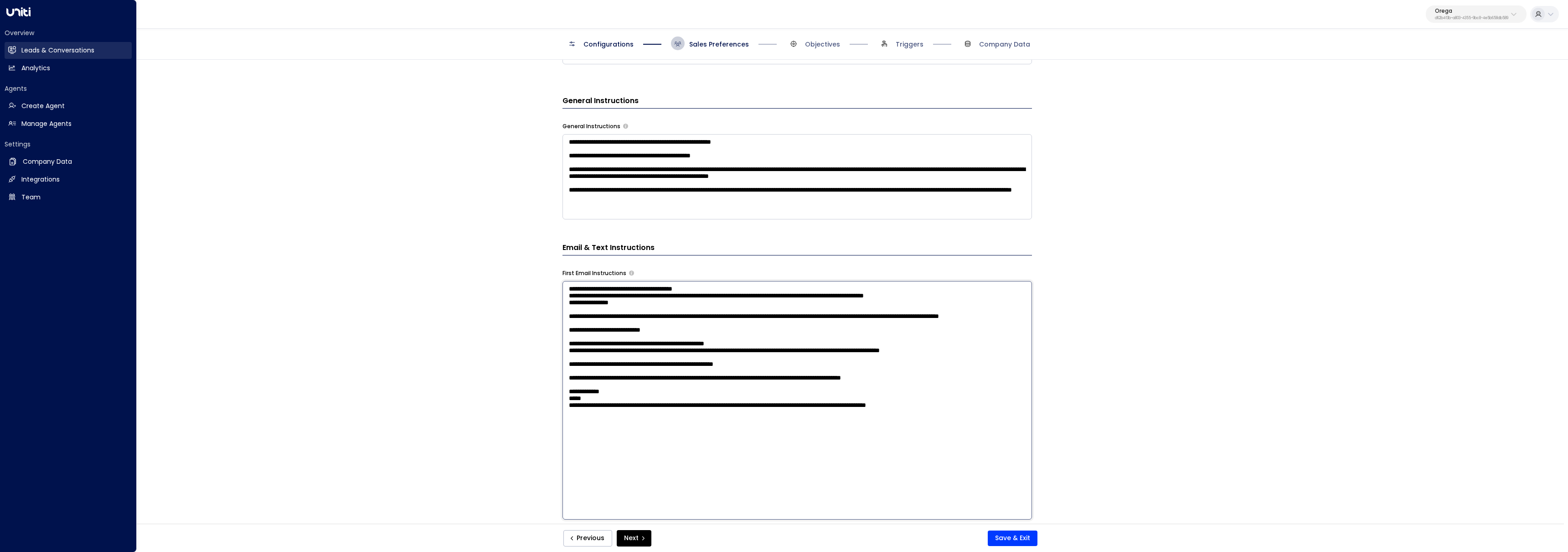
click at [8, 51] on icon at bounding box center [12, 49] width 8 height 5
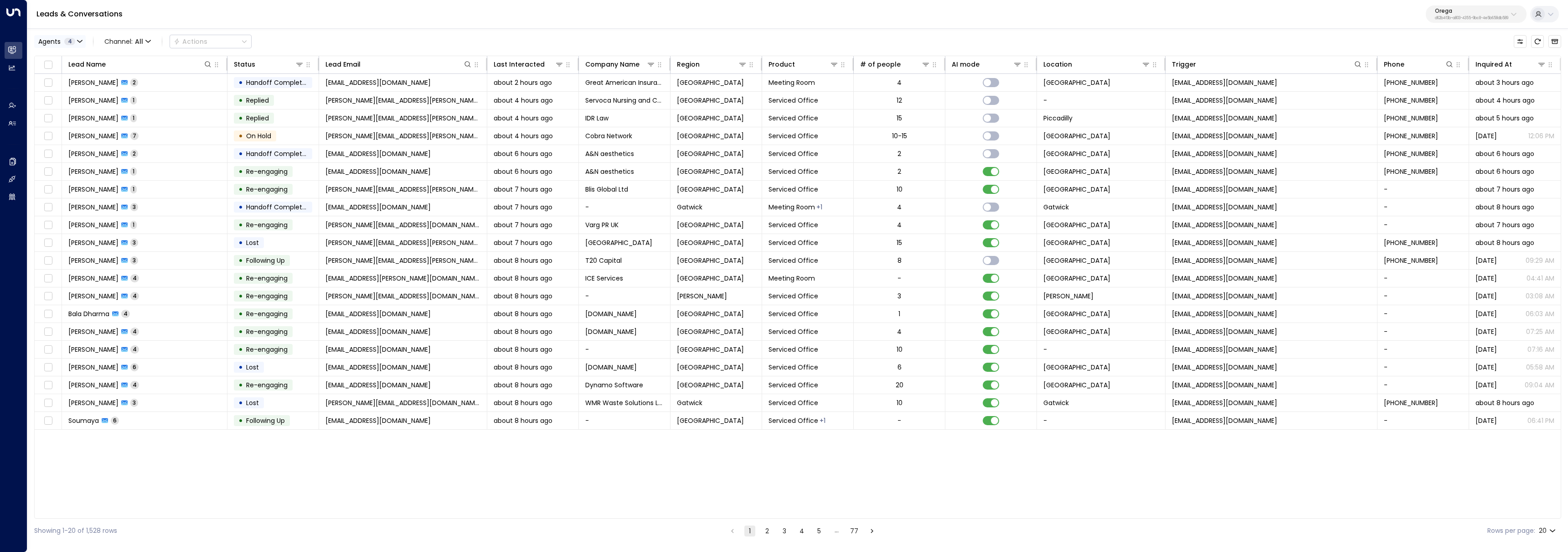
click at [72, 40] on span "4" at bounding box center [69, 42] width 11 height 8
click at [89, 126] on button "Clear" at bounding box center [87, 125] width 18 height 8
click at [81, 75] on div "[PERSON_NAME]" at bounding box center [75, 73] width 50 height 10
click at [149, 126] on button "Apply" at bounding box center [154, 125] width 27 height 13
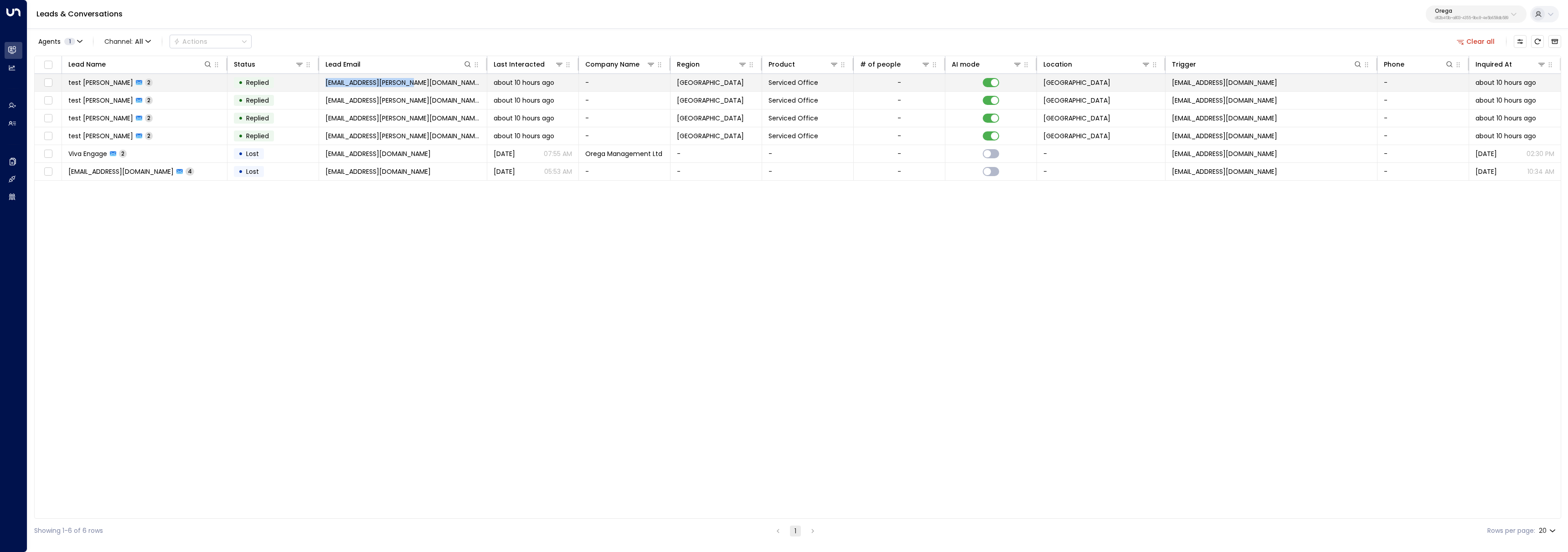
drag, startPoint x: 416, startPoint y: 84, endPoint x: 327, endPoint y: 84, distance: 89.0
click at [327, 84] on td "[EMAIL_ADDRESS][PERSON_NAME][DOMAIN_NAME]" at bounding box center [402, 82] width 168 height 18
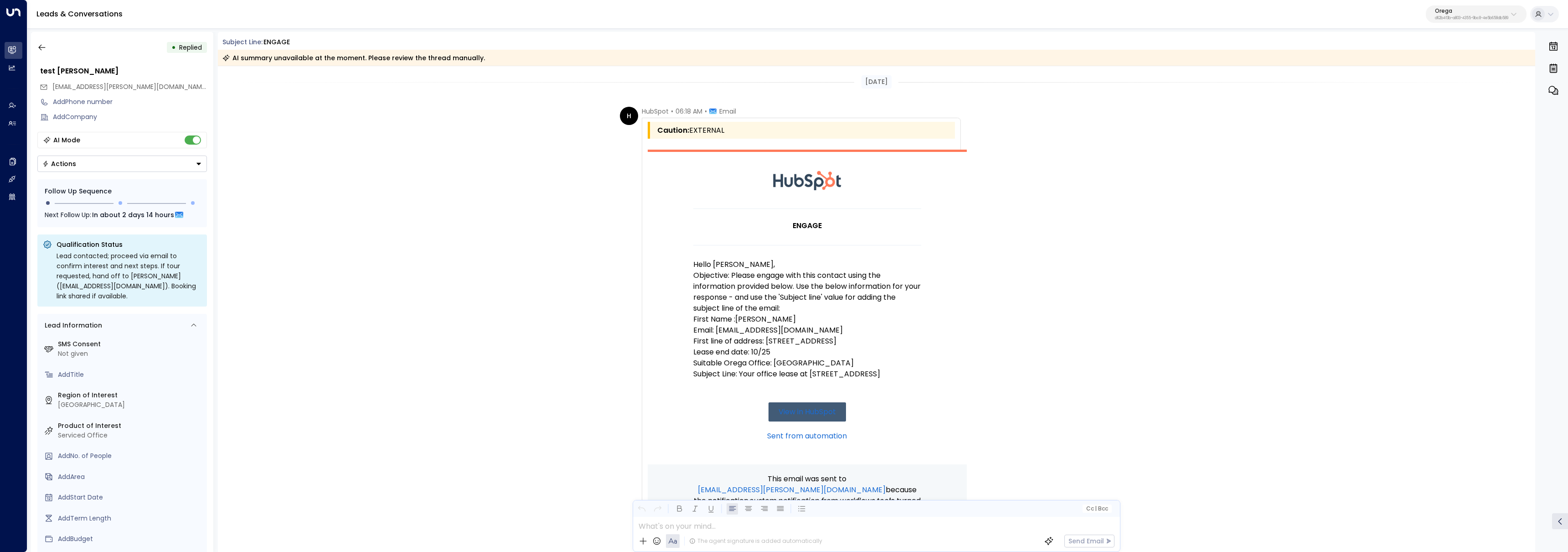
scroll to position [237, 0]
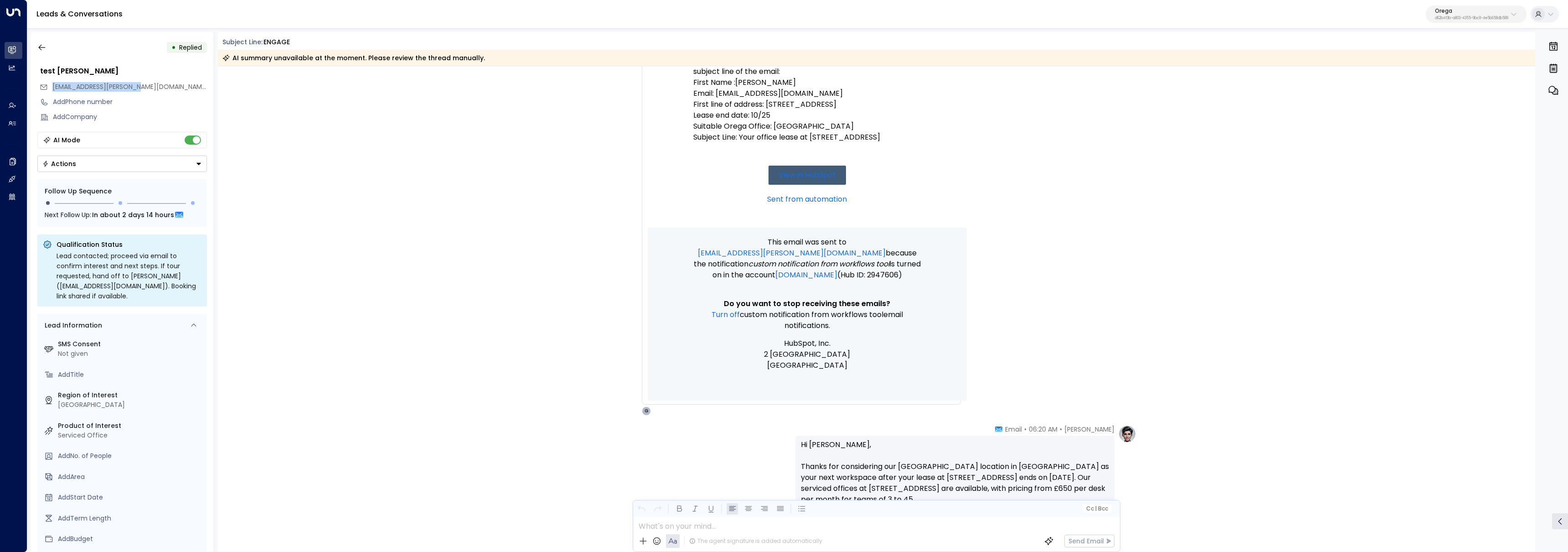
copy span "[EMAIL_ADDRESS][PERSON_NAME][DOMAIN_NAME]"
drag, startPoint x: 148, startPoint y: 89, endPoint x: 52, endPoint y: 86, distance: 96.0
click at [52, 86] on div "[EMAIL_ADDRESS][PERSON_NAME][DOMAIN_NAME]" at bounding box center [123, 87] width 167 height 15
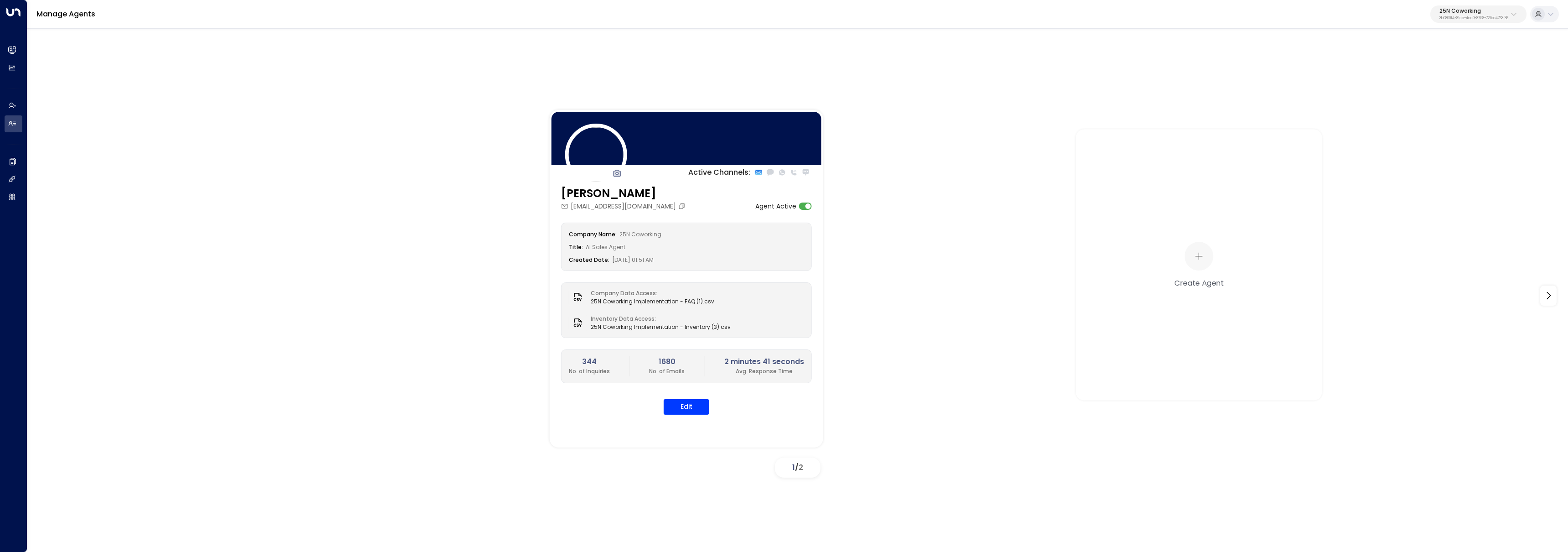
click at [1469, 8] on p "25N Coworking" at bounding box center [1474, 11] width 68 height 5
type input "*******"
click at [1401, 72] on div "U Store It ID: 58c4b32c-92b1-4356-be9b-1247e2c02228" at bounding box center [1451, 72] width 127 height 19
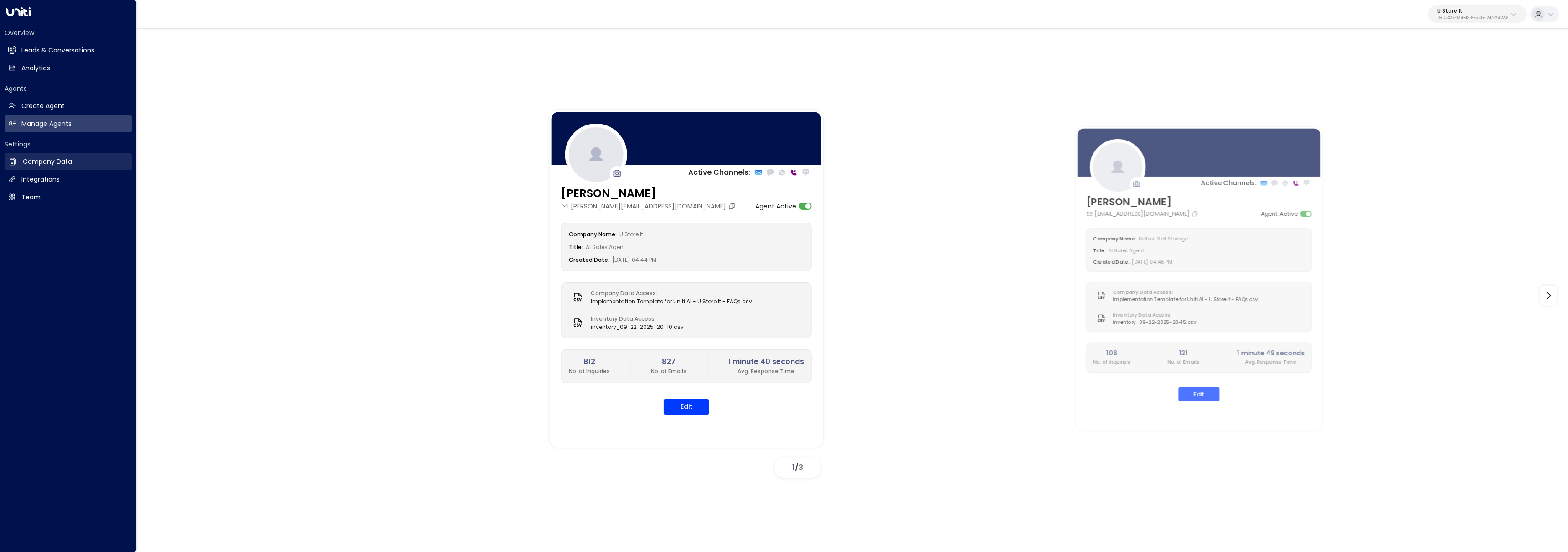
click at [21, 162] on link "Company Data Company Data" at bounding box center [68, 161] width 127 height 17
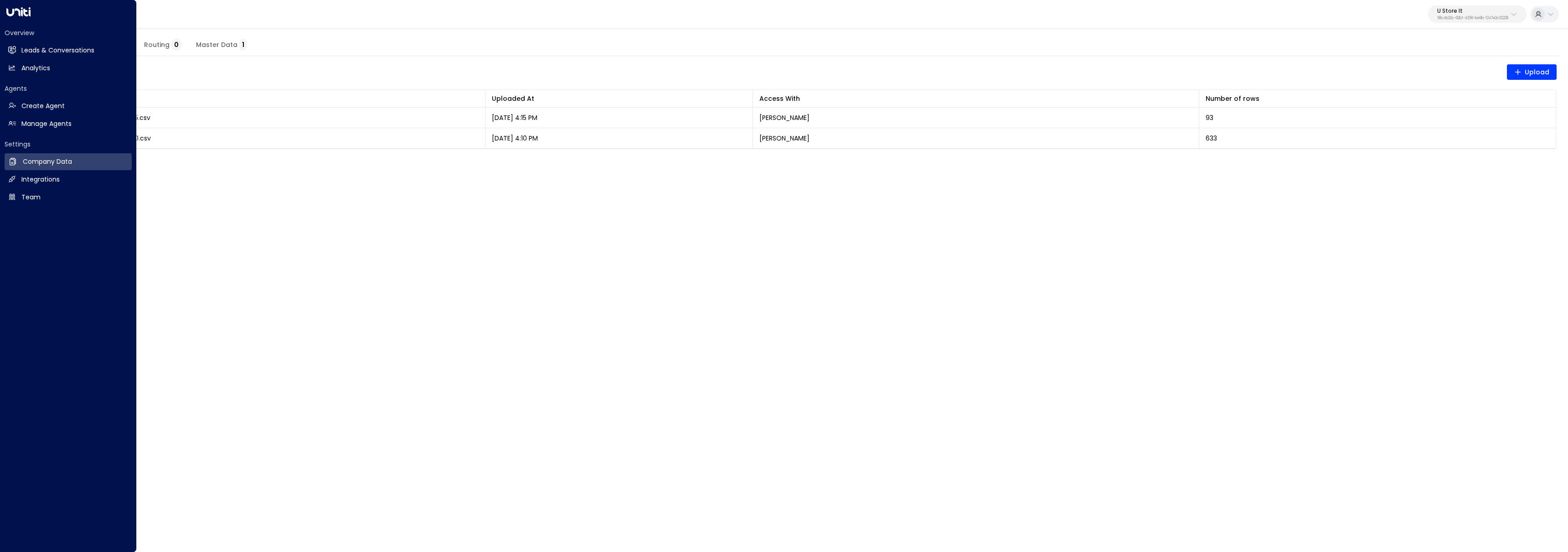
click at [3, 177] on div "Overview Leads & Conversations Leads & Conversations Analytics Analytics Agents…" at bounding box center [68, 276] width 137 height 552
click at [12, 178] on icon at bounding box center [11, 179] width 7 height 7
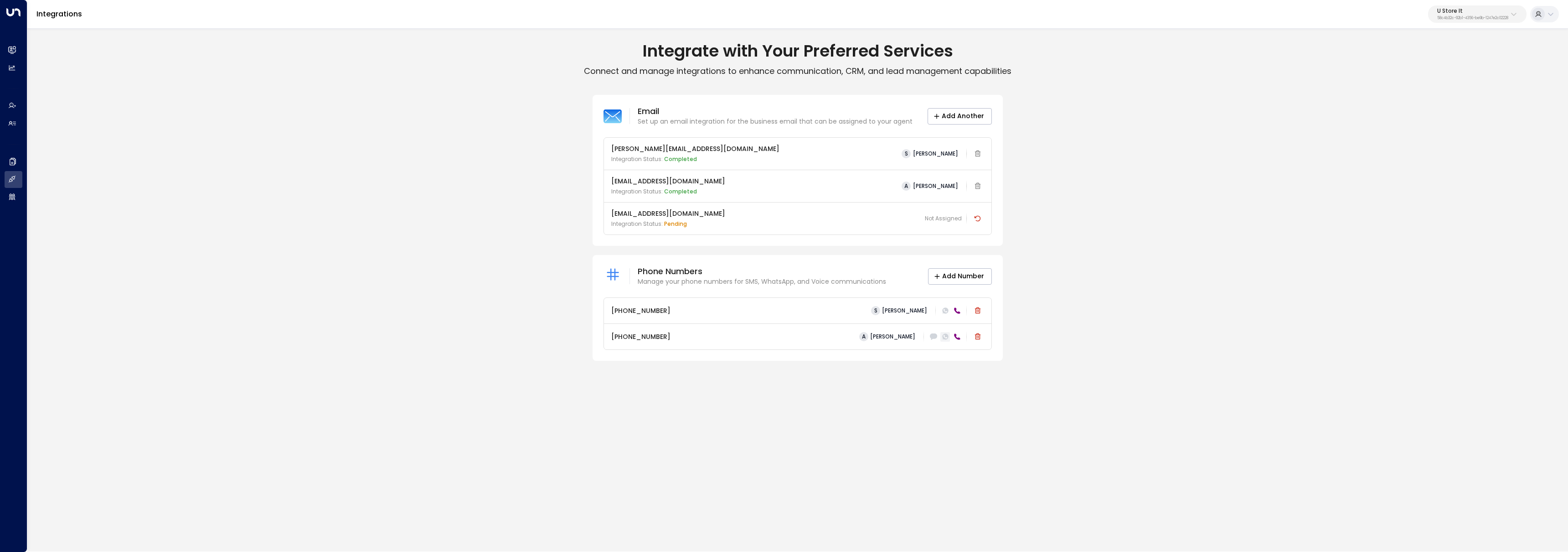
click at [945, 340] on div at bounding box center [945, 337] width 10 height 10
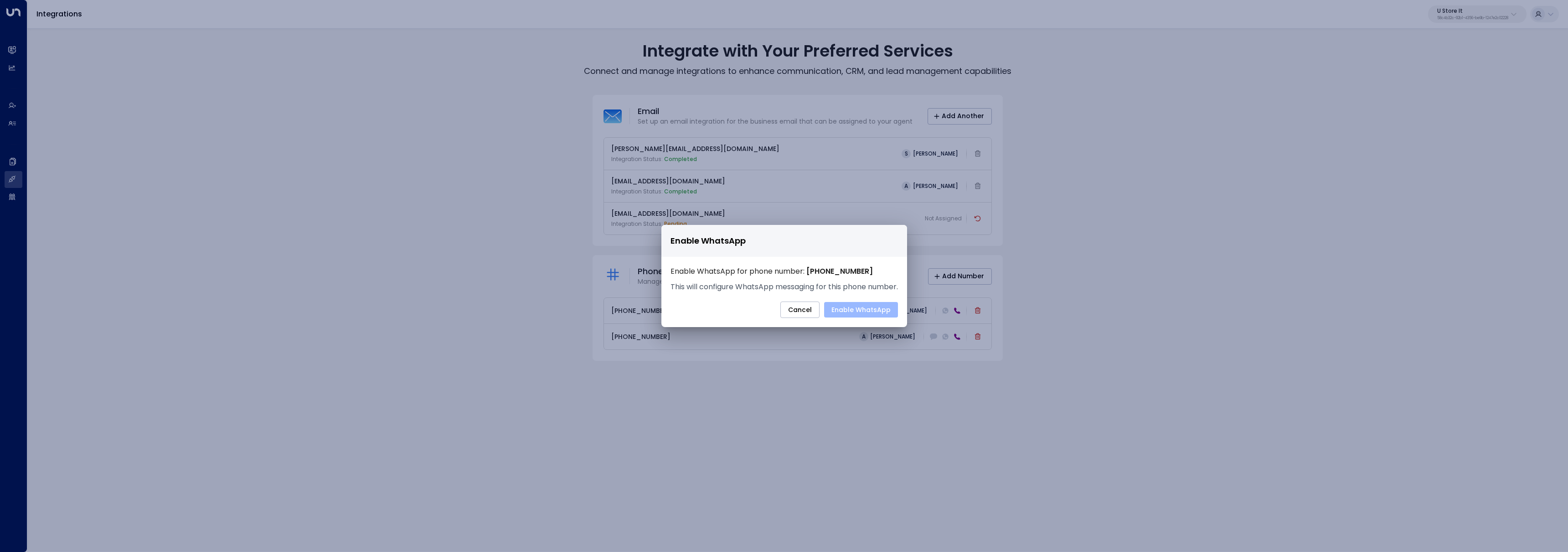
click at [854, 310] on button "Enable WhatsApp" at bounding box center [860, 310] width 74 height 15
click at [816, 317] on button "Cancel" at bounding box center [800, 310] width 40 height 17
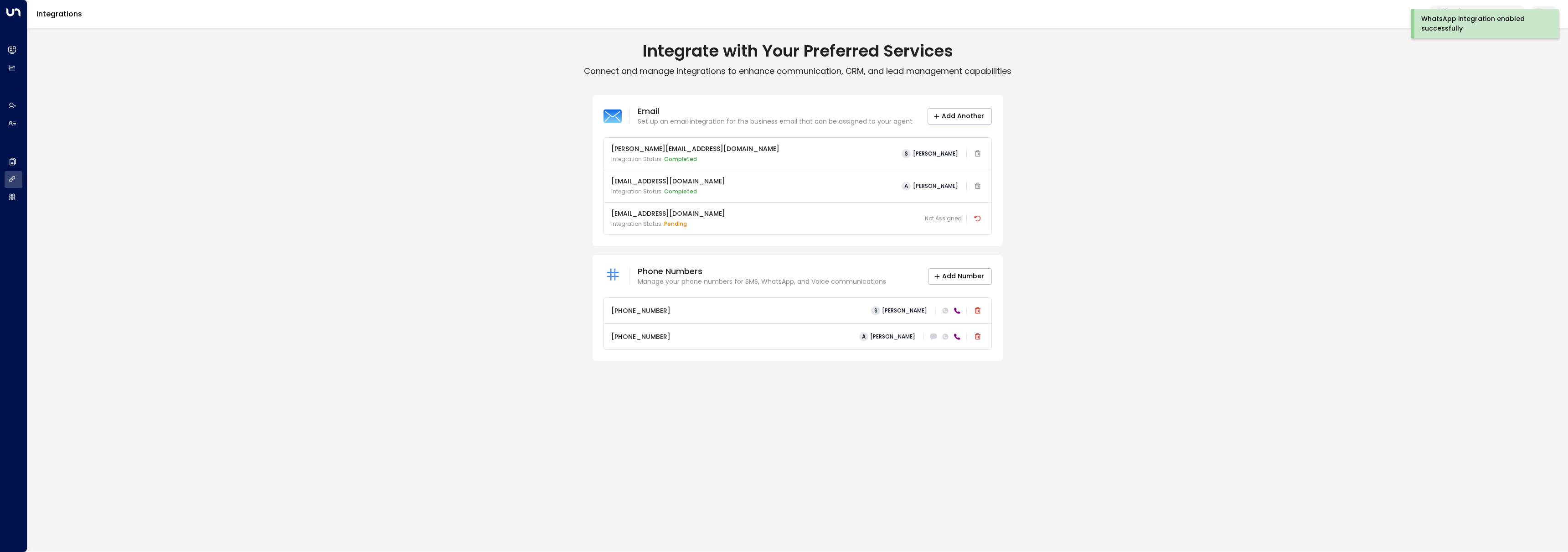
click at [839, 418] on div "Integrate with Your Preferred Services Connect and manage integrations to enhan…" at bounding box center [797, 289] width 1541 height 524
click at [727, 179] on div "ava@belfastselfstorage.co.uk Integration Status: Completed A Ava Gallagher" at bounding box center [797, 186] width 373 height 19
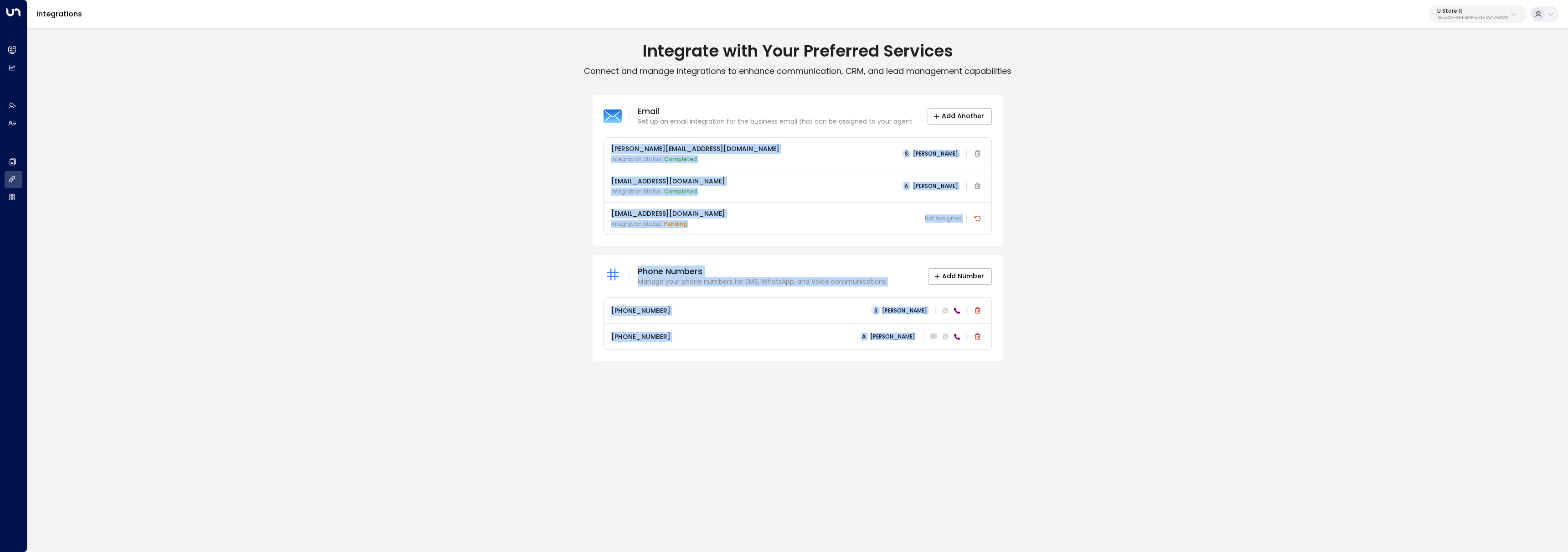
drag, startPoint x: 604, startPoint y: 147, endPoint x: 968, endPoint y: 340, distance: 412.0
click at [968, 340] on div "Email Set up an email integration for the business email that can be assigned t…" at bounding box center [797, 228] width 1541 height 266
click at [943, 310] on icon at bounding box center [945, 311] width 6 height 6
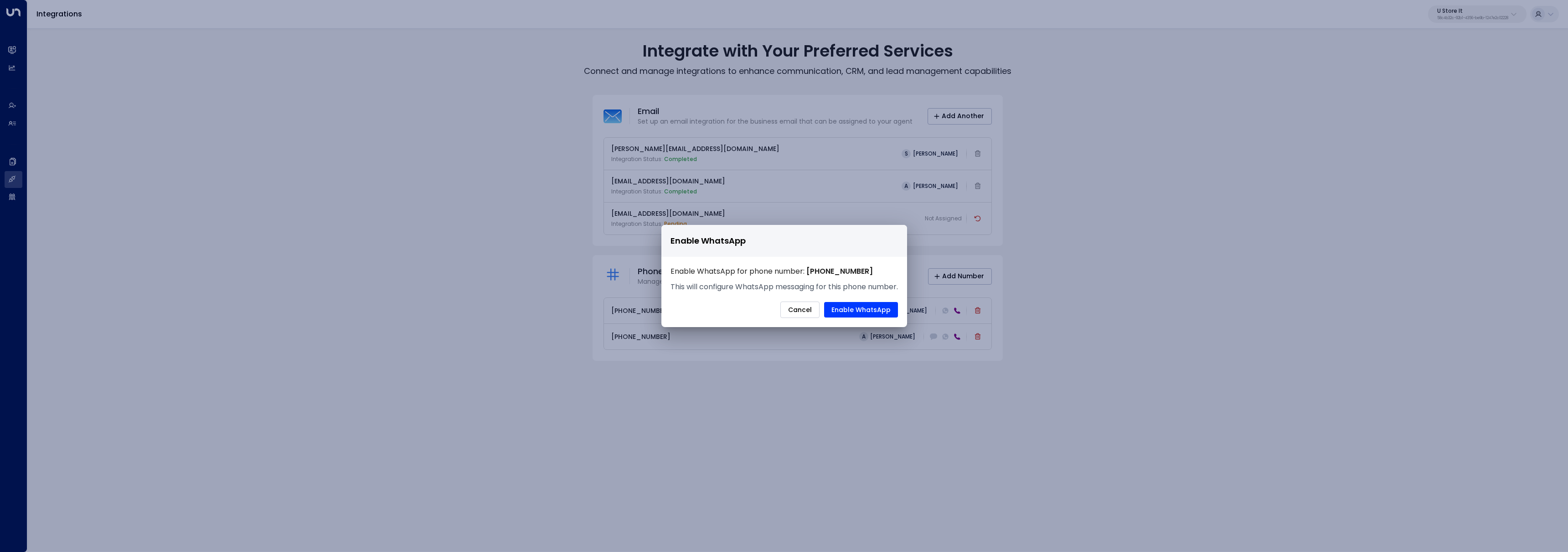
click at [791, 305] on button "Cancel" at bounding box center [800, 310] width 40 height 17
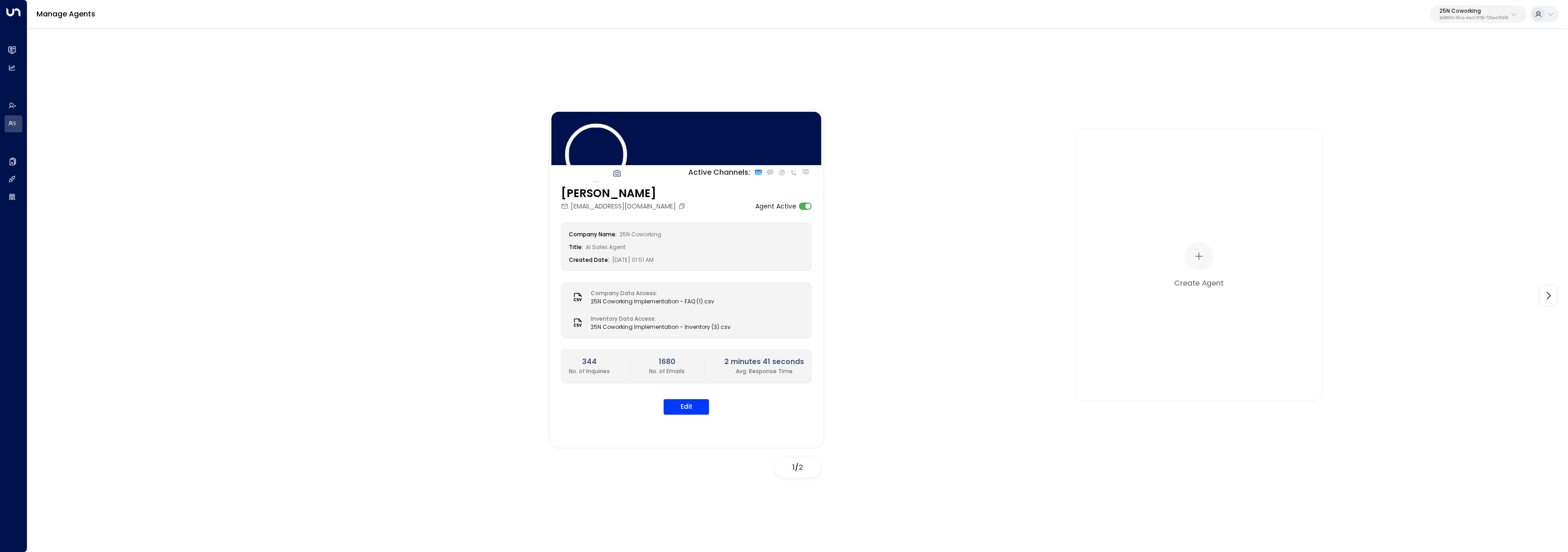
click at [1499, 11] on p "25N Coworking" at bounding box center [1474, 11] width 68 height 5
type input "*******"
click at [1490, 70] on div "Workbox ID: 5907e685-ac3d-4b15-8777-6be708435e94" at bounding box center [1452, 72] width 130 height 19
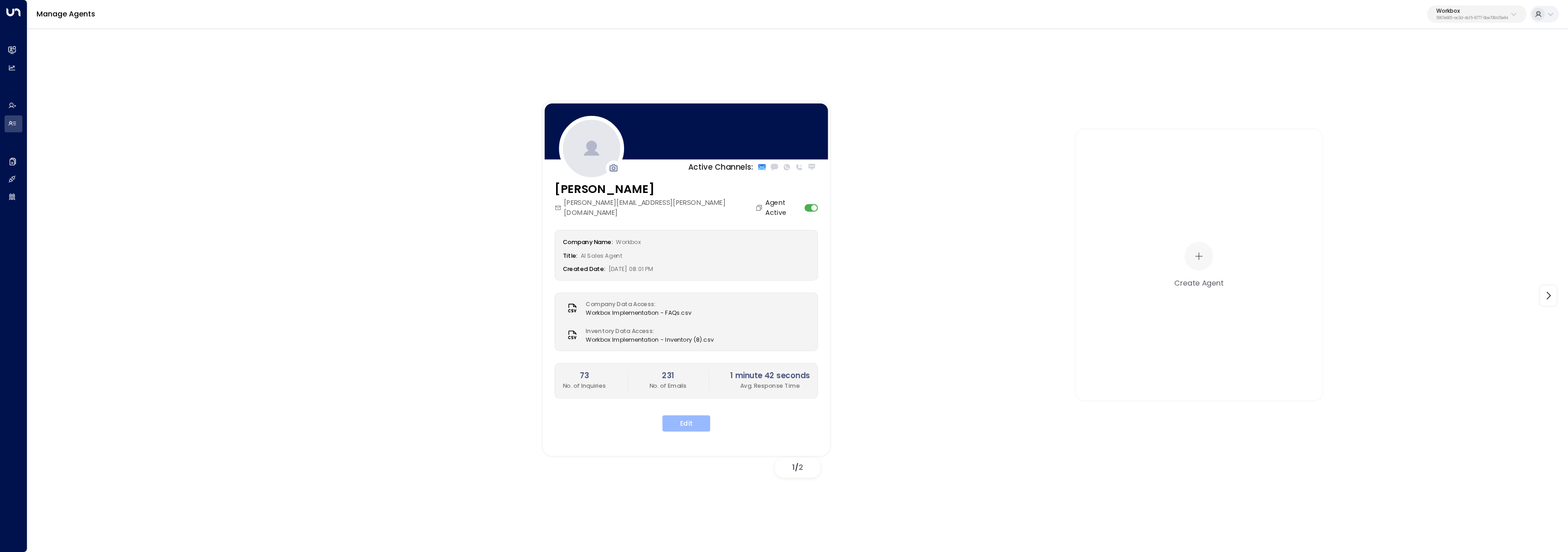
click at [693, 420] on button "Edit" at bounding box center [685, 423] width 48 height 17
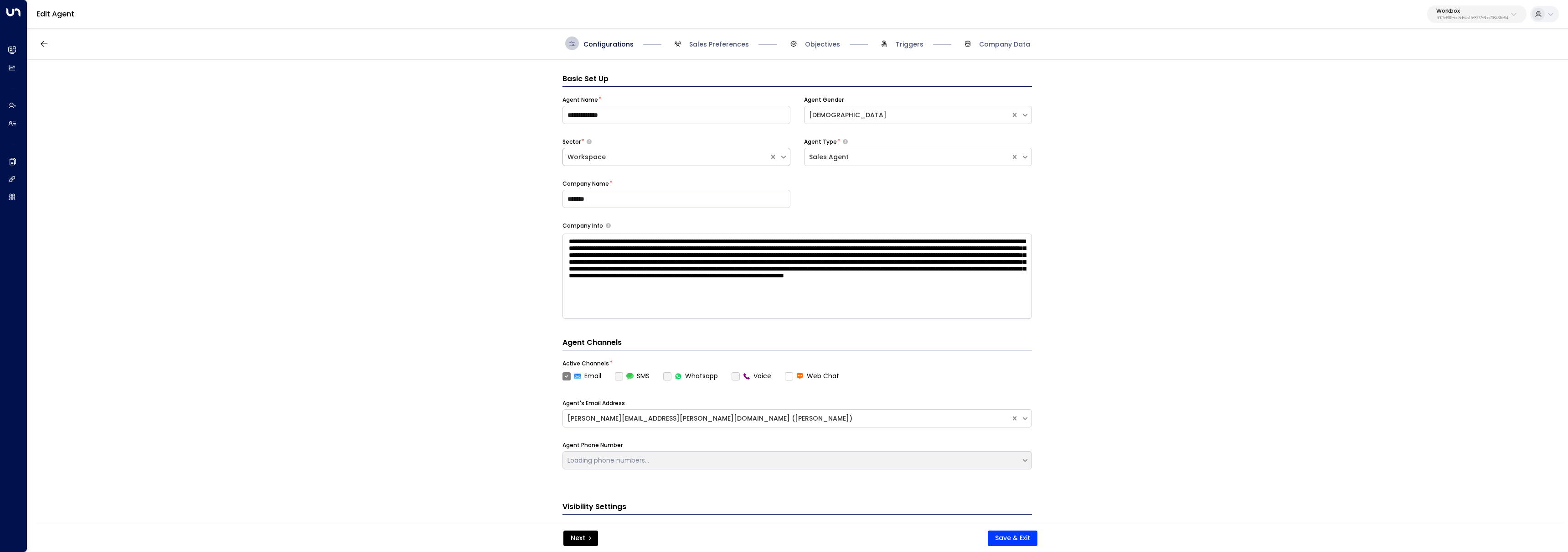
scroll to position [14, 0]
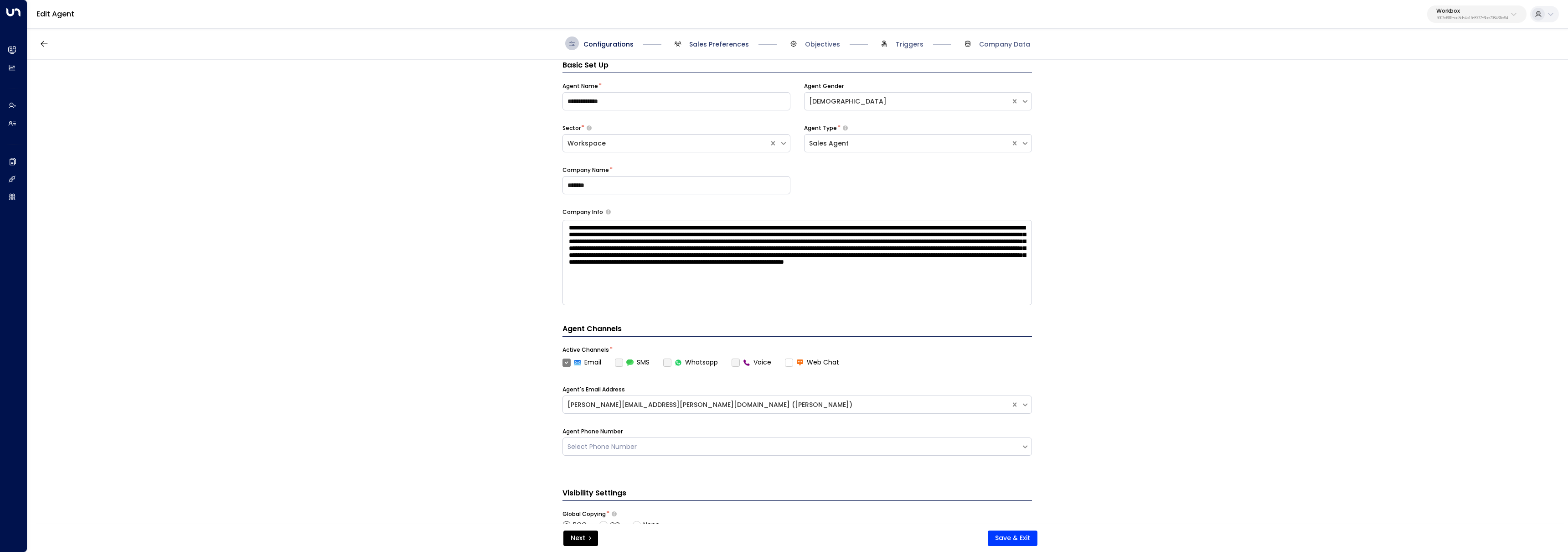
click at [708, 42] on span "Sales Preferences" at bounding box center [719, 44] width 59 height 9
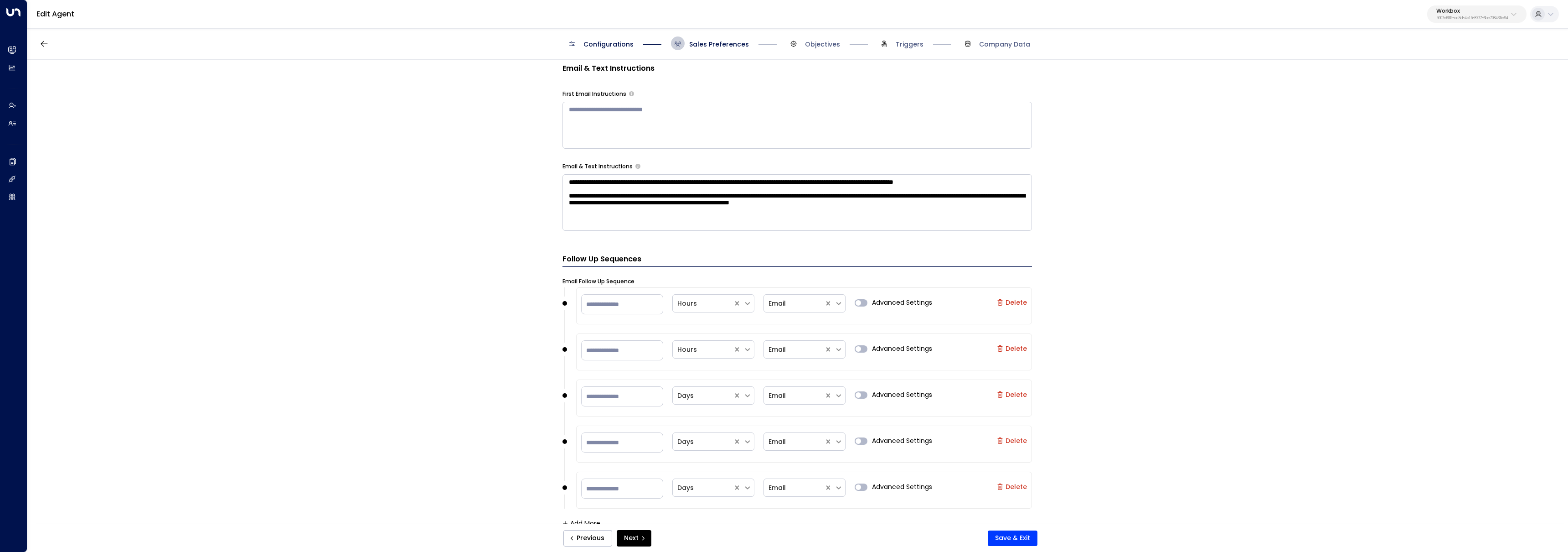
scroll to position [537, 0]
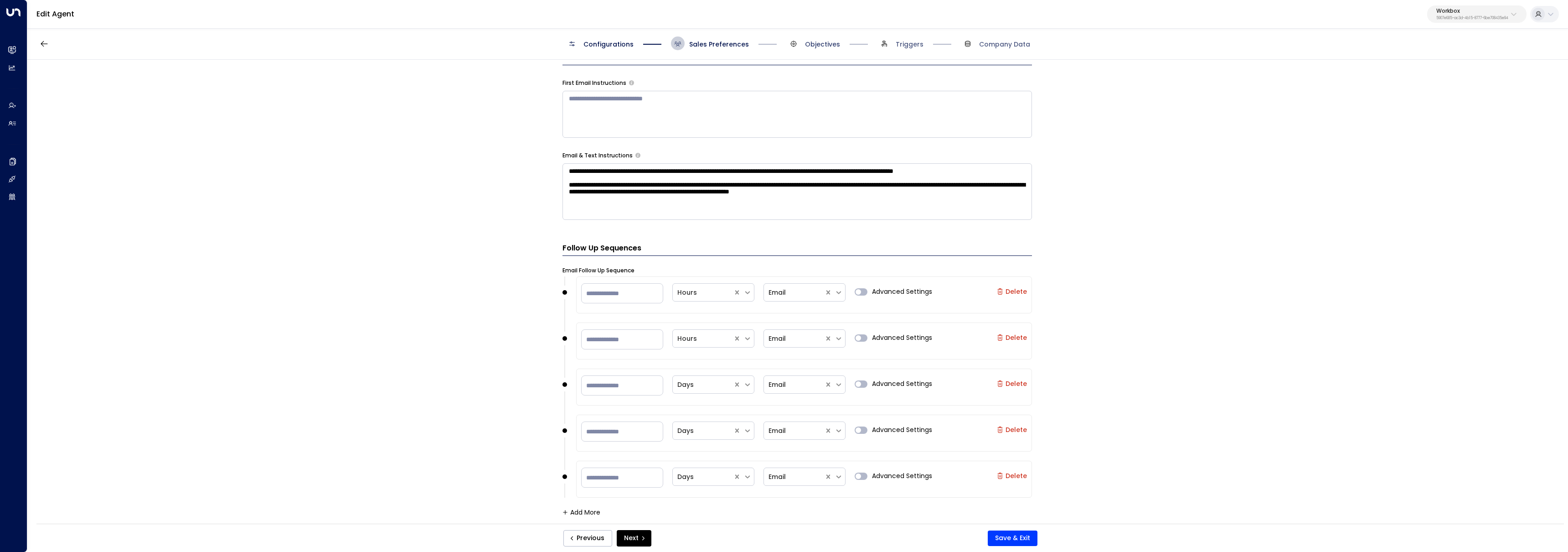
click at [833, 45] on span "Objectives" at bounding box center [822, 44] width 35 height 9
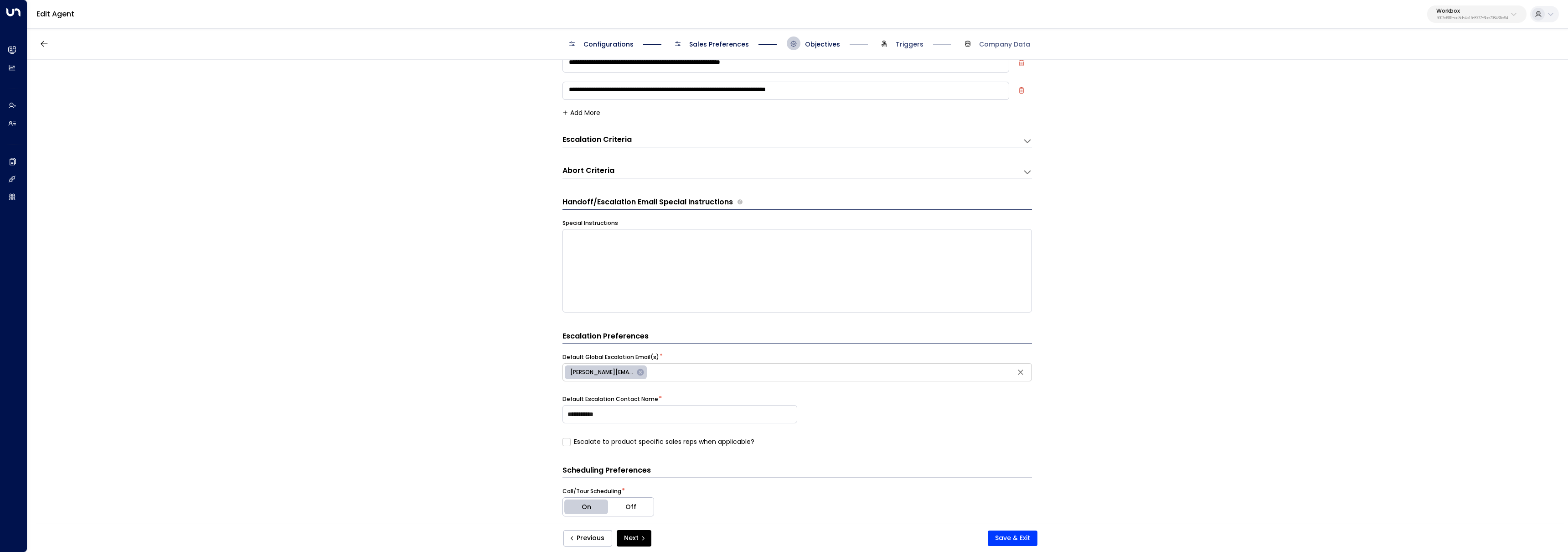
scroll to position [17, 0]
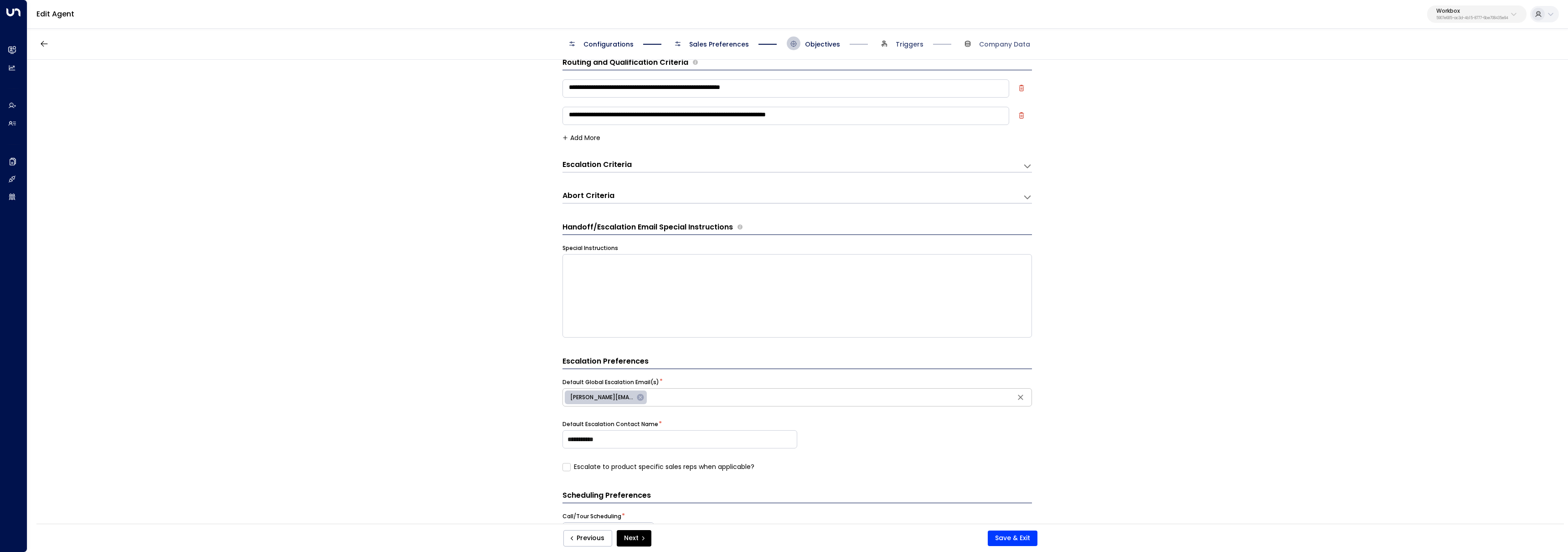
click at [905, 45] on span "Triggers" at bounding box center [909, 44] width 28 height 9
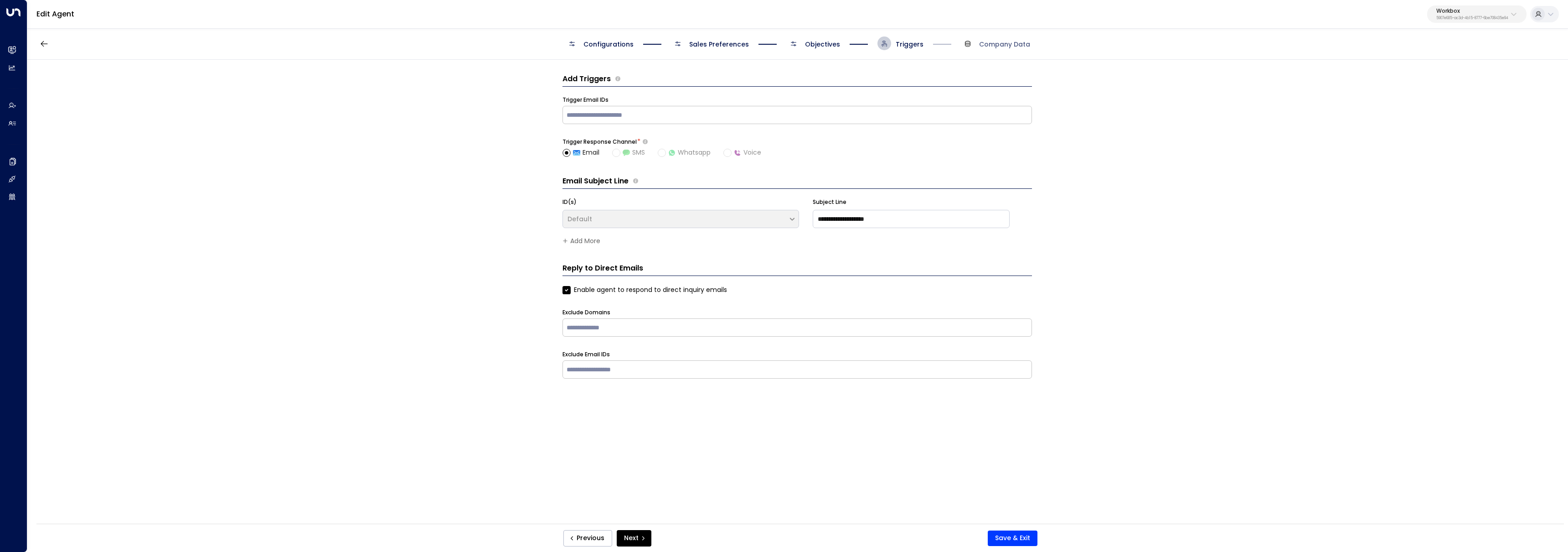
click at [802, 46] on span "Objectives" at bounding box center [813, 43] width 53 height 14
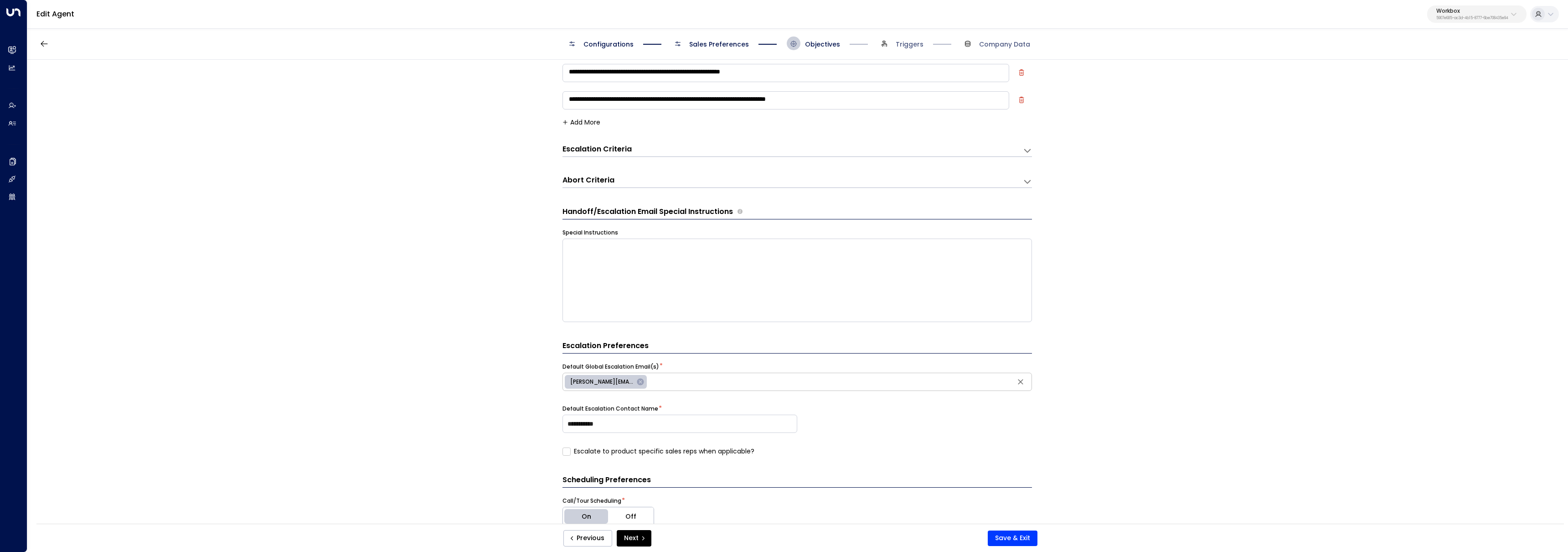
scroll to position [87, 0]
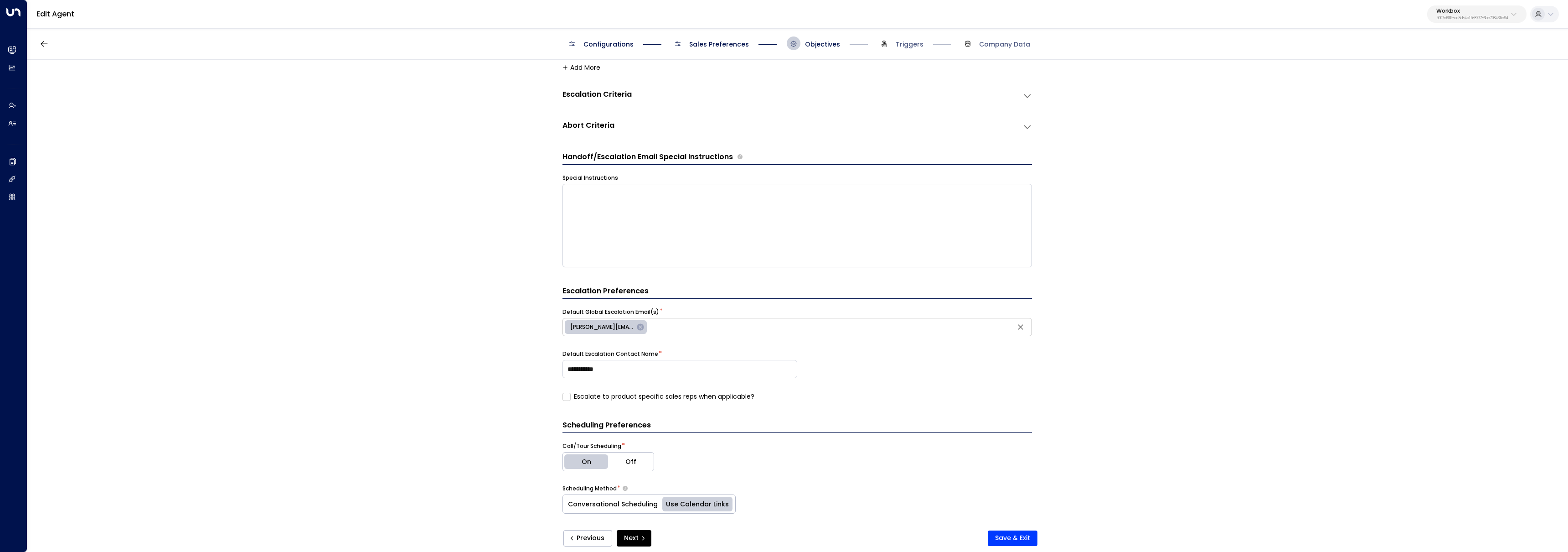
click at [672, 121] on div "Abort Criteria" at bounding box center [792, 126] width 460 height 12
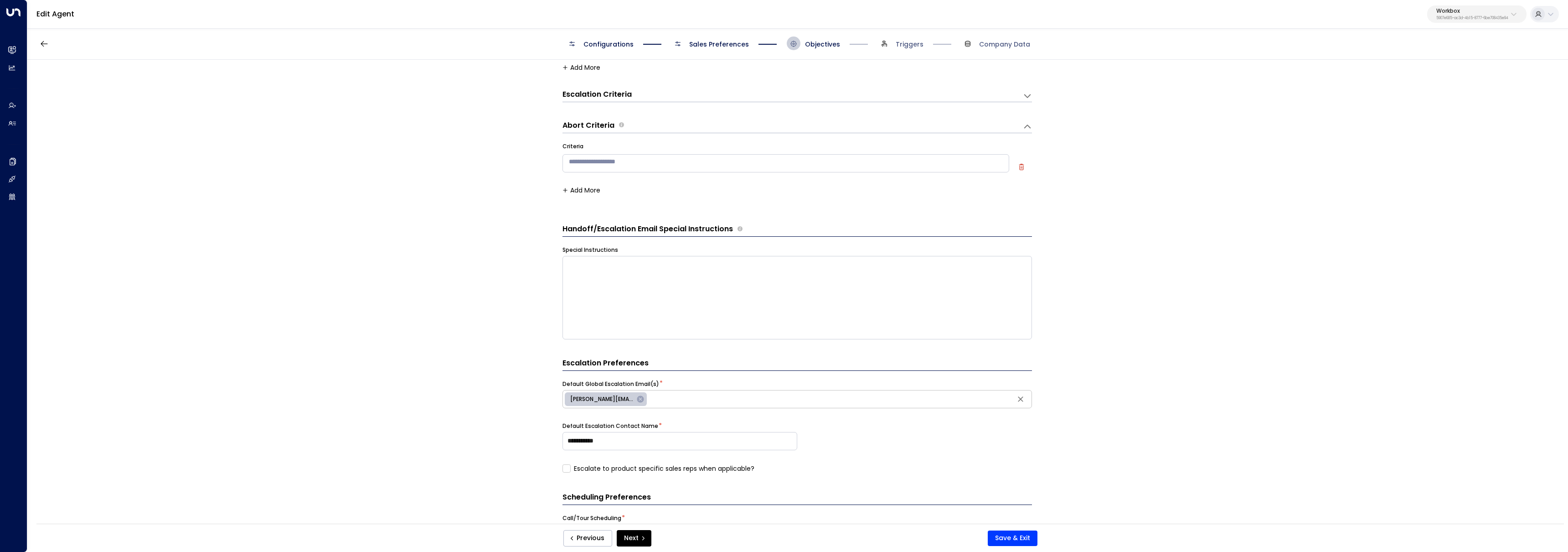
click at [647, 162] on textarea at bounding box center [785, 163] width 447 height 18
paste textarea "**********"
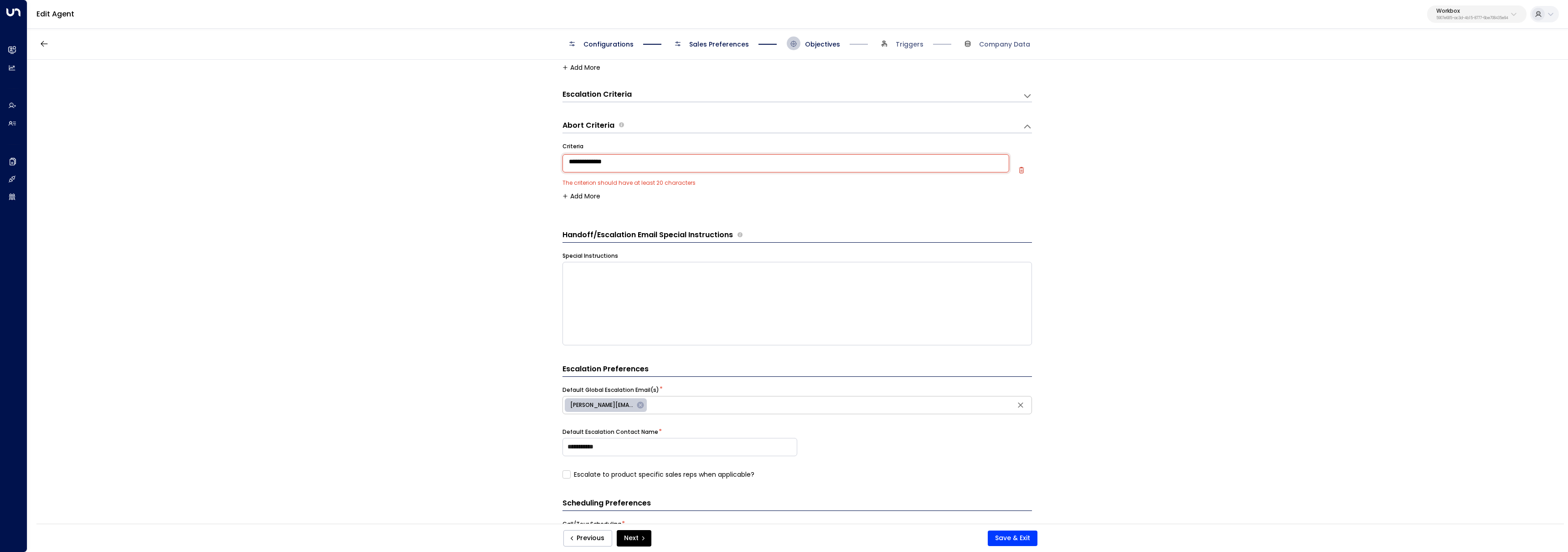
paste textarea "**********"
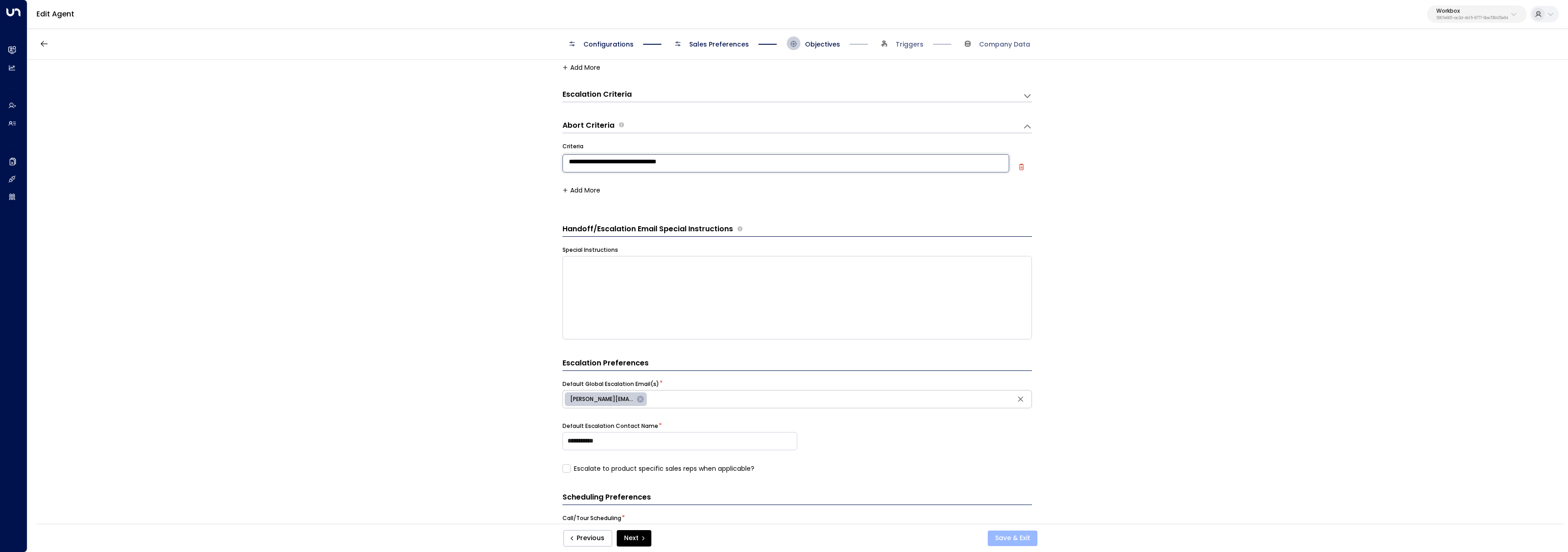
type textarea "**********"
click at [1008, 539] on button "Save & Exit" at bounding box center [1012, 538] width 49 height 15
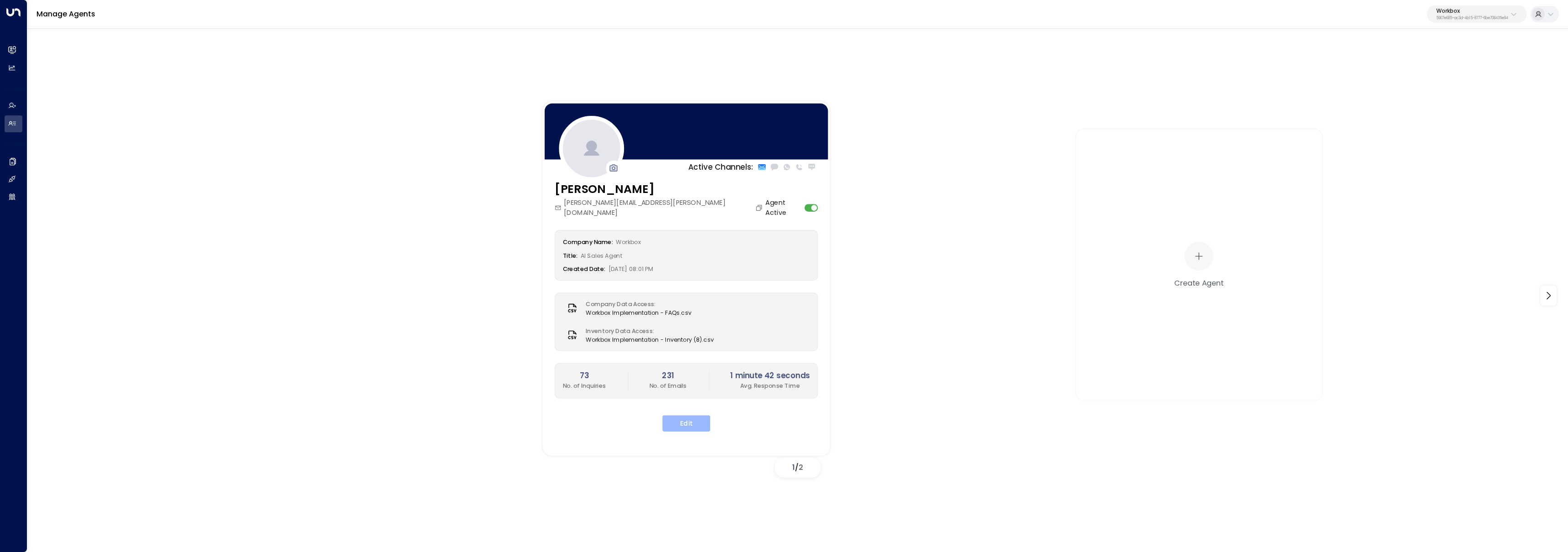
click at [691, 415] on button "Edit" at bounding box center [685, 423] width 48 height 17
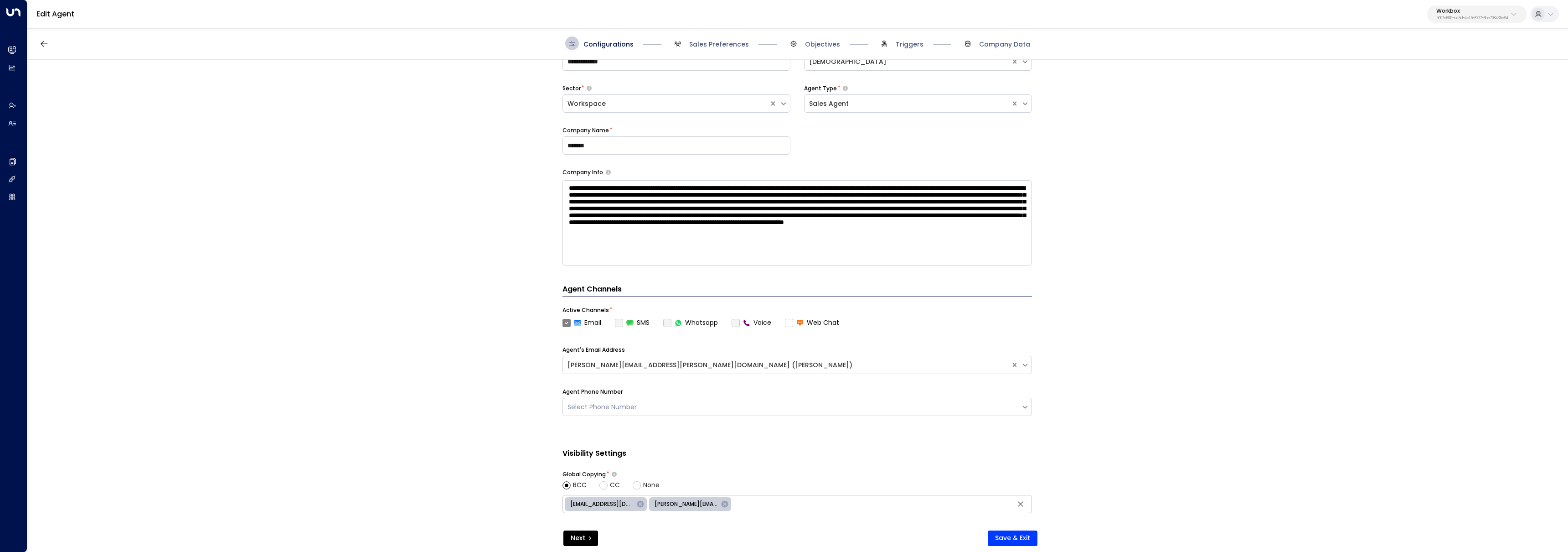
scroll to position [220, 0]
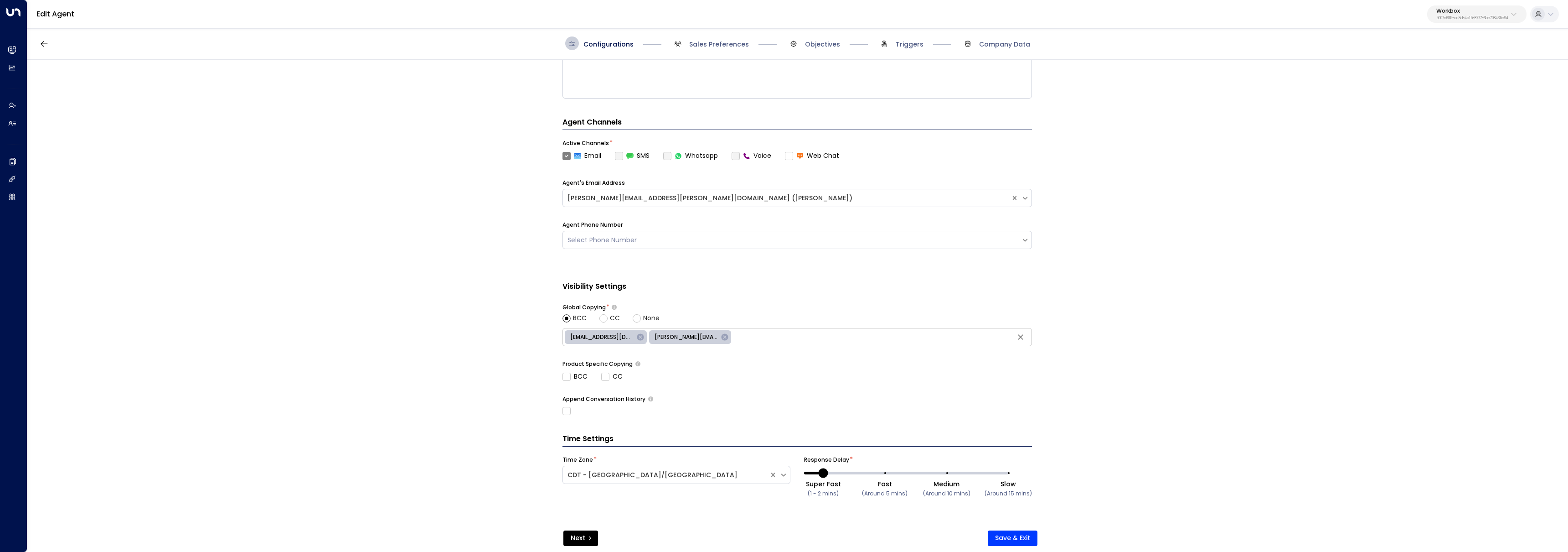
click at [770, 341] on input "text" at bounding box center [881, 337] width 296 height 14
paste input "**********"
type input "**********"
click at [1003, 539] on button "Save & Exit" at bounding box center [1012, 538] width 49 height 15
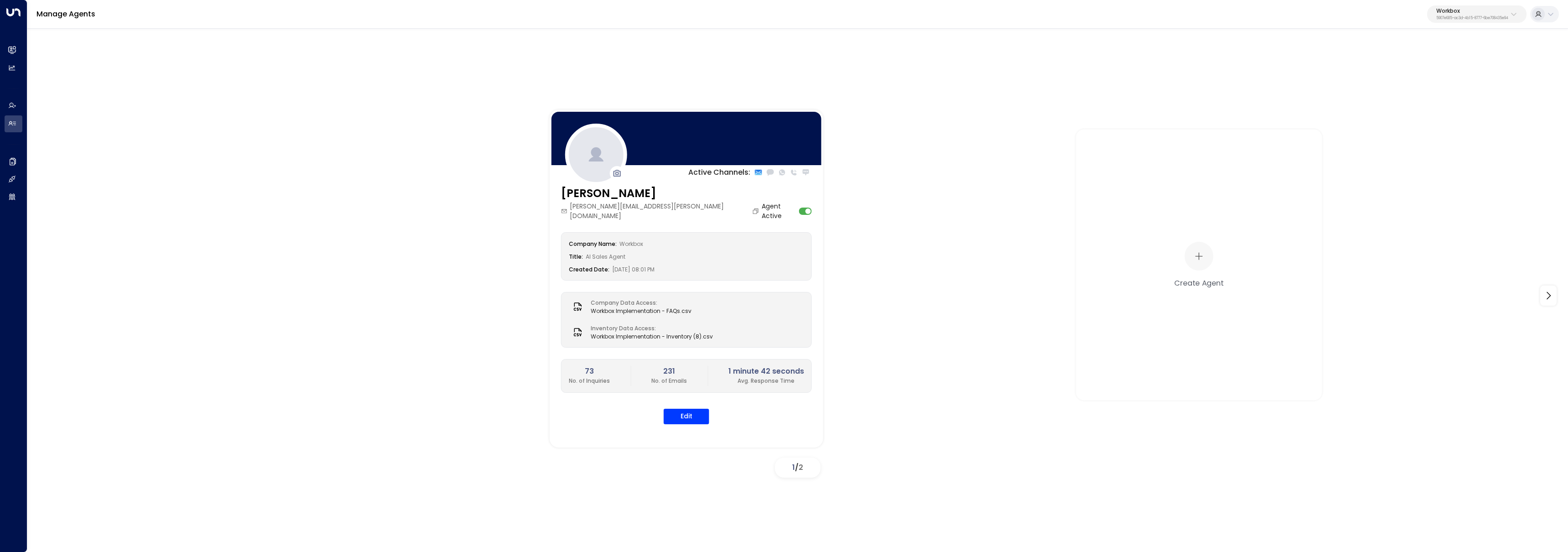
click at [1491, 23] on div "Manage Agents Workbox 5907e685-ac3d-4b15-8777-6be708435e94" at bounding box center [797, 14] width 1541 height 29
drag, startPoint x: 1488, startPoint y: 8, endPoint x: 1474, endPoint y: 22, distance: 19.8
click at [1487, 8] on p "Workbox" at bounding box center [1472, 11] width 72 height 5
type input "*****"
click at [1460, 72] on div "Orega ID: d62b4f3b-a803-4355-9bc8-4e5b658db589" at bounding box center [1494, 72] width 133 height 19
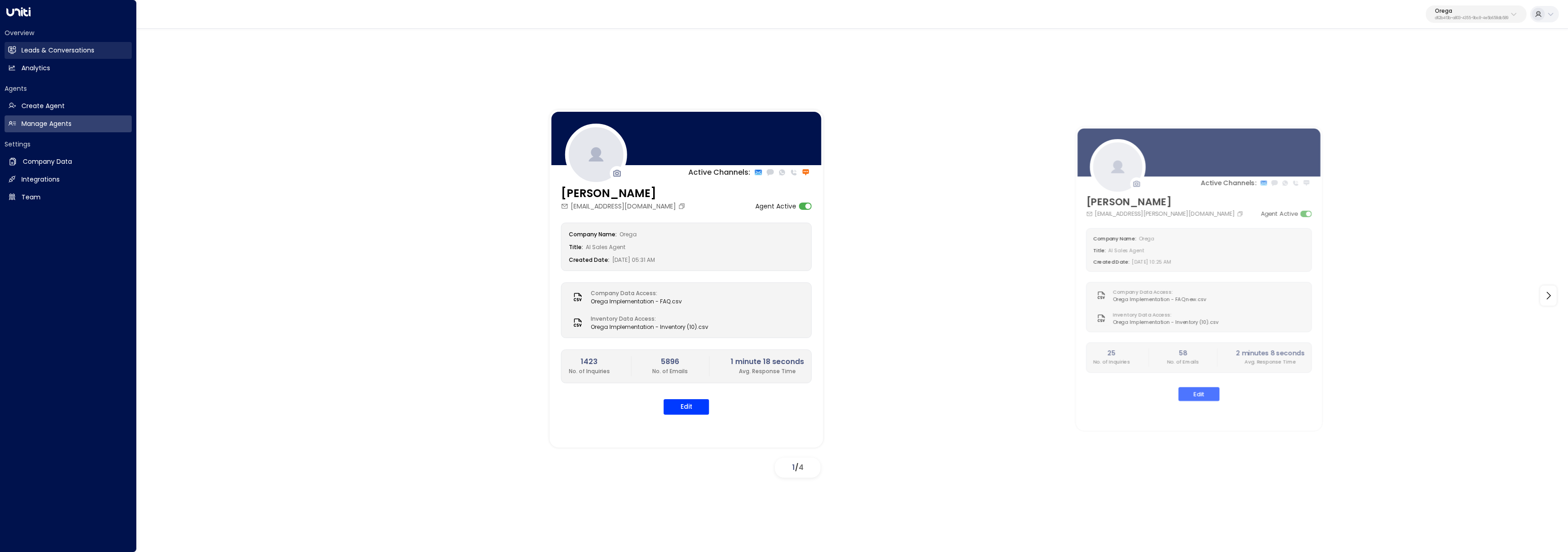
click at [24, 54] on h2 "Leads & Conversations" at bounding box center [58, 50] width 73 height 10
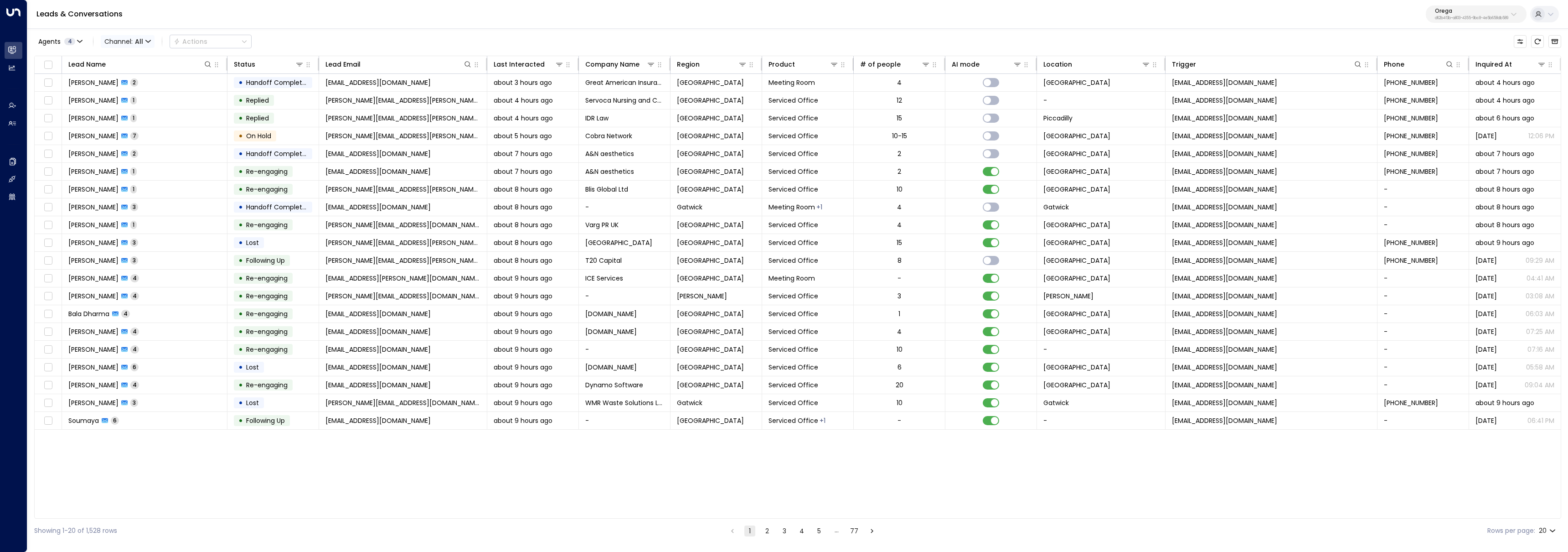
click at [146, 41] on icon "button" at bounding box center [148, 41] width 5 height 2
click at [64, 44] on div at bounding box center [784, 276] width 1568 height 552
click at [68, 40] on span "4" at bounding box center [69, 42] width 11 height 8
click at [84, 123] on button "Clear" at bounding box center [87, 125] width 18 height 8
click at [71, 70] on div "[PERSON_NAME]" at bounding box center [75, 73] width 50 height 10
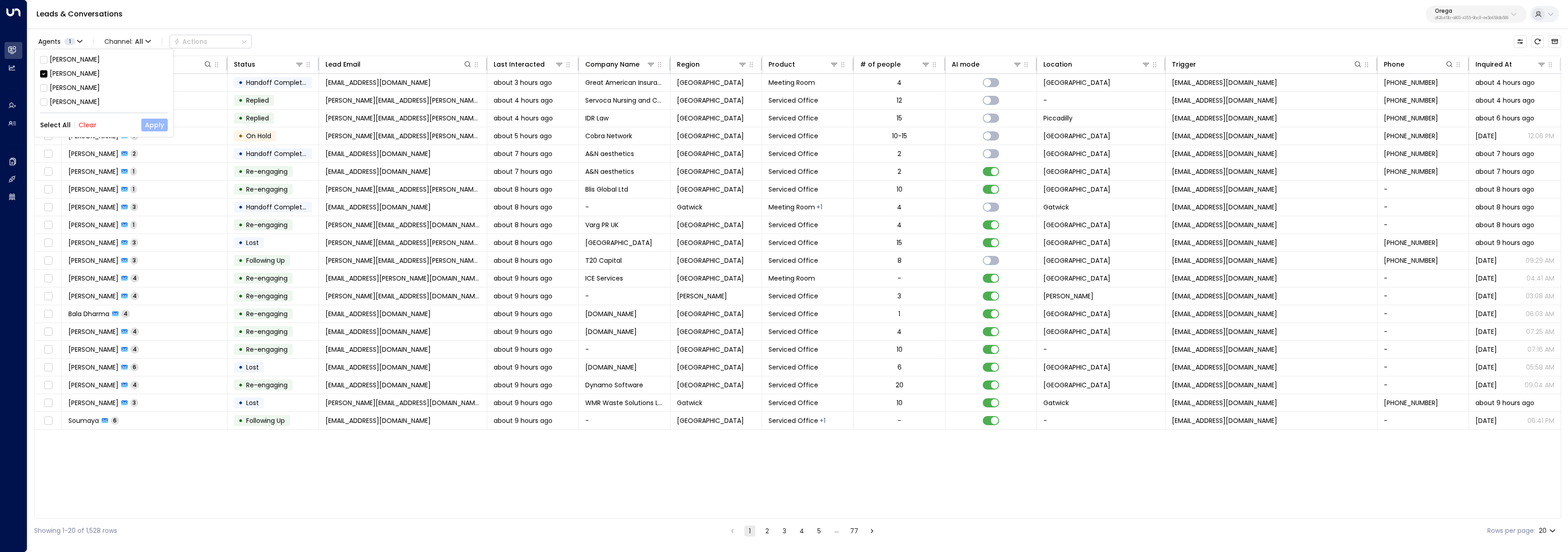
click at [149, 127] on button "Apply" at bounding box center [154, 125] width 27 height 13
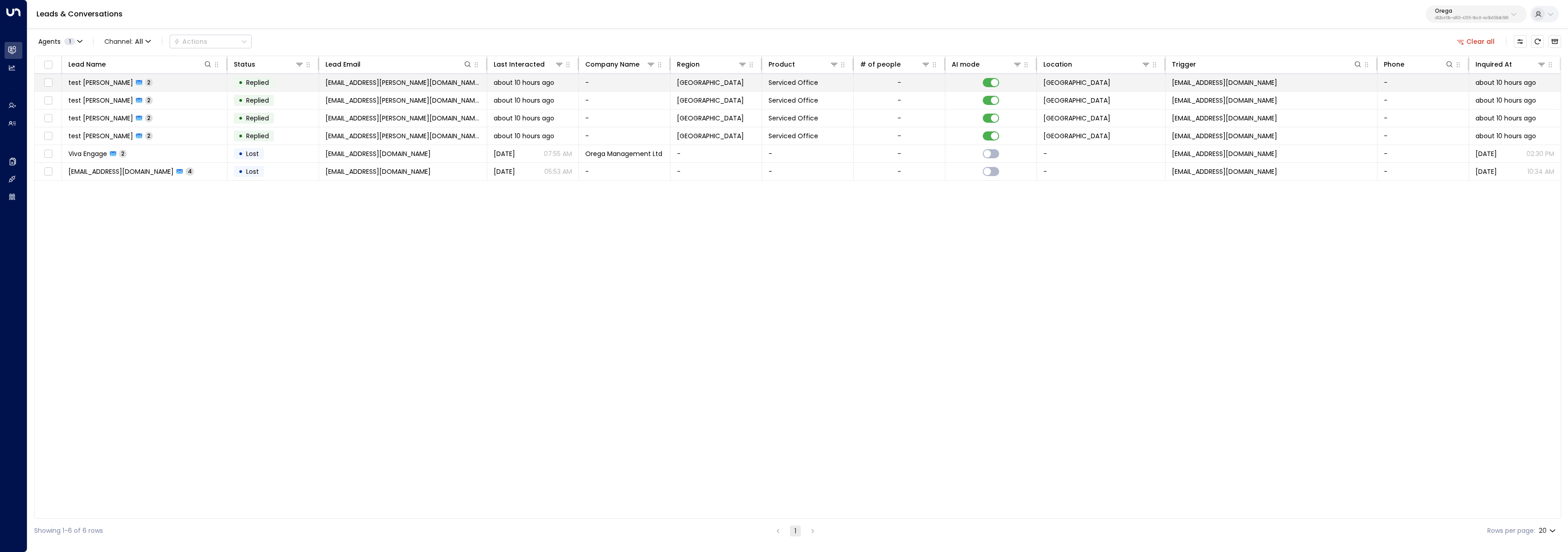
click at [180, 83] on td "test [PERSON_NAME] 2" at bounding box center [144, 82] width 165 height 18
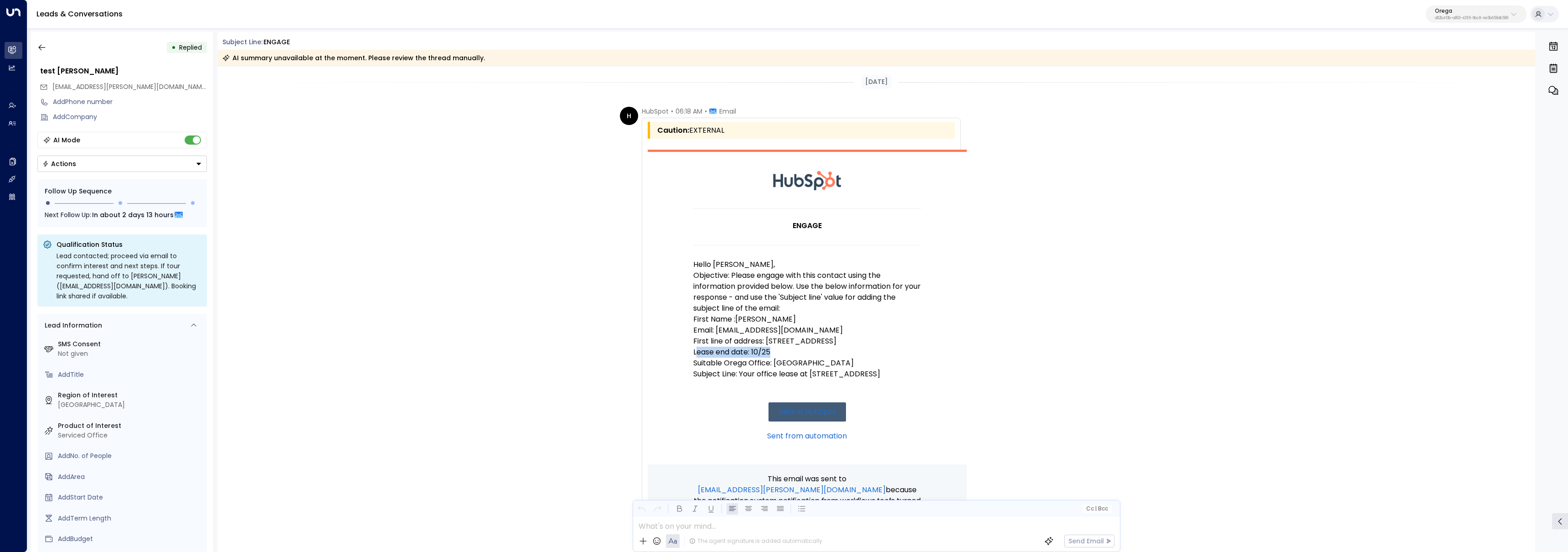
drag, startPoint x: 696, startPoint y: 352, endPoint x: 787, endPoint y: 356, distance: 91.1
click at [787, 356] on p "Lease end date: 10/25" at bounding box center [807, 352] width 228 height 11
click at [724, 343] on p "First line of address: [STREET_ADDRESS]" at bounding box center [807, 341] width 228 height 11
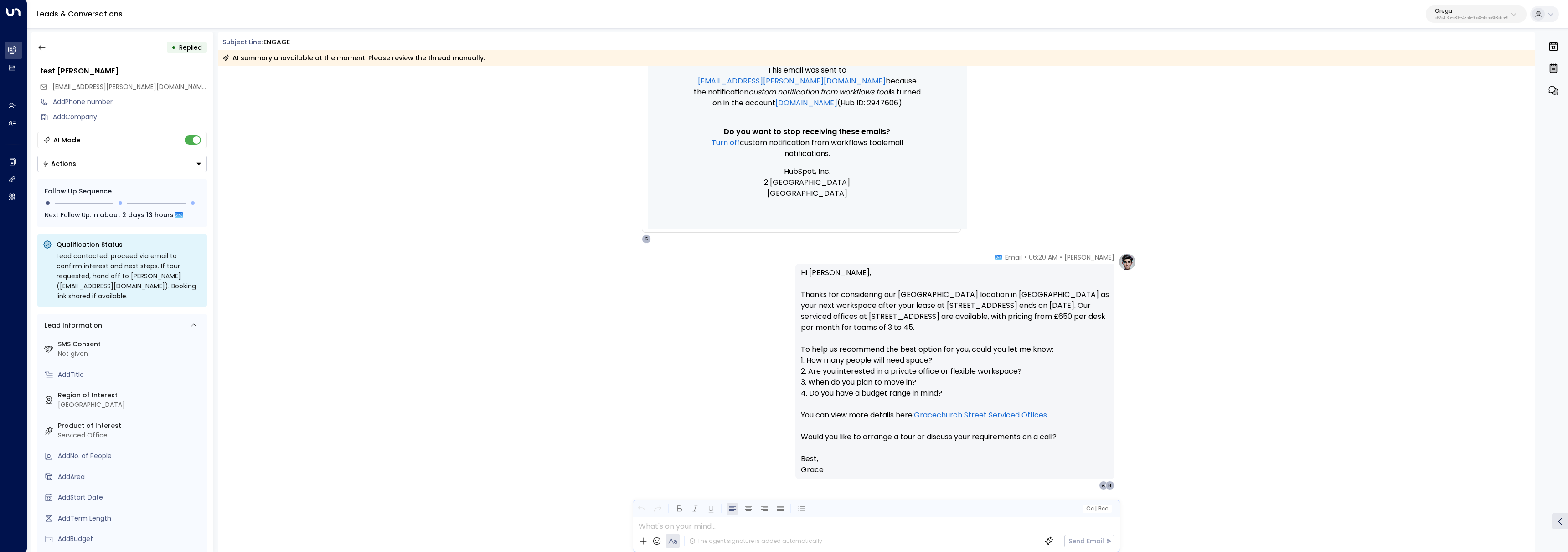
scroll to position [438, 0]
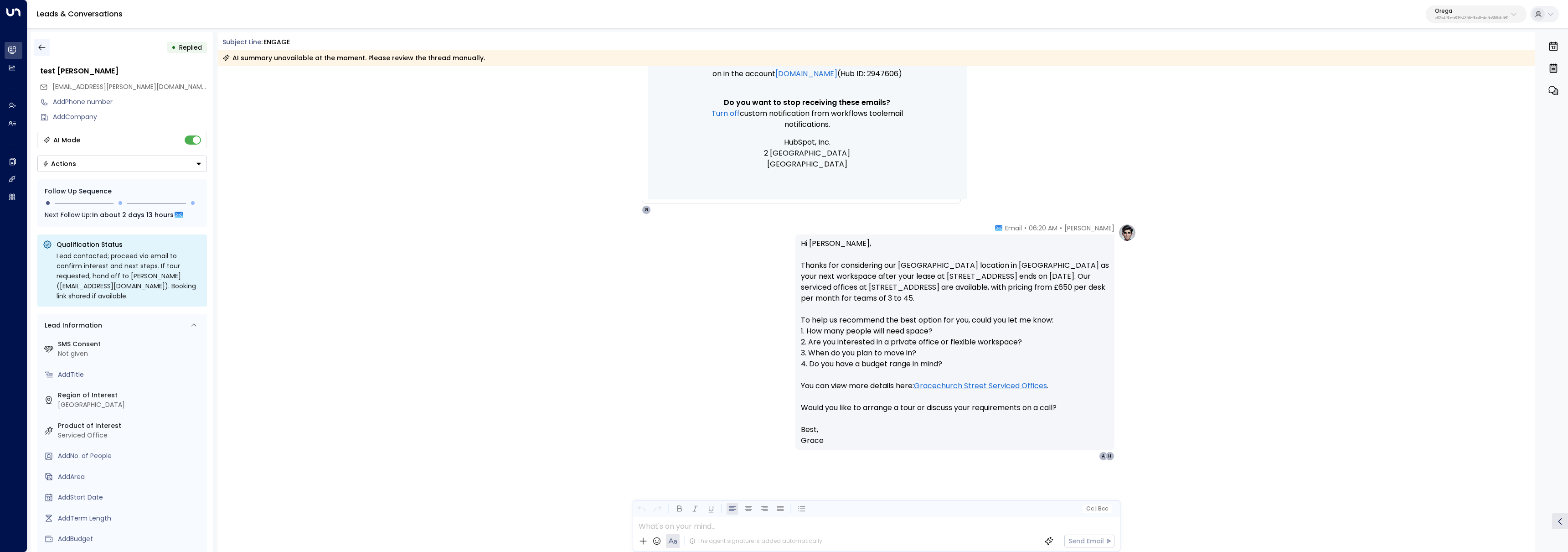
click at [42, 52] on icon "button" at bounding box center [42, 47] width 9 height 9
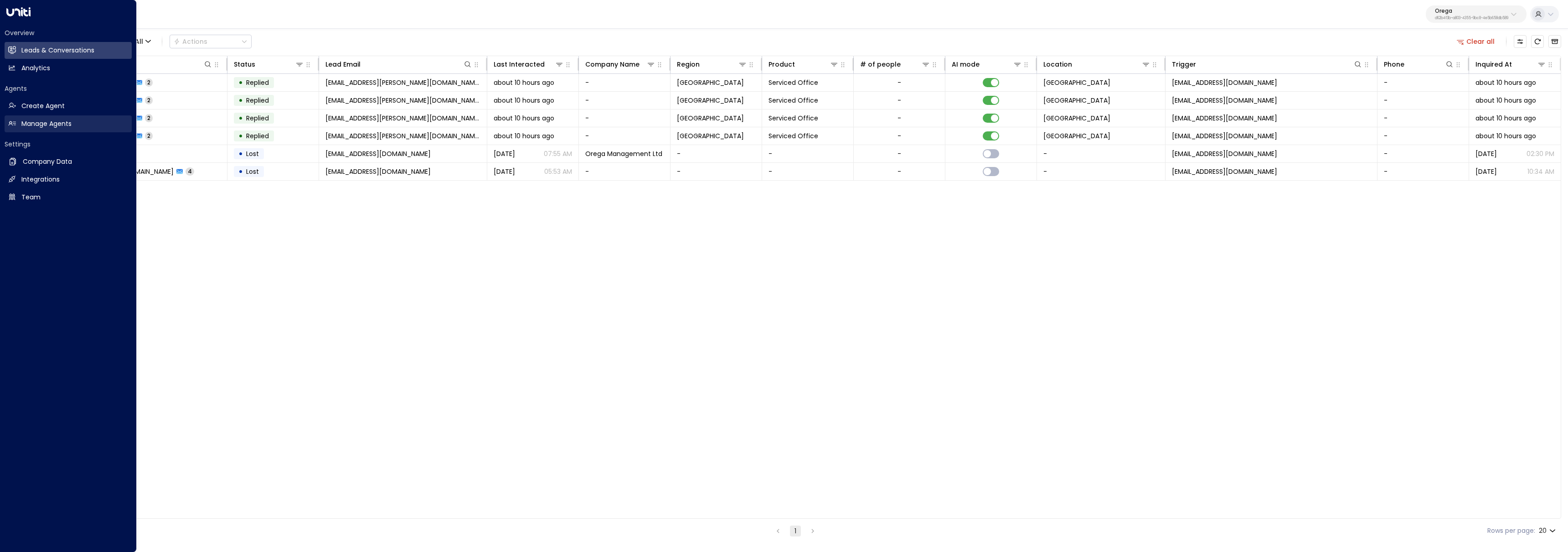
click at [59, 120] on h2 "Manage Agents" at bounding box center [46, 123] width 50 height 10
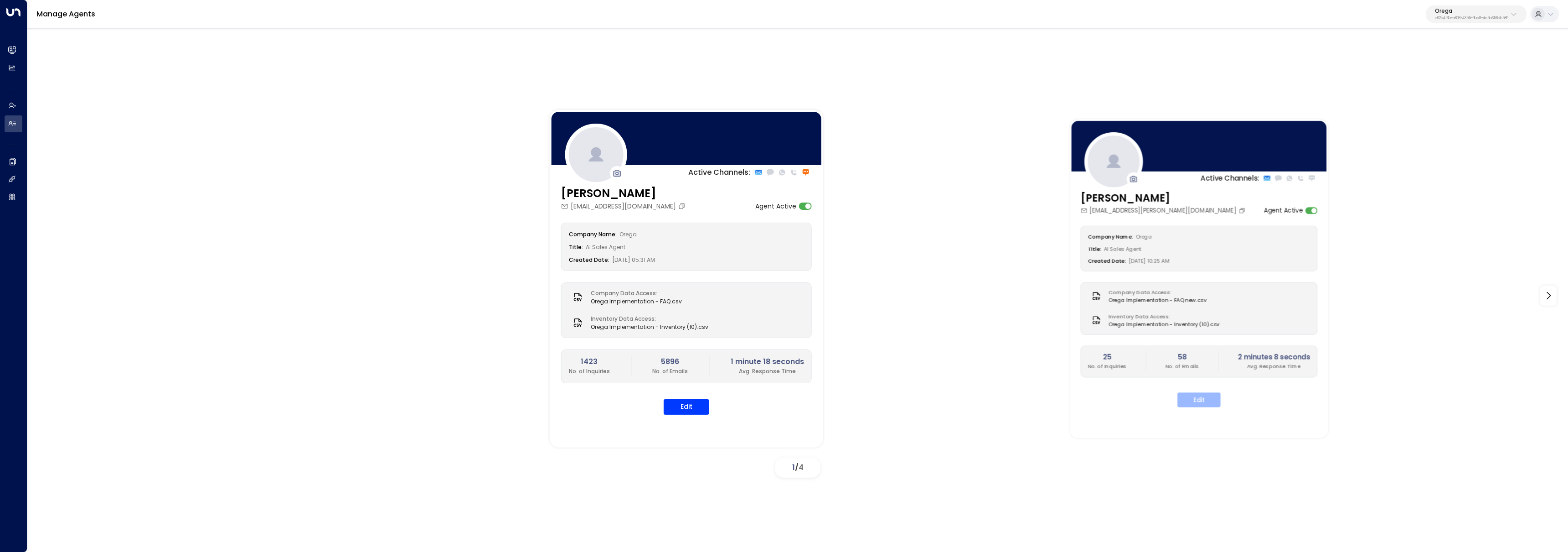
click at [1208, 395] on button "Edit" at bounding box center [1198, 399] width 43 height 14
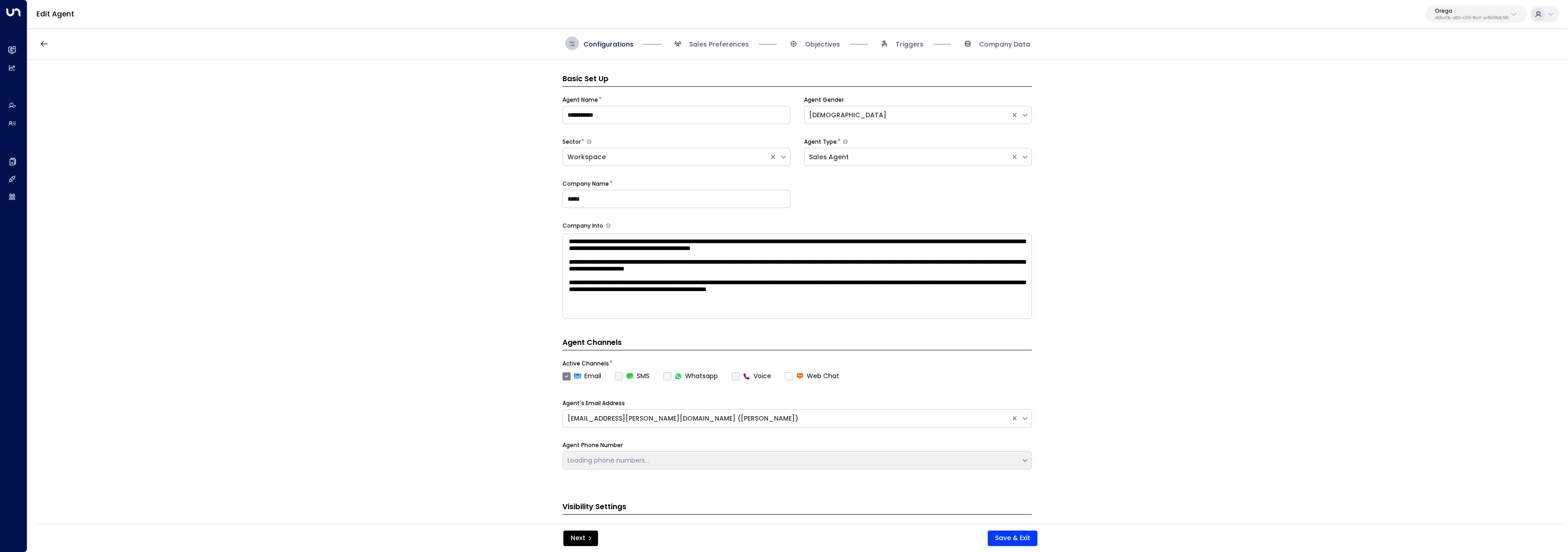
scroll to position [14, 0]
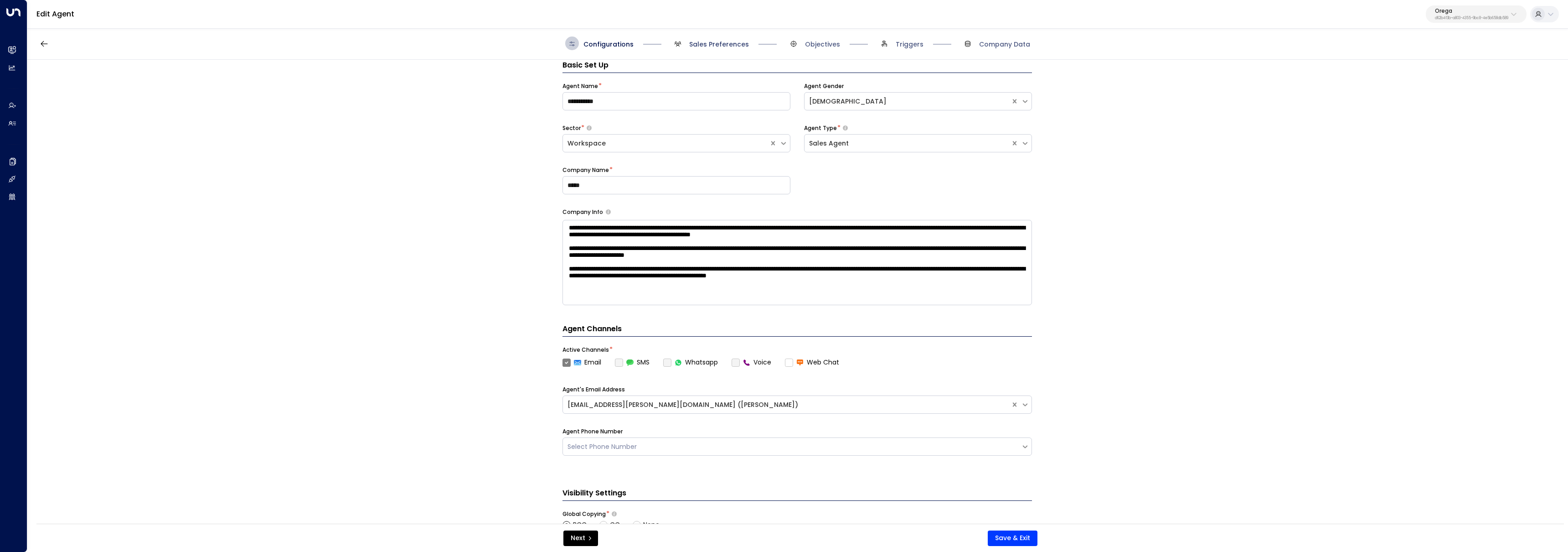
click at [698, 42] on span "Sales Preferences" at bounding box center [719, 44] width 59 height 9
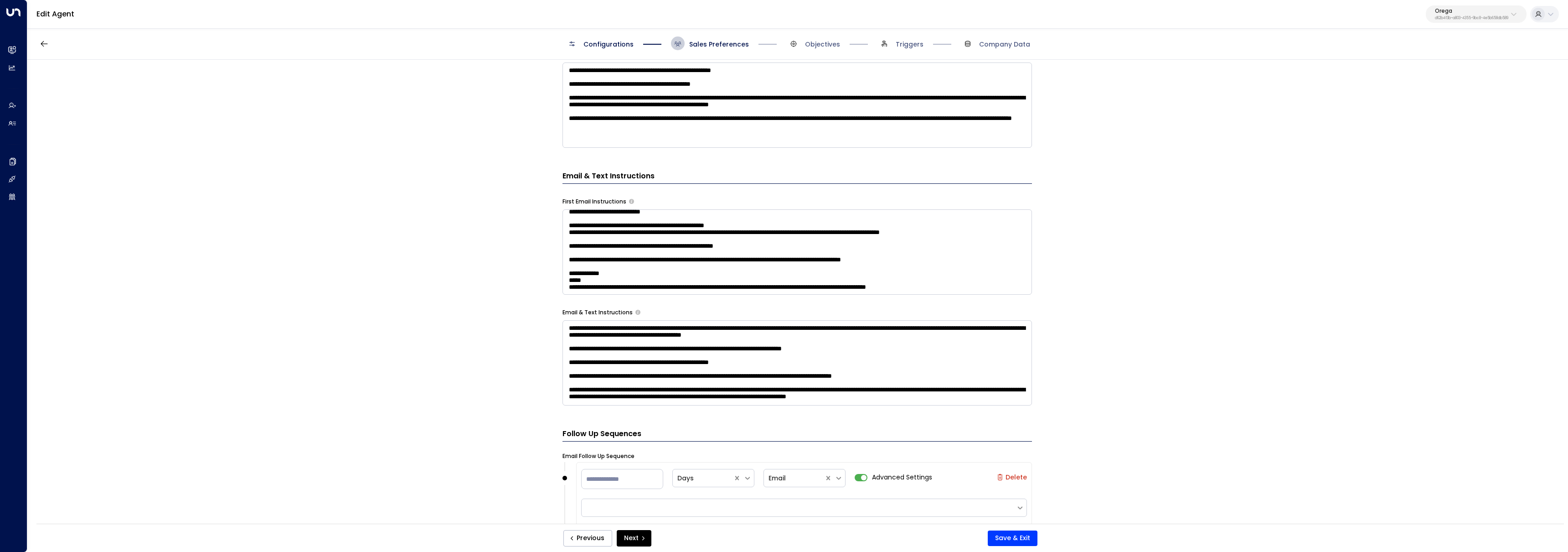
scroll to position [46, 0]
click at [618, 219] on textarea "**********" at bounding box center [797, 252] width 469 height 85
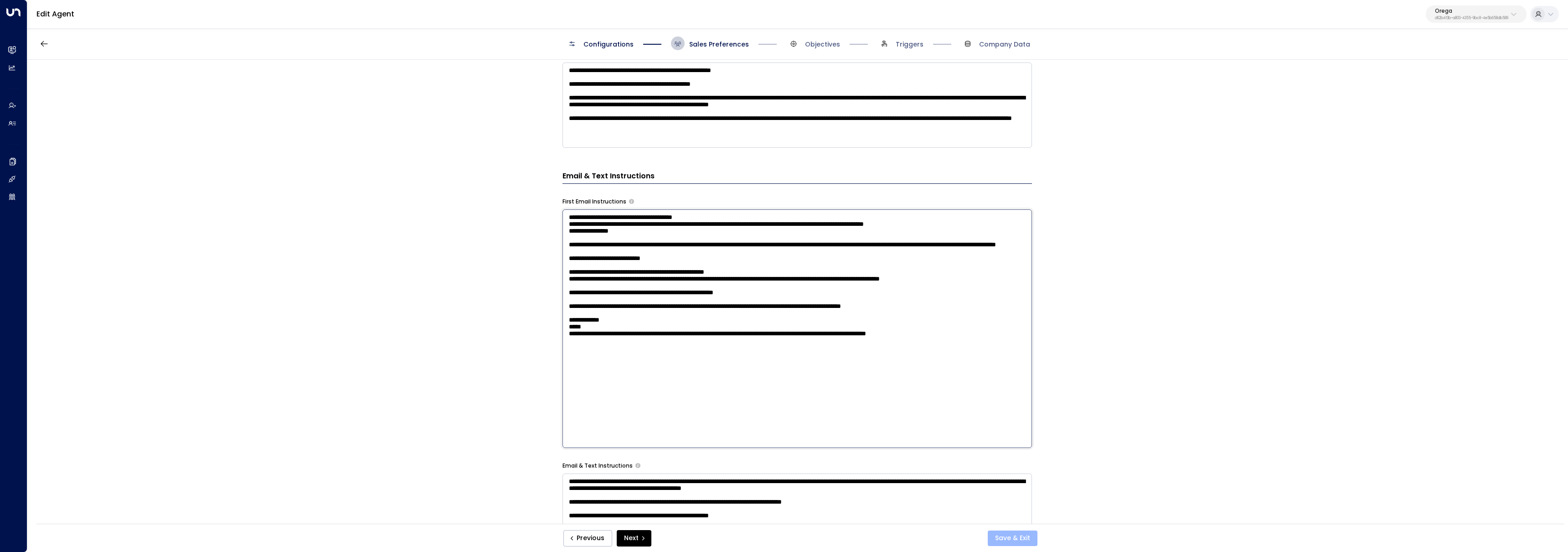
type textarea "**********"
click at [1024, 538] on button "Save & Exit" at bounding box center [1012, 538] width 49 height 15
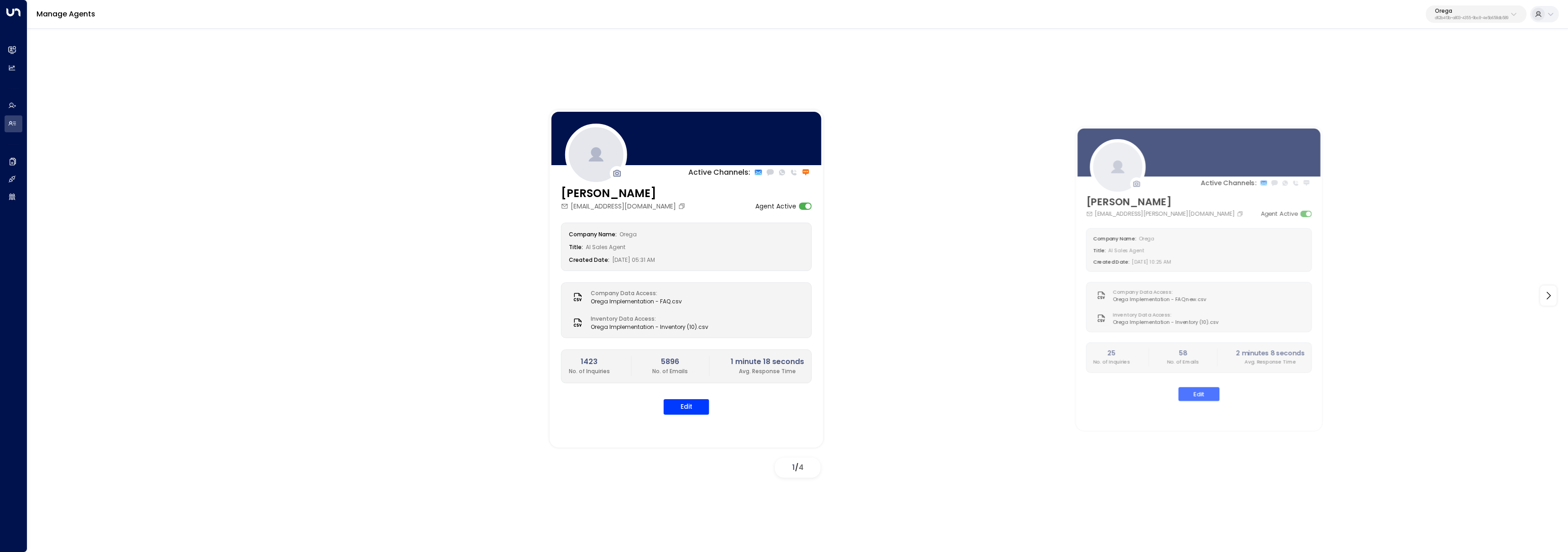
drag, startPoint x: 1494, startPoint y: 16, endPoint x: 1487, endPoint y: 23, distance: 9.9
click at [1493, 17] on p "d62b4f3b-a803-4355-9bc8-4e5b658db589" at bounding box center [1471, 18] width 73 height 4
type input "*******"
click at [1439, 71] on div "Workbox ID: 5907e685-ac3d-4b15-8777-6be708435e94" at bounding box center [1490, 72] width 130 height 19
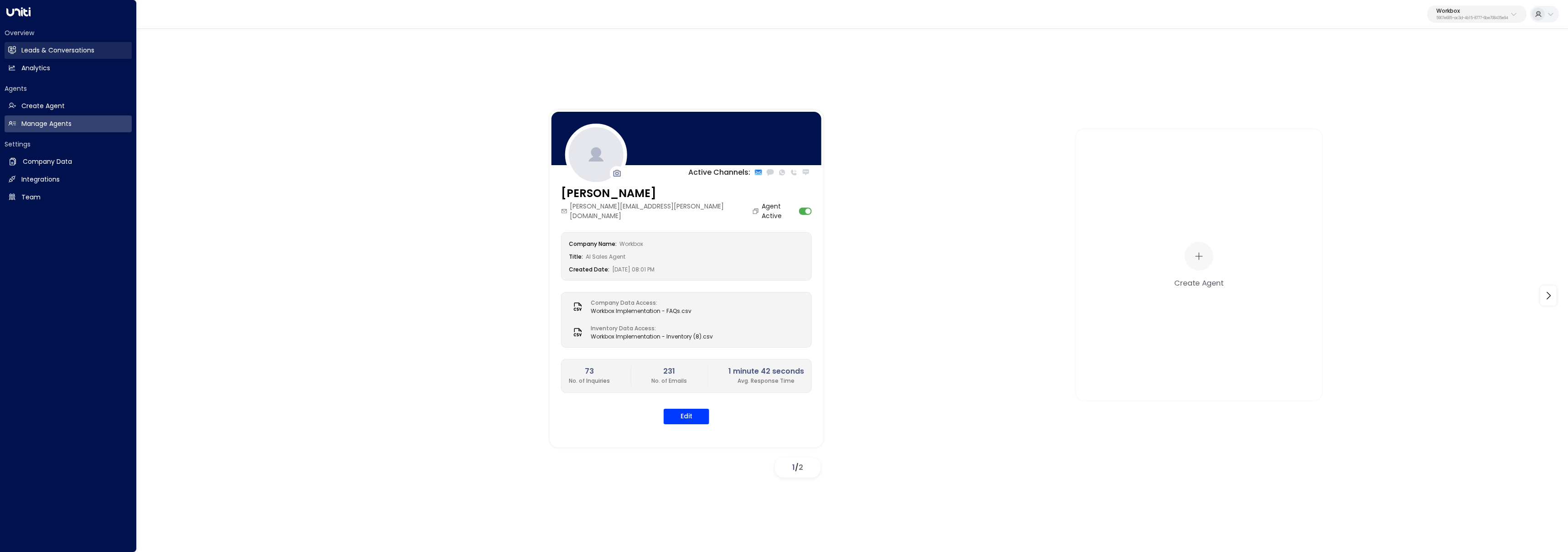
click at [11, 49] on icon at bounding box center [12, 49] width 8 height 5
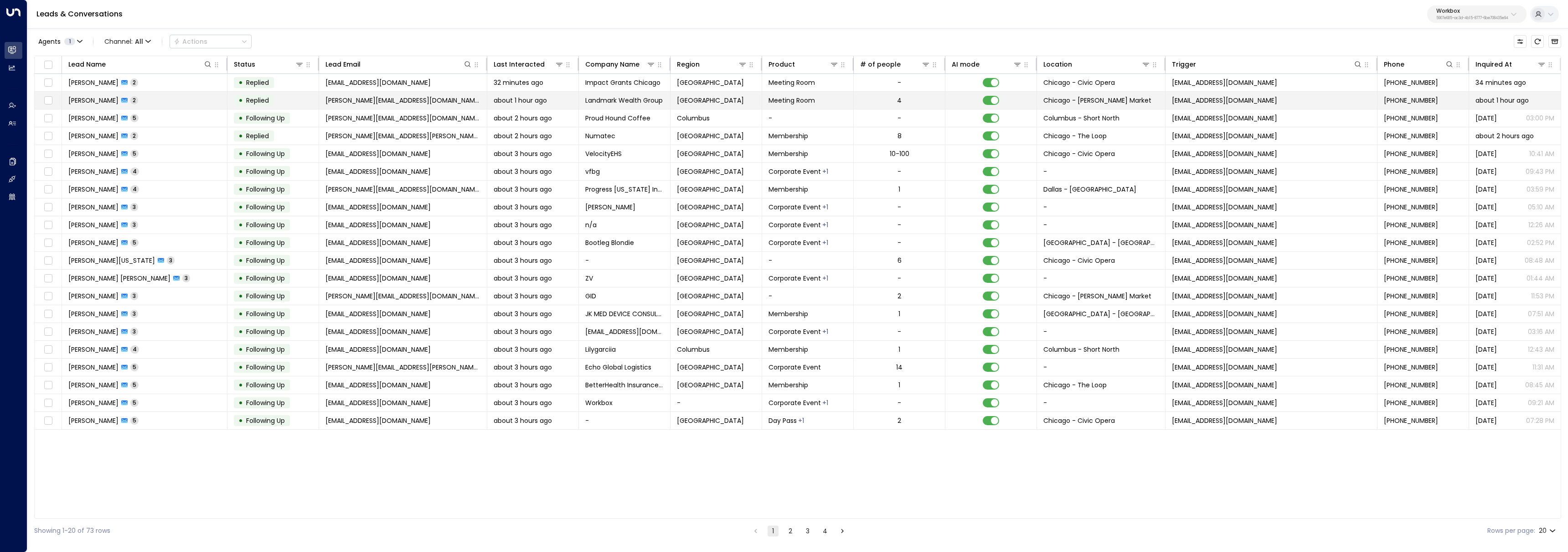
click at [174, 91] on td "[PERSON_NAME] 2" at bounding box center [144, 100] width 165 height 18
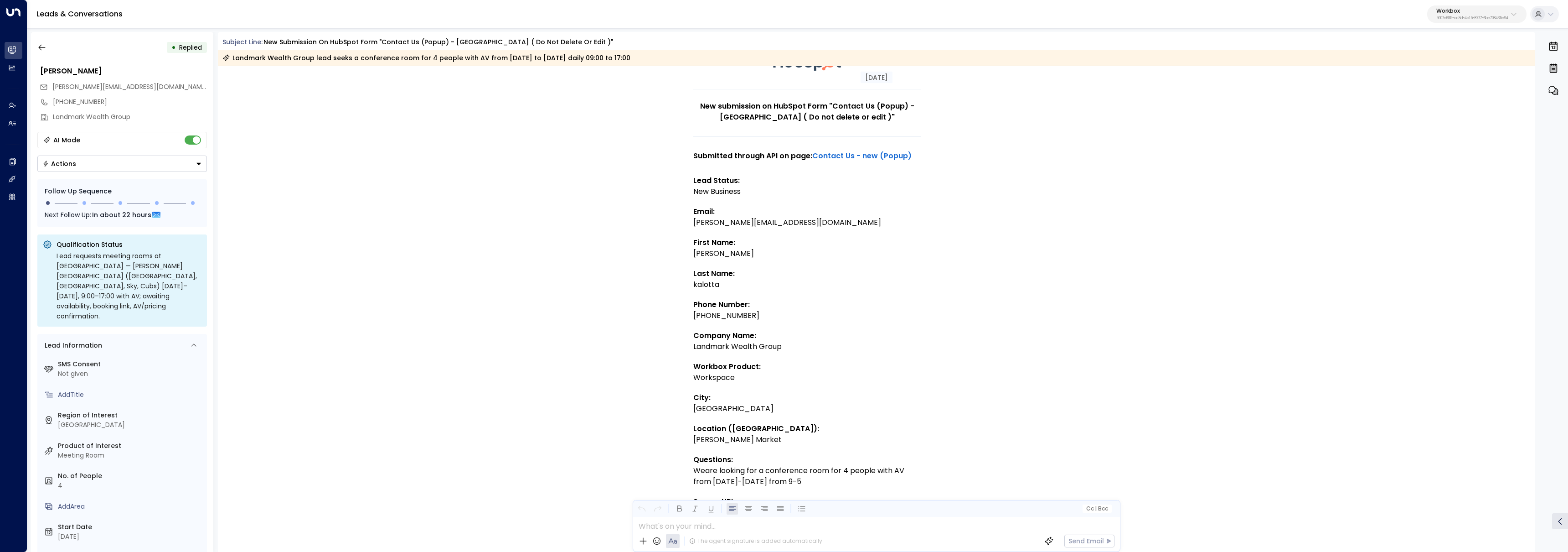
scroll to position [142, 0]
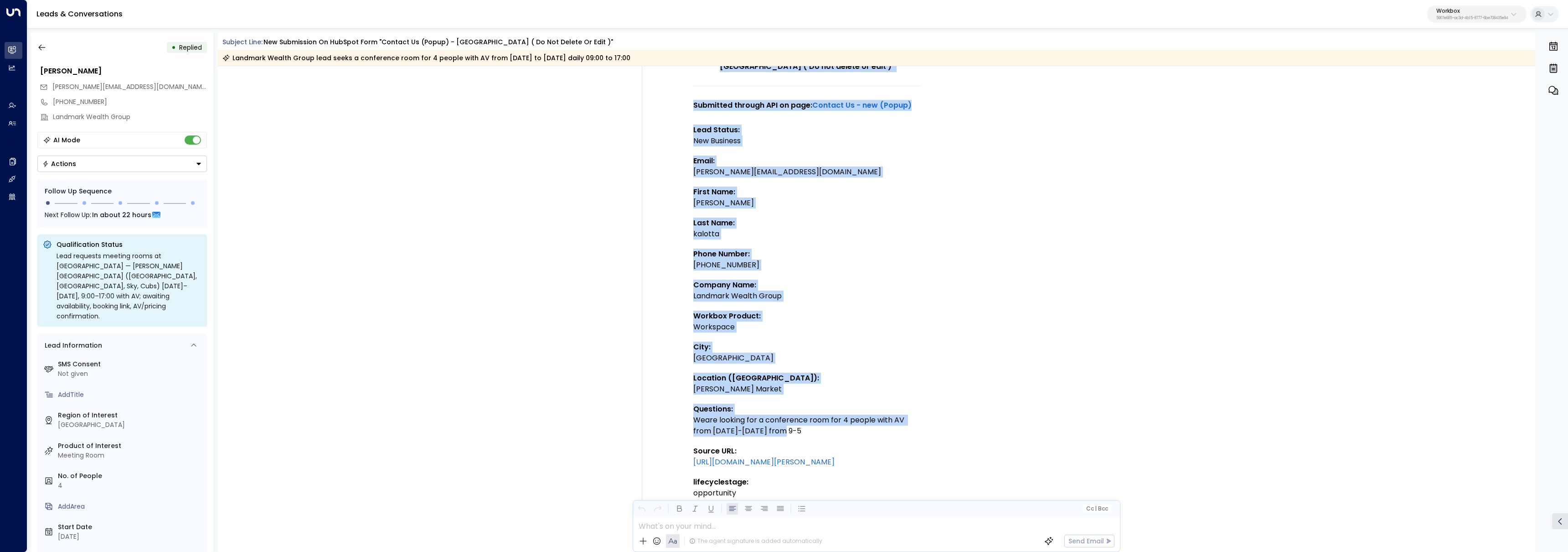
drag, startPoint x: 803, startPoint y: 434, endPoint x: 684, endPoint y: 420, distance: 119.8
click at [684, 420] on td "New submission on HubSpot Form "Contact Us (Popup) - [GEOGRAPHIC_DATA] ( Do not…" at bounding box center [806, 306] width 319 height 654
click at [722, 425] on div "Weare looking for a conference room for 4 people with AV from [DATE]-[DATE] fro…" at bounding box center [807, 426] width 228 height 22
drag, startPoint x: 790, startPoint y: 433, endPoint x: 682, endPoint y: 419, distance: 108.9
click at [682, 419] on td "New submission on HubSpot Form "Contact Us (Popup) - [GEOGRAPHIC_DATA] ( Do not…" at bounding box center [806, 306] width 319 height 654
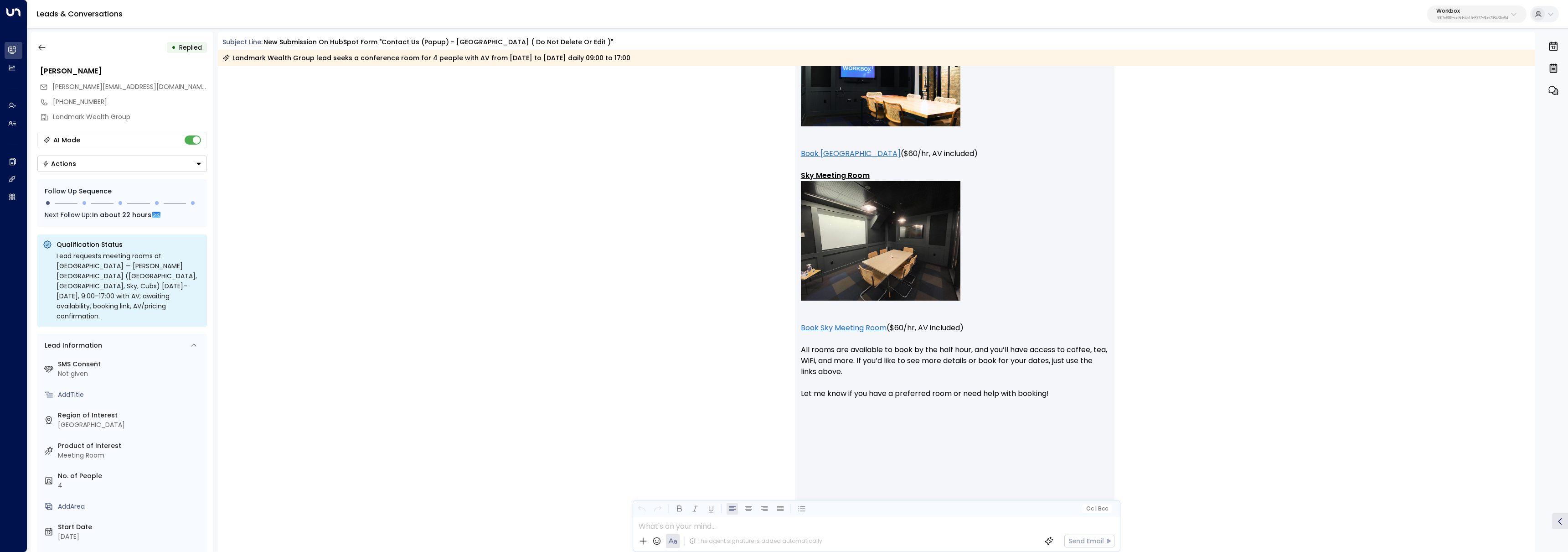
scroll to position [1055, 0]
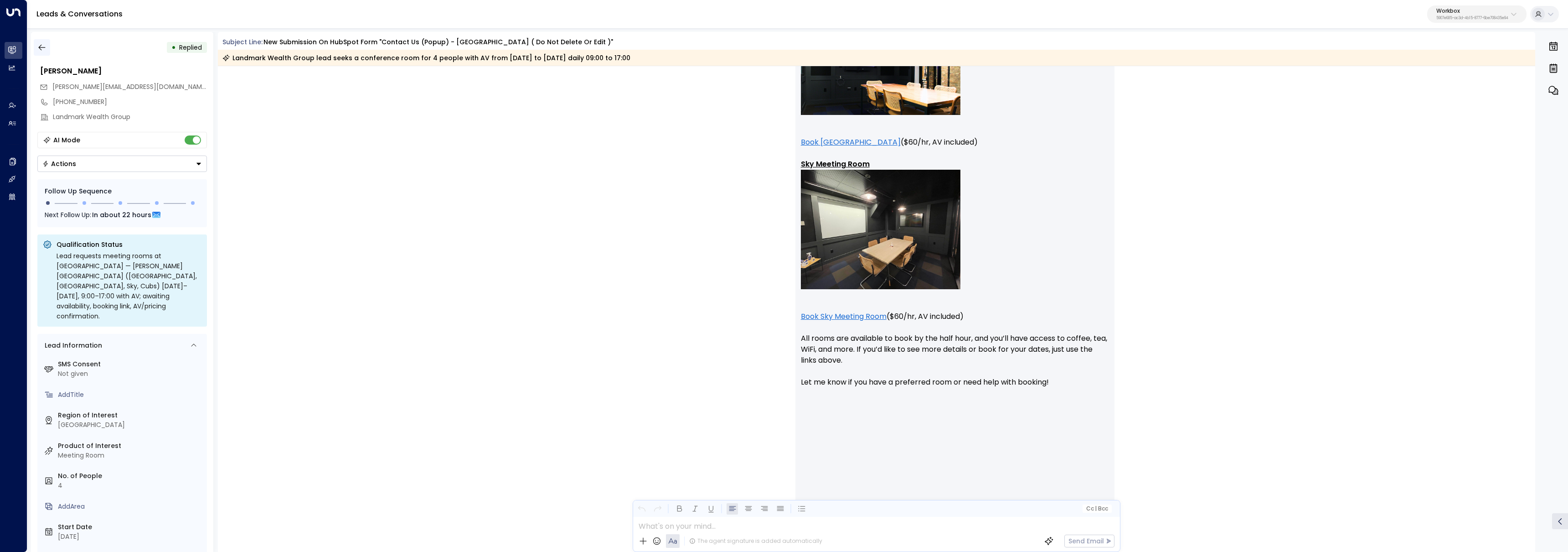
click at [37, 45] on icon "button" at bounding box center [42, 47] width 9 height 9
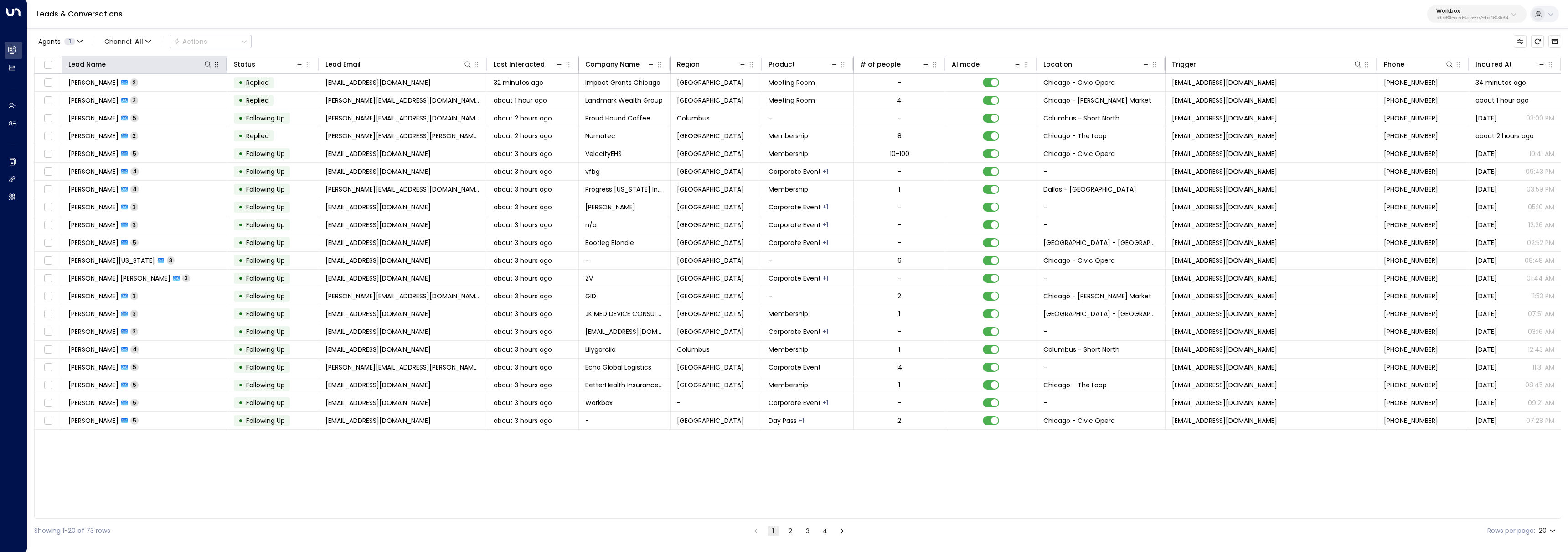
click at [215, 64] on icon "button" at bounding box center [217, 65] width 8 height 8
click at [206, 64] on icon at bounding box center [208, 65] width 8 height 8
type input "***"
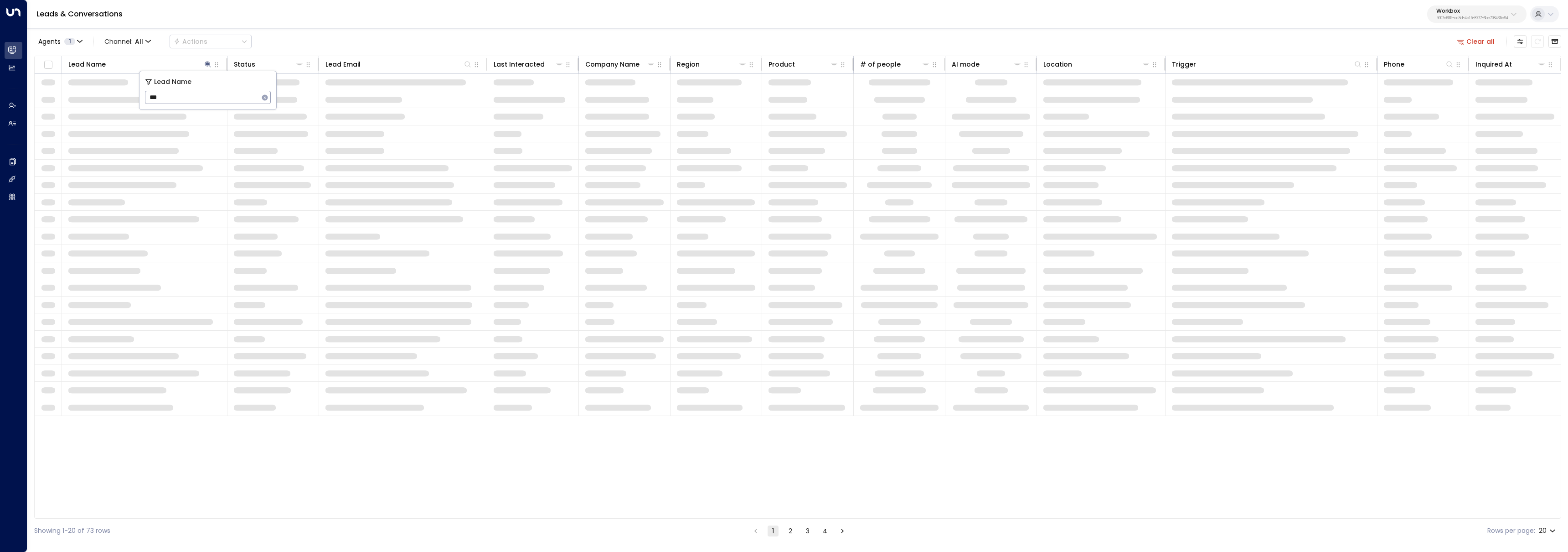
click at [315, 43] on div "Agents 1 Channel: All Actions Clear all" at bounding box center [797, 41] width 1527 height 19
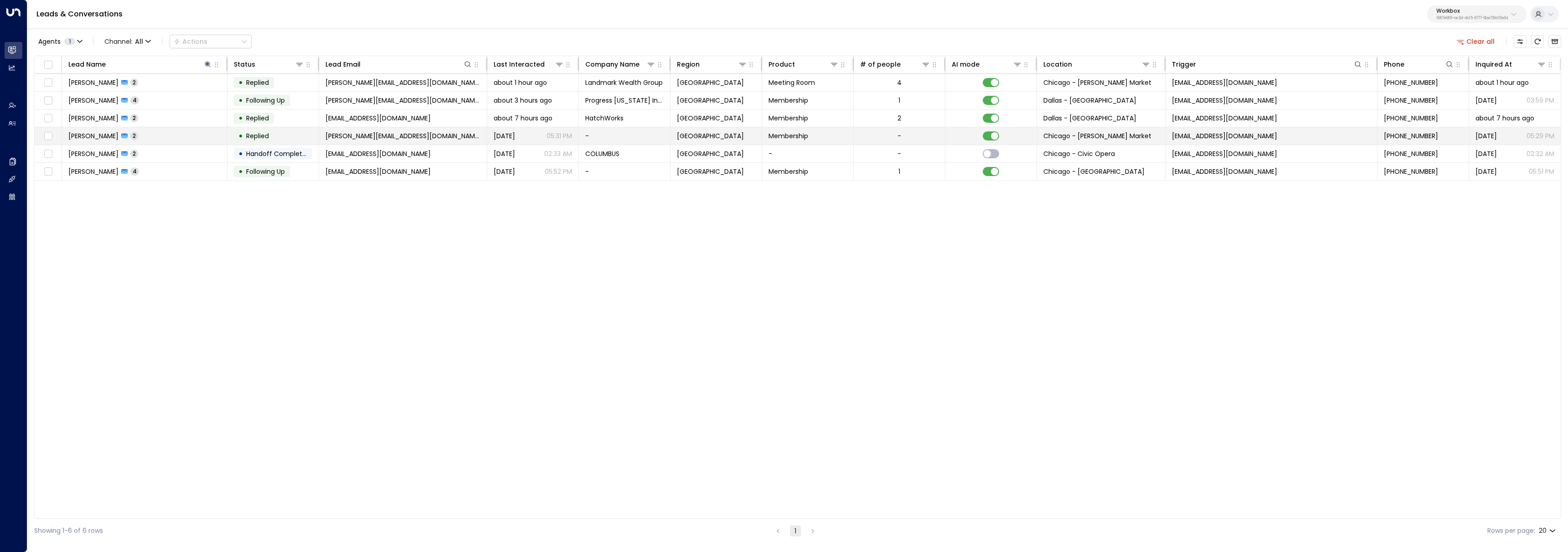
click at [167, 137] on td "[PERSON_NAME] 2" at bounding box center [144, 136] width 165 height 18
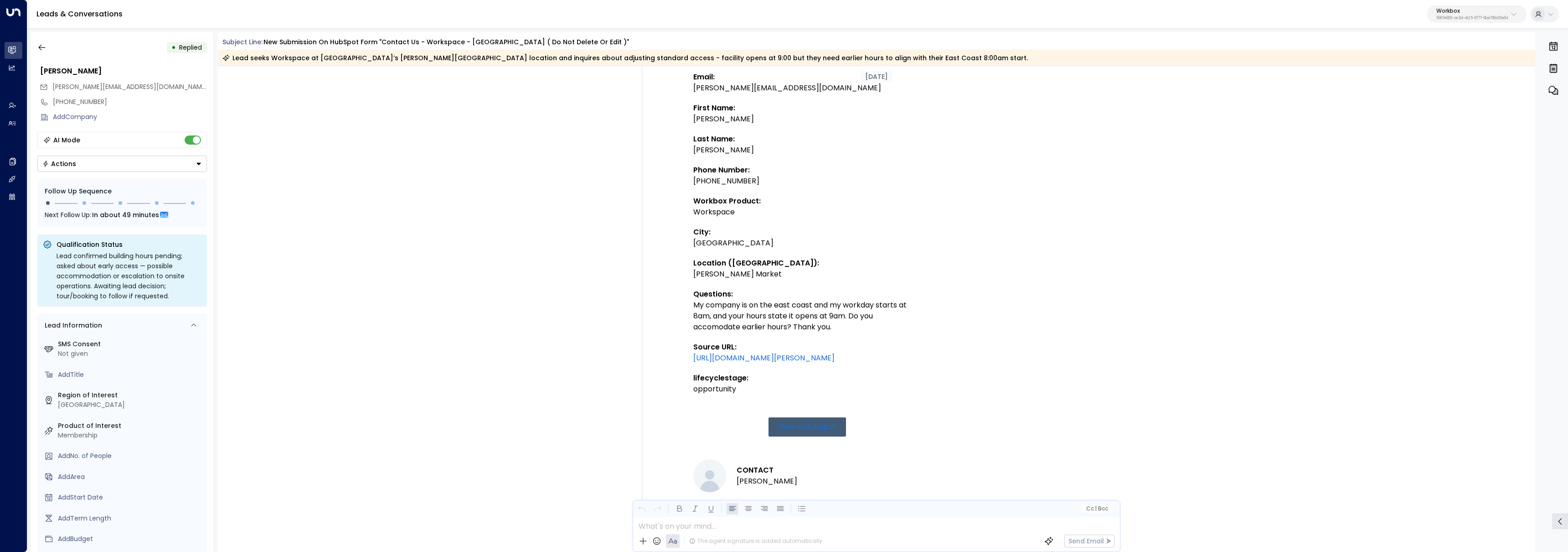
scroll to position [250, 0]
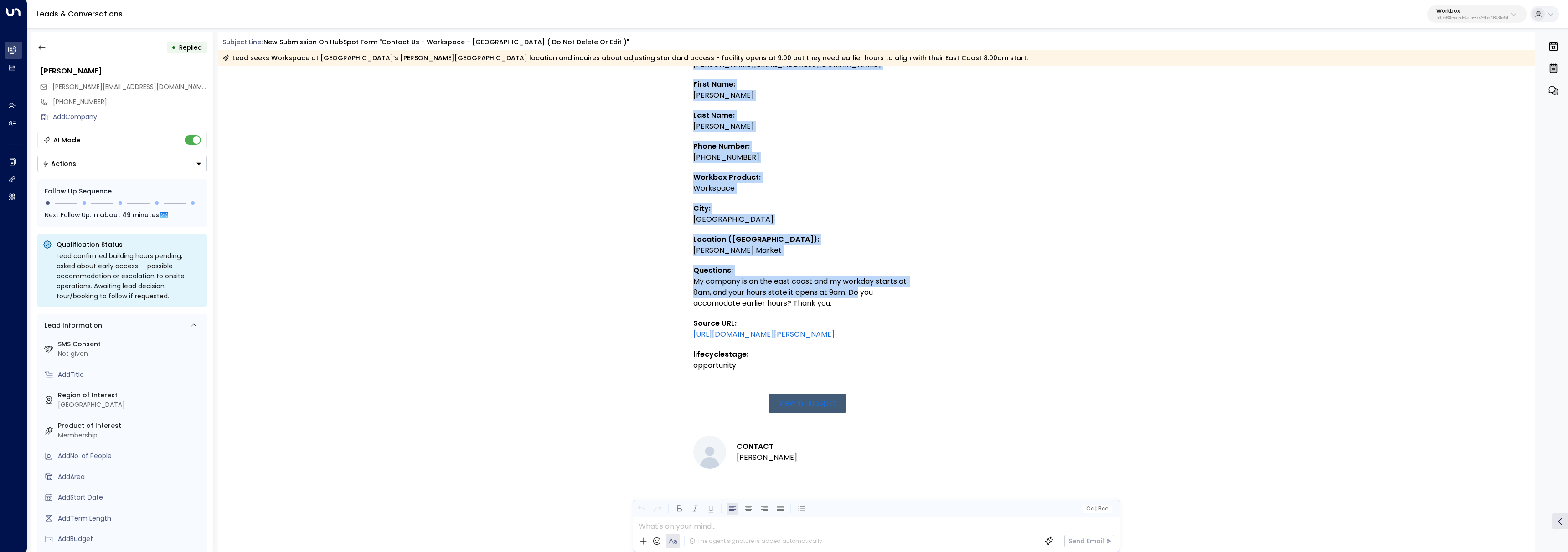
drag, startPoint x: 689, startPoint y: 278, endPoint x: 858, endPoint y: 296, distance: 170.0
click at [858, 296] on td "New submission on HubSpot Form "Contact Us - Workspace - [GEOGRAPHIC_DATA] ( Do…" at bounding box center [806, 189] width 319 height 634
click at [859, 297] on div "My company is on the east coast and my workday starts at 8am, and your hours st…" at bounding box center [807, 292] width 228 height 33
drag, startPoint x: 771, startPoint y: 291, endPoint x: 691, endPoint y: 280, distance: 80.8
click at [691, 281] on td "New submission on HubSpot Form "Contact Us - Workspace - [GEOGRAPHIC_DATA] ( Do…" at bounding box center [806, 189] width 319 height 634
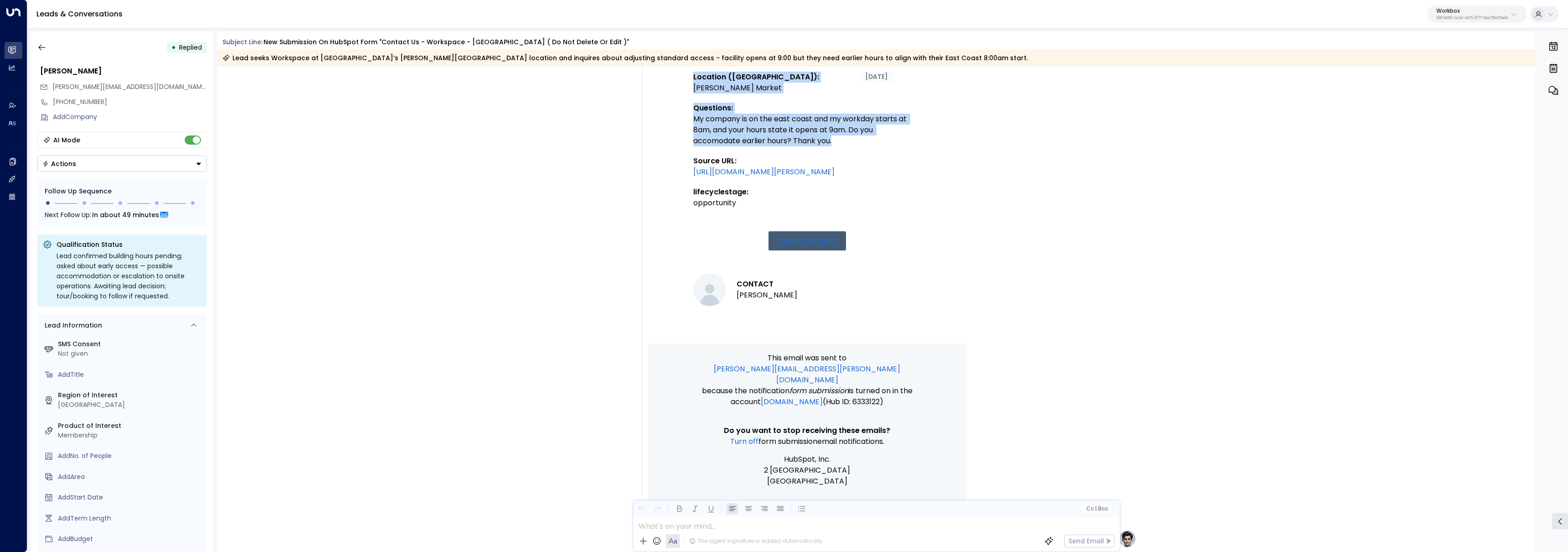
scroll to position [0, 0]
